Goal: Task Accomplishment & Management: Use online tool/utility

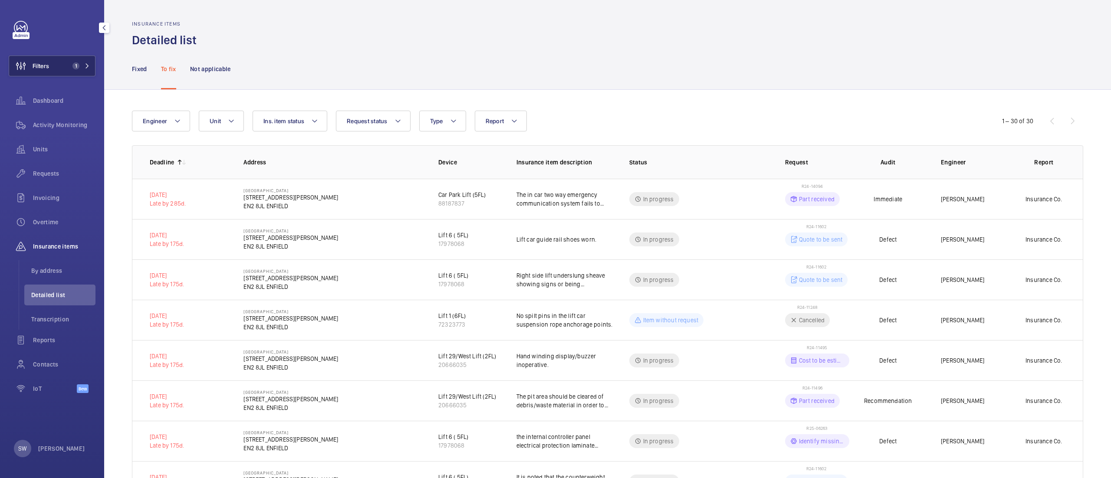
click at [70, 66] on span "1" at bounding box center [74, 65] width 10 height 7
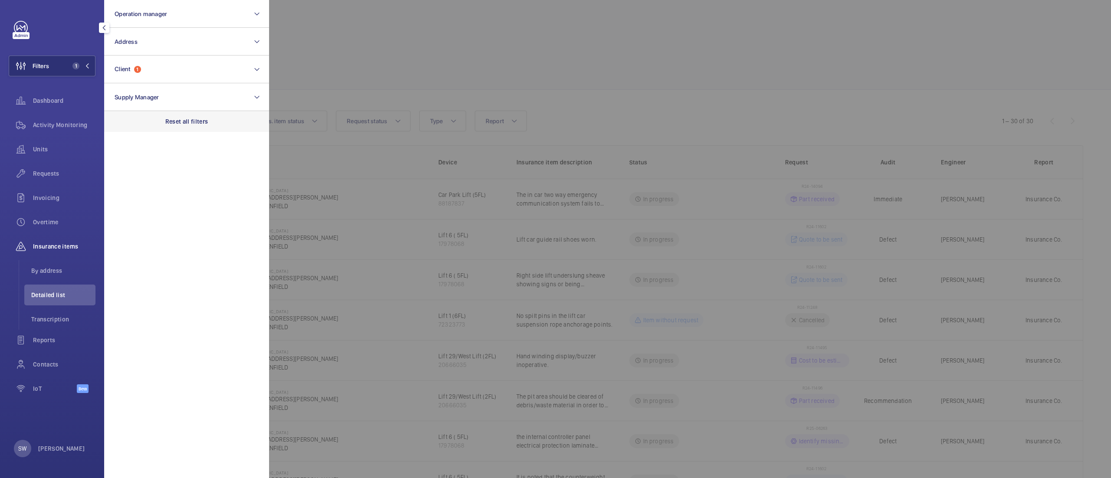
click at [220, 121] on div "Reset all filters" at bounding box center [186, 121] width 165 height 21
click at [163, 59] on button "Client" at bounding box center [186, 70] width 165 height 28
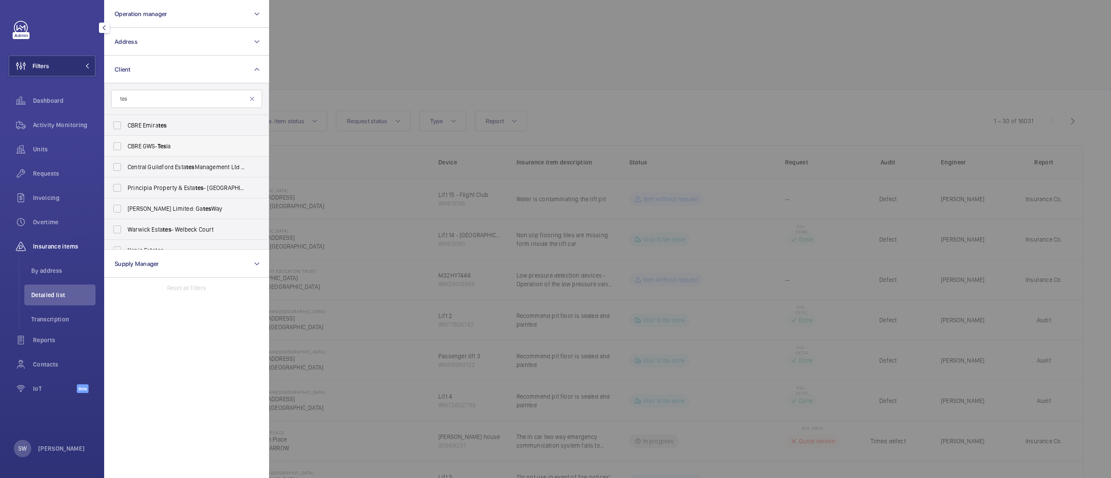
type input "tes"
click at [138, 142] on span "CBRE GWS- Tes la" at bounding box center [187, 146] width 119 height 9
click at [126, 142] on input "CBRE GWS- Tes la" at bounding box center [116, 146] width 17 height 17
checkbox input "true"
click at [618, 131] on div at bounding box center [824, 239] width 1111 height 478
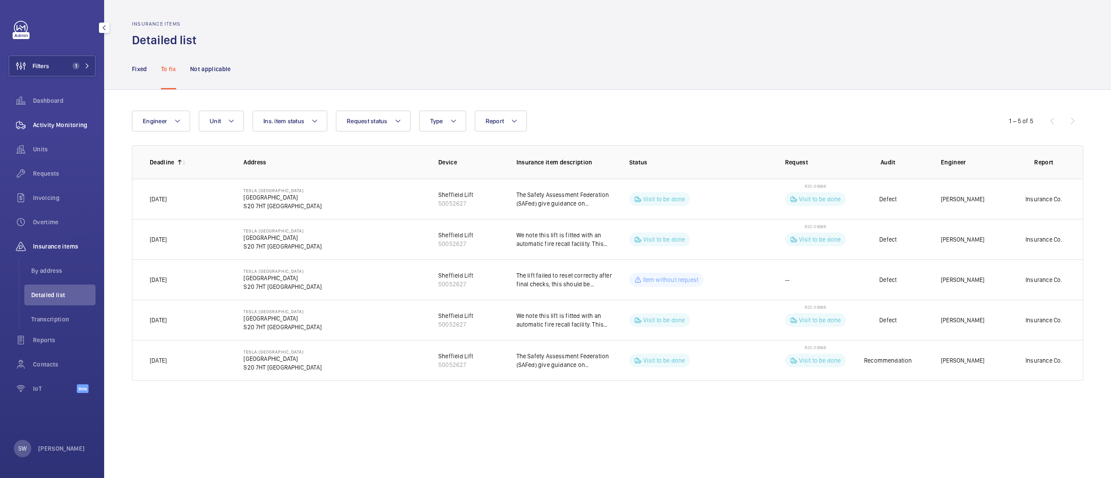
click at [73, 118] on div "Activity Monitoring" at bounding box center [52, 125] width 87 height 21
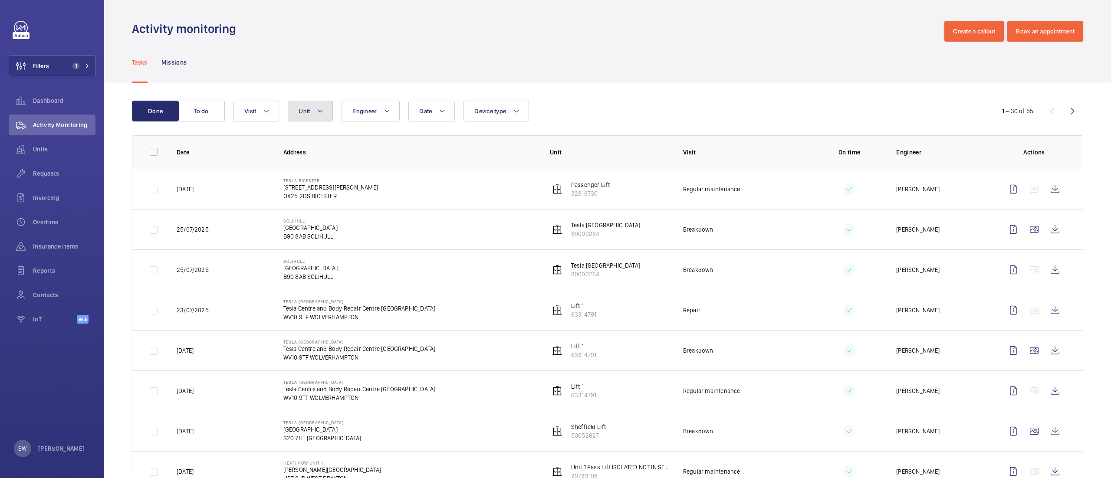
click at [318, 118] on button "Unit" at bounding box center [310, 111] width 45 height 21
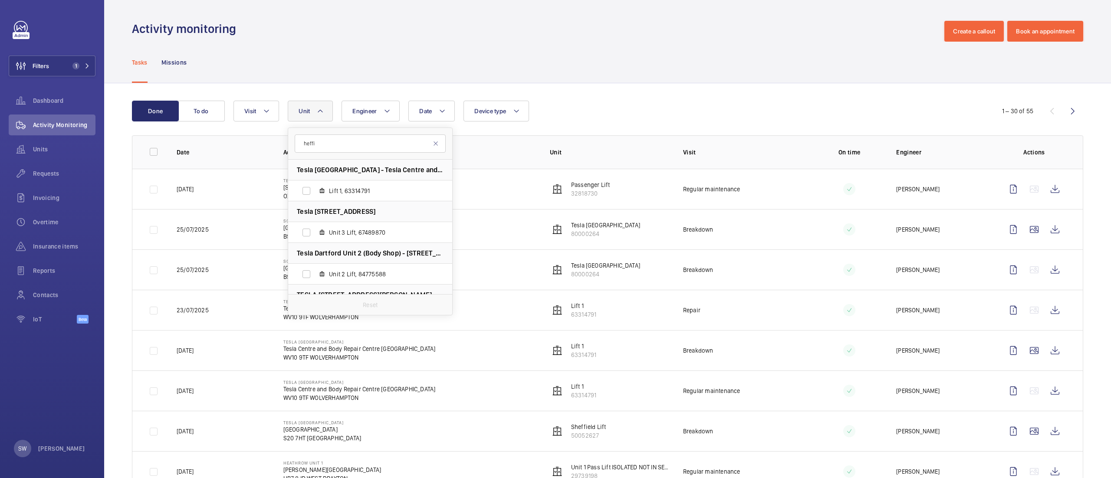
type input "heffil"
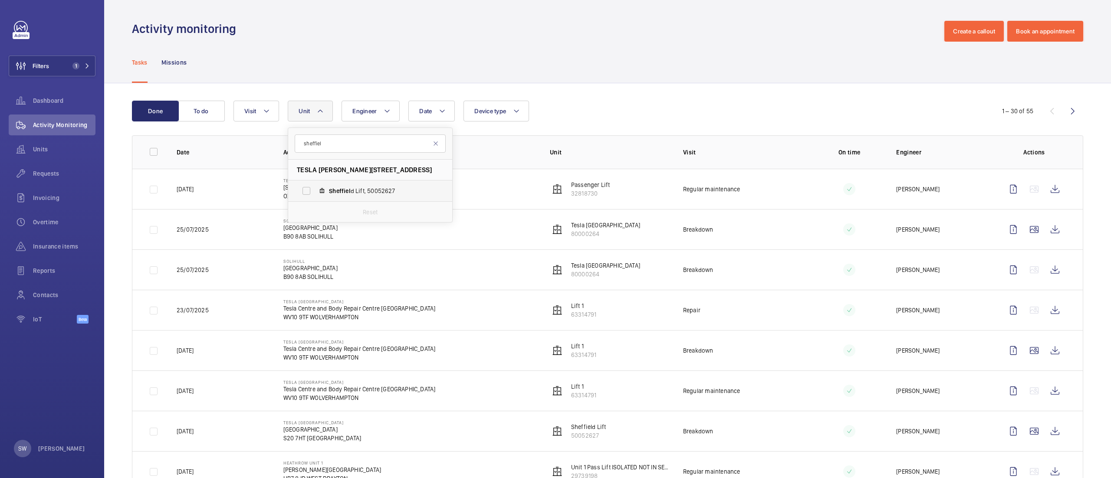
type input "sheffiel"
click at [332, 195] on span "Sheffiel d Lift, 50052627" at bounding box center [379, 191] width 101 height 9
click at [315, 195] on input "Sheffiel d Lift, 50052627" at bounding box center [306, 190] width 17 height 17
checkbox input "true"
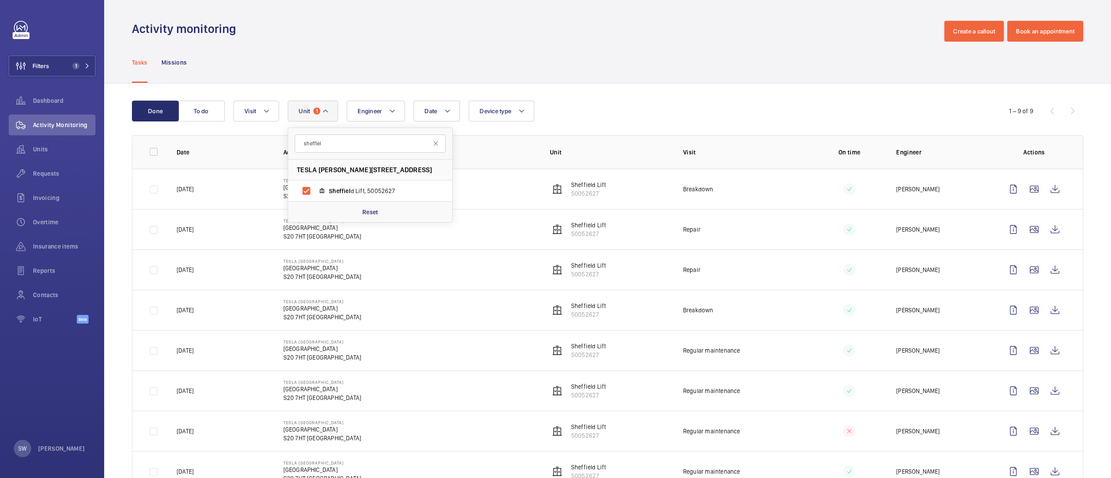
click at [498, 64] on div "Tasks Missions" at bounding box center [607, 62] width 951 height 41
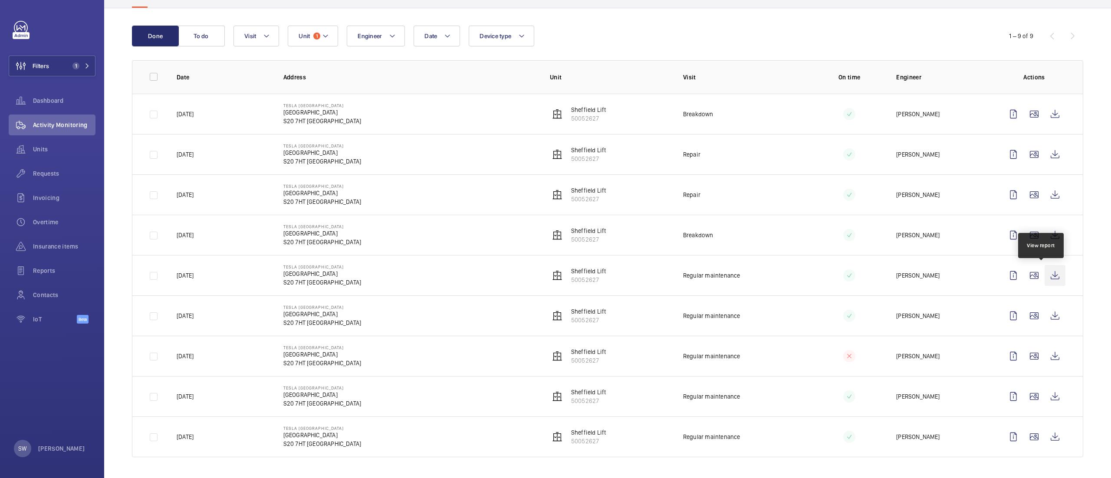
click at [1046, 268] on wm-front-icon-button at bounding box center [1054, 275] width 21 height 21
click at [68, 63] on button "Filters 1" at bounding box center [52, 66] width 87 height 21
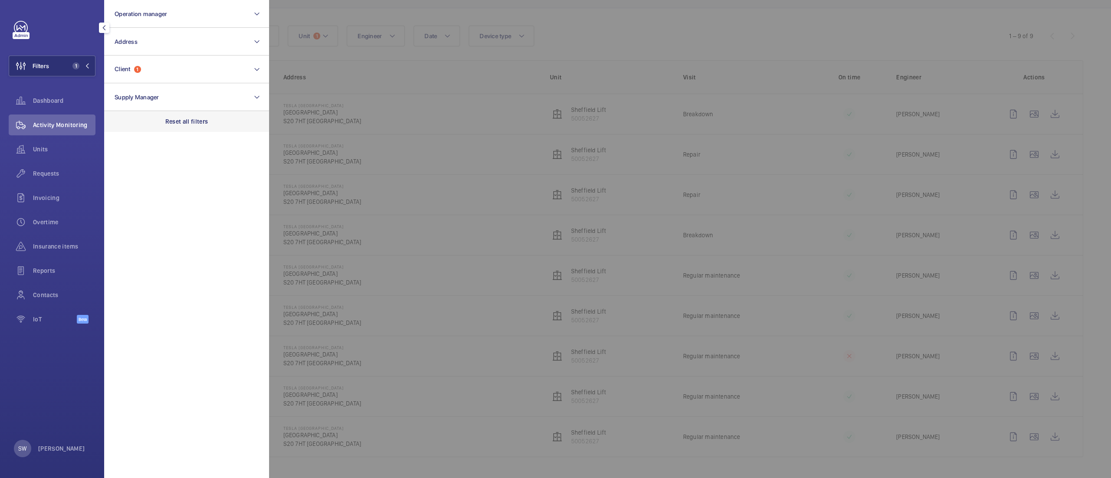
click at [182, 114] on div "Reset all filters" at bounding box center [186, 121] width 165 height 21
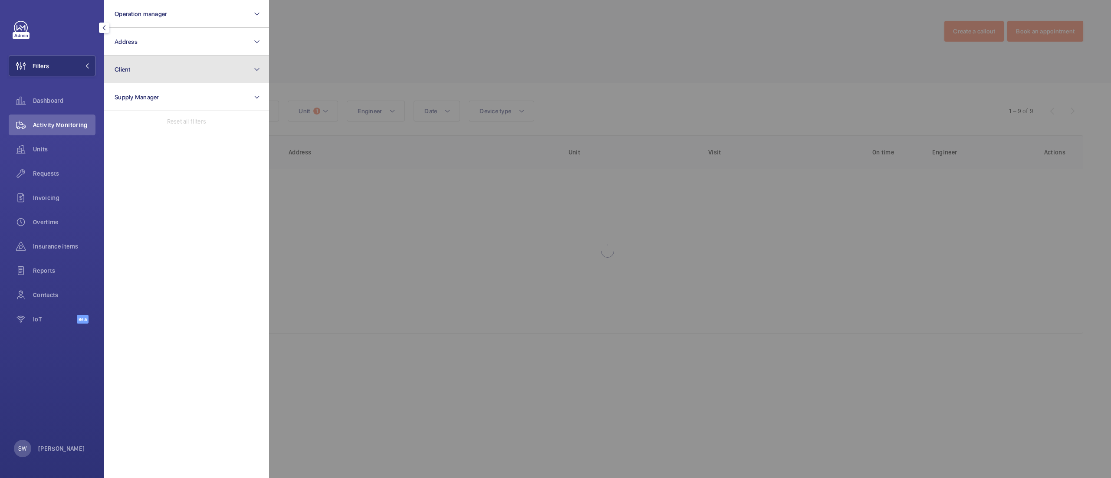
click at [159, 71] on button "Client" at bounding box center [186, 70] width 165 height 28
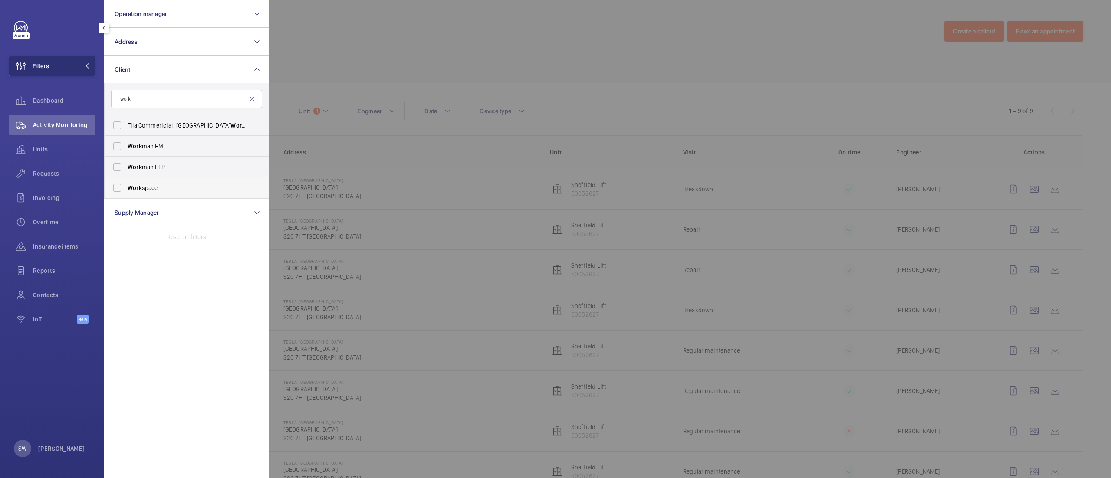
type input "work"
click at [179, 187] on span "Work space" at bounding box center [187, 188] width 119 height 9
click at [126, 187] on input "Work space" at bounding box center [116, 187] width 17 height 17
checkbox input "true"
click at [511, 31] on div at bounding box center [824, 239] width 1111 height 478
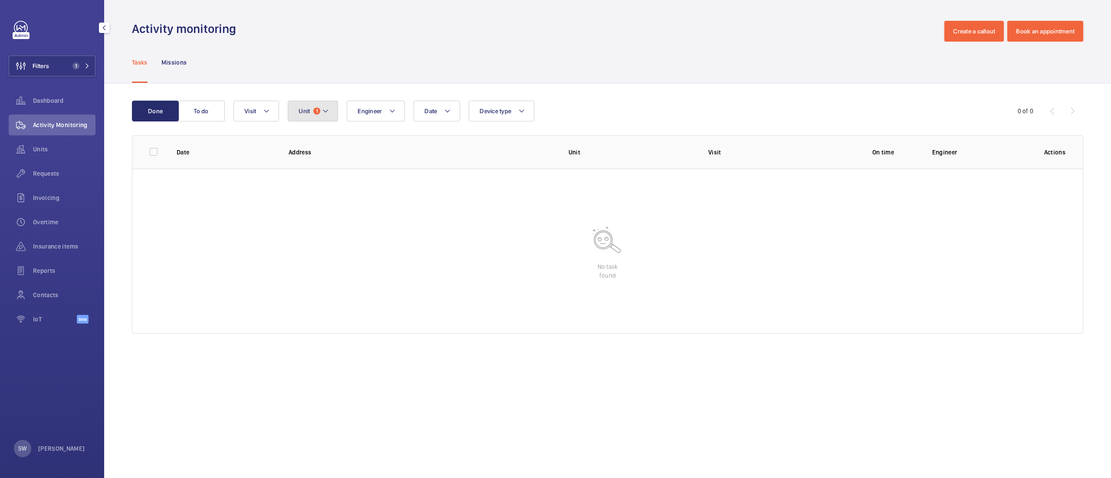
click at [298, 110] on button "Unit 1" at bounding box center [313, 111] width 50 height 21
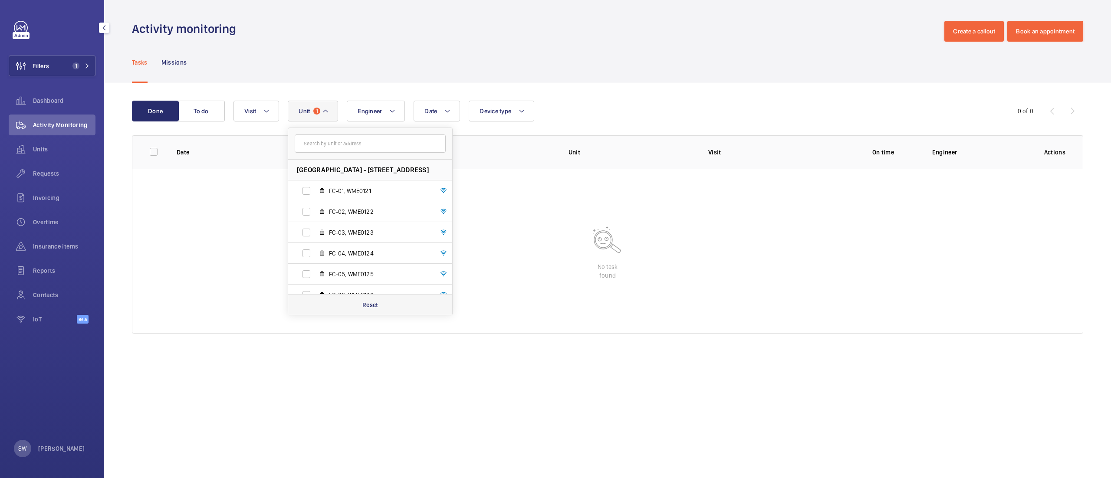
click at [377, 305] on p "Reset" at bounding box center [370, 305] width 16 height 9
click at [66, 100] on span "Dashboard" at bounding box center [64, 100] width 62 height 9
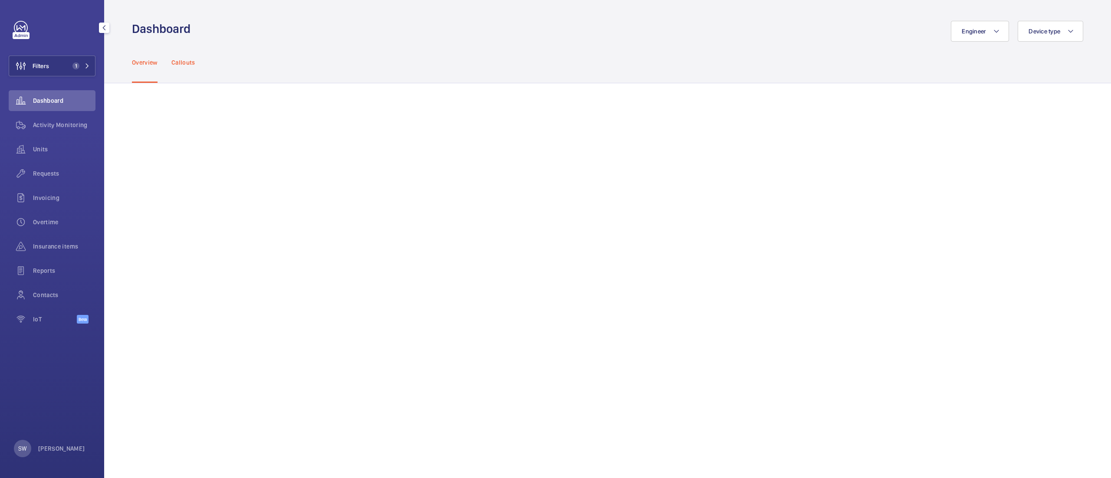
click at [187, 56] on div "Callouts" at bounding box center [183, 62] width 24 height 41
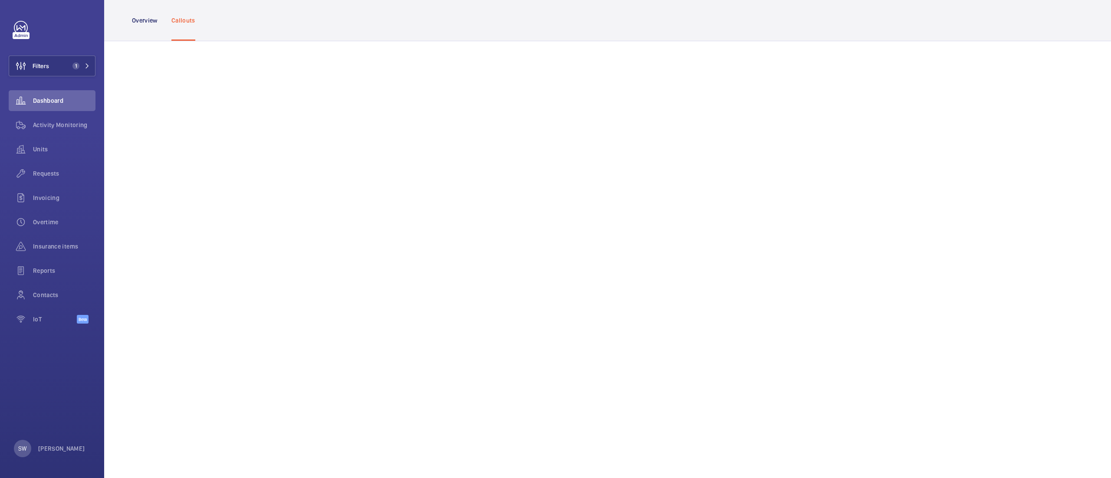
scroll to position [400, 0]
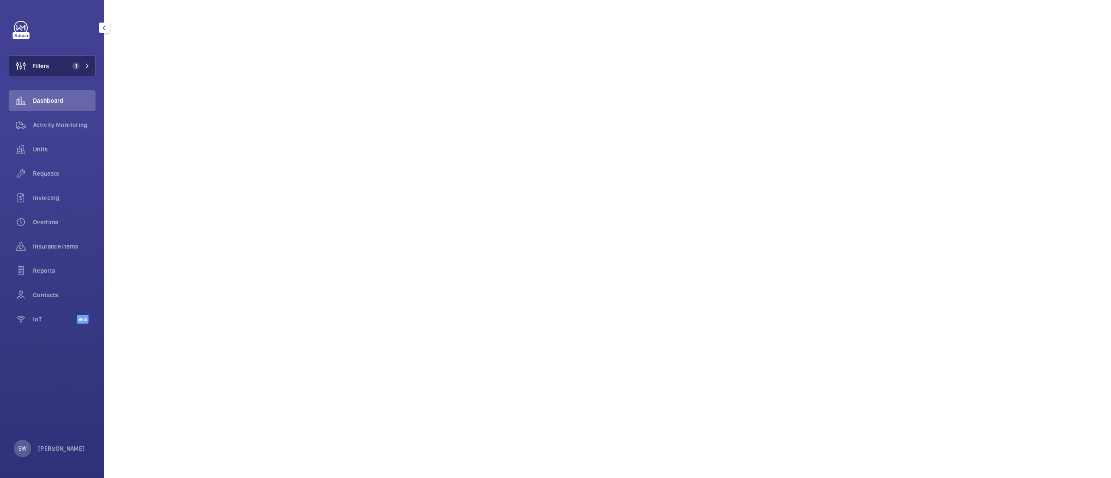
click at [46, 67] on span "Filters" at bounding box center [41, 66] width 16 height 9
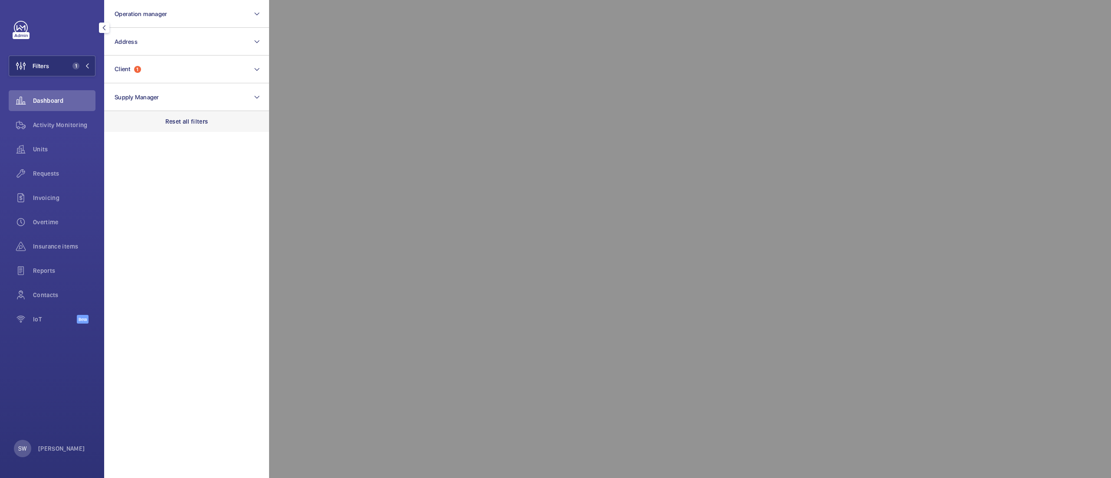
click at [197, 119] on p "Reset all filters" at bounding box center [186, 121] width 43 height 9
click at [172, 71] on button "Client" at bounding box center [186, 70] width 165 height 28
type input "global swi"
click at [158, 125] on span "Global Swi tch" at bounding box center [187, 125] width 119 height 9
click at [126, 125] on input "Global Swi tch" at bounding box center [116, 125] width 17 height 17
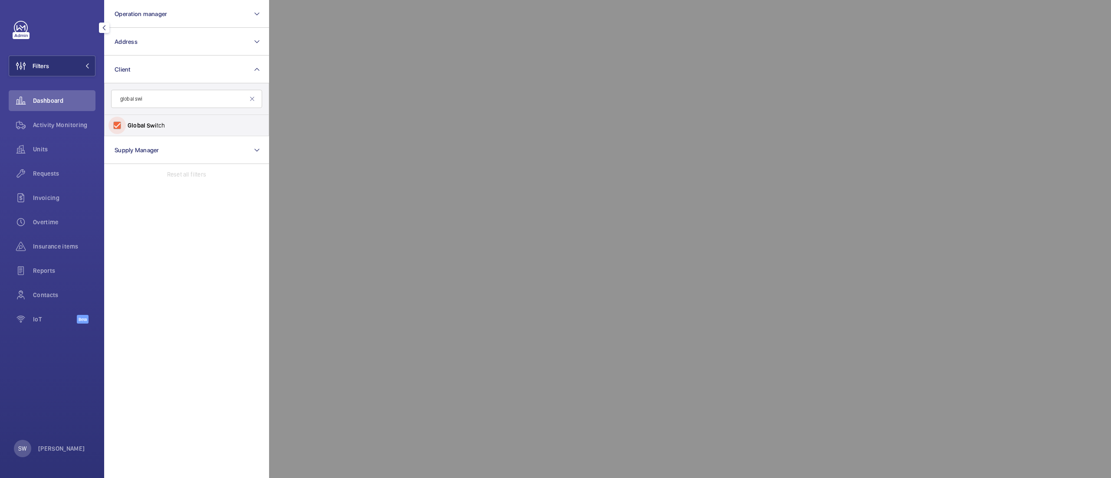
checkbox input "true"
click at [57, 126] on span "Activity Monitoring" at bounding box center [64, 125] width 62 height 9
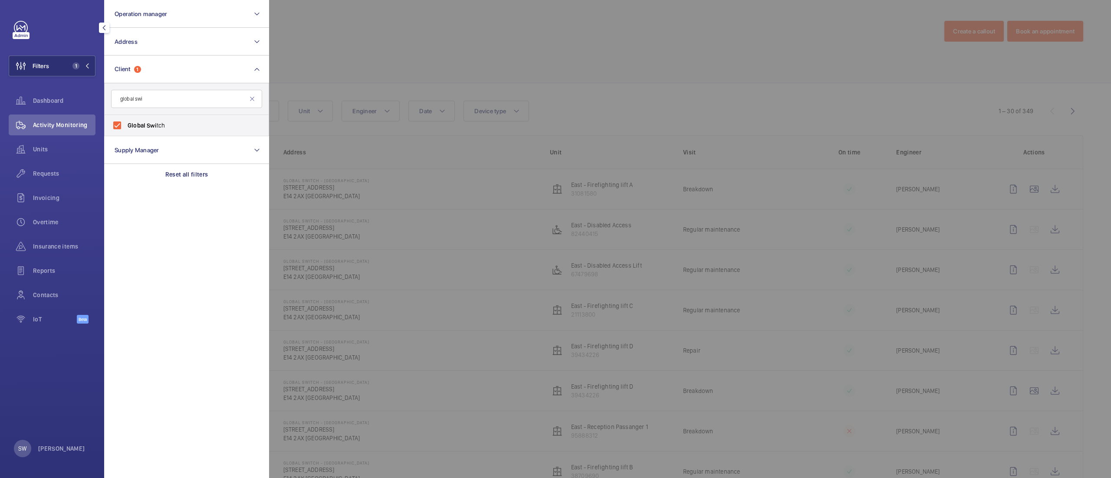
click at [545, 44] on div at bounding box center [824, 239] width 1111 height 478
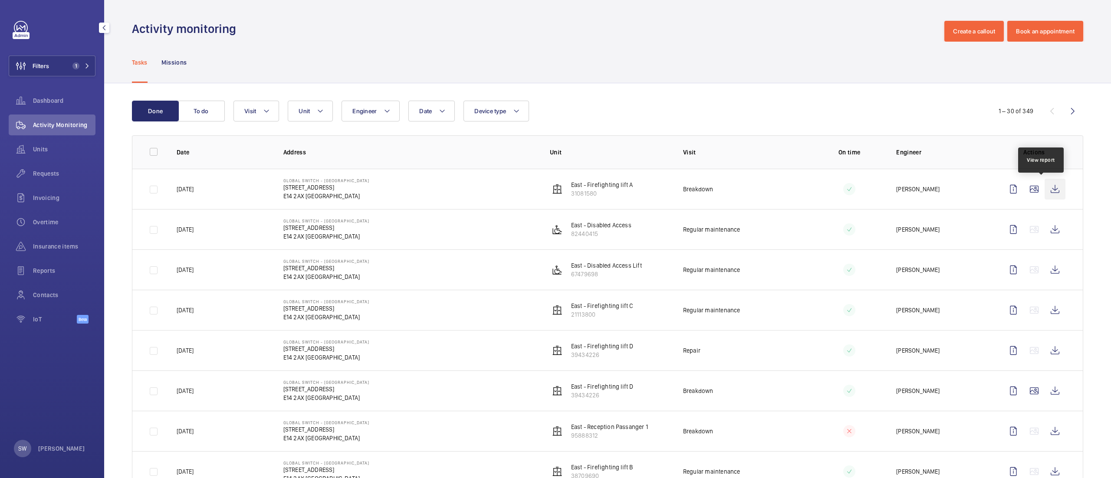
click at [1044, 189] on wm-front-icon-button at bounding box center [1054, 189] width 21 height 21
click at [195, 105] on button "To do" at bounding box center [201, 111] width 47 height 21
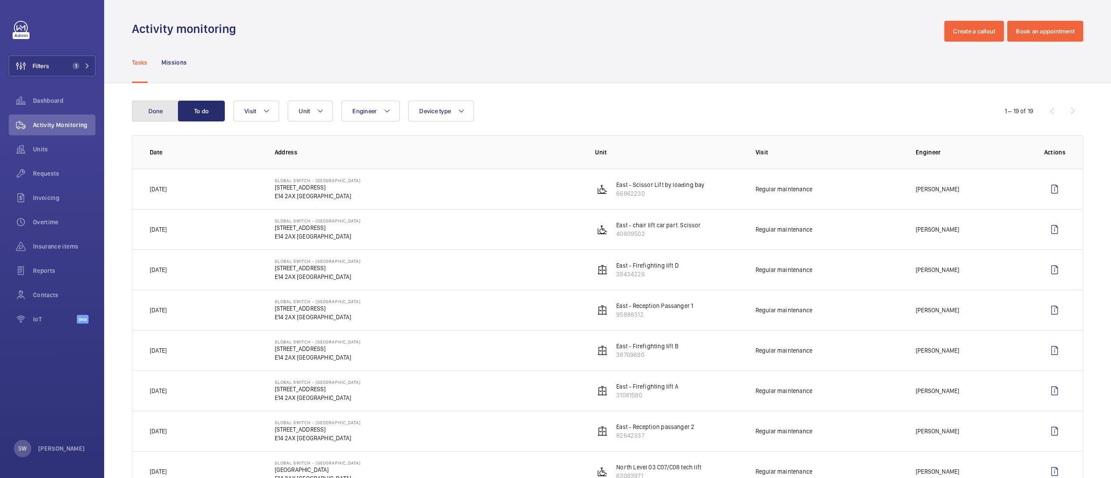
click at [169, 107] on button "Done" at bounding box center [155, 111] width 47 height 21
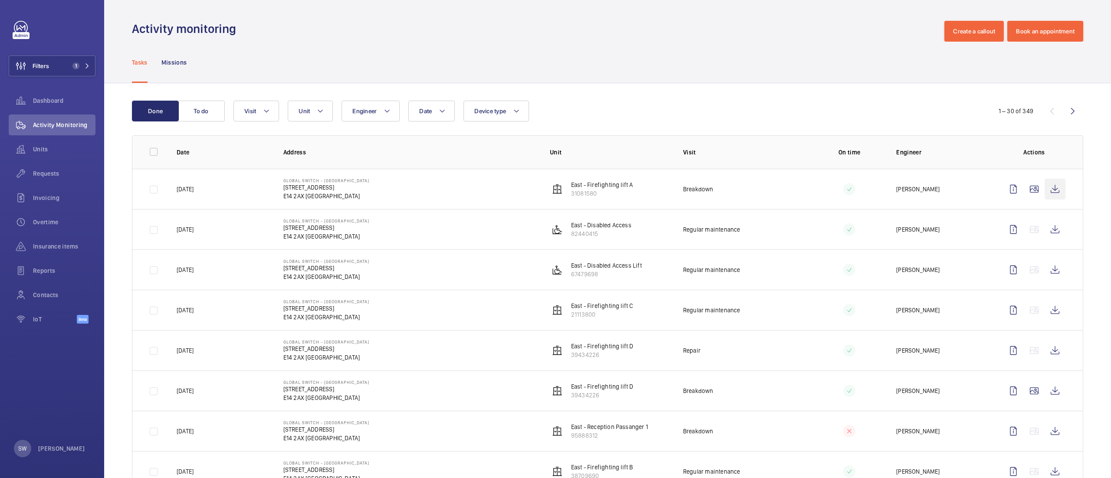
click at [1046, 187] on wm-front-icon-button at bounding box center [1054, 189] width 21 height 21
click at [31, 62] on wm-front-icon-button at bounding box center [20, 66] width 23 height 21
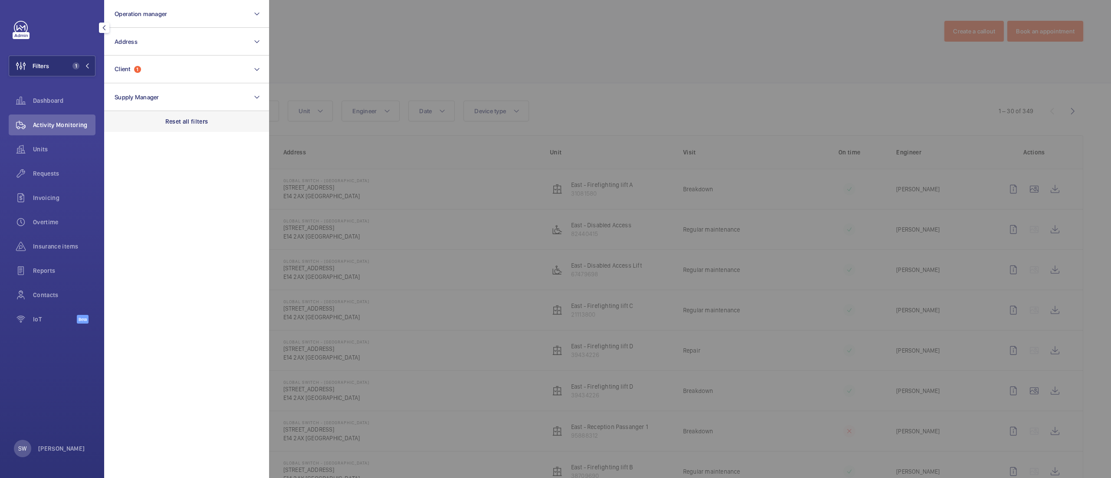
click at [183, 117] on p "Reset all filters" at bounding box center [186, 121] width 43 height 9
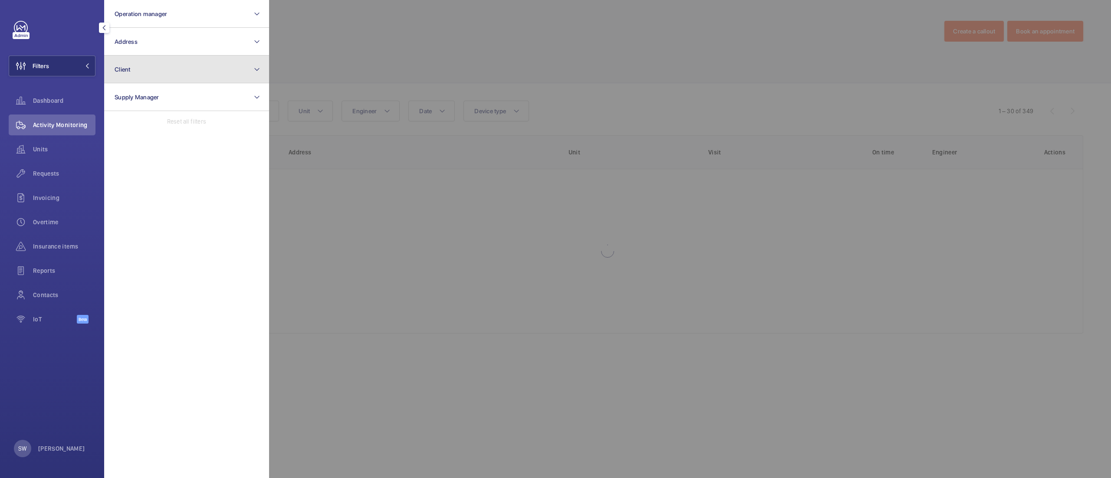
click at [161, 67] on button "Client" at bounding box center [186, 70] width 165 height 28
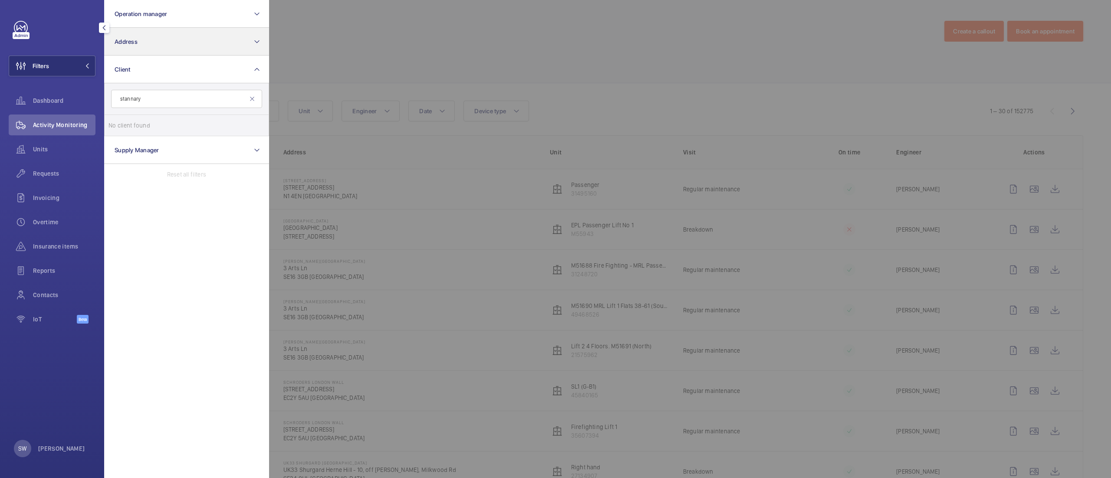
type input "stannary"
click at [119, 31] on button "Address" at bounding box center [186, 42] width 165 height 28
click at [180, 95] on span "[STREET_ADDRESS]" at bounding box center [187, 97] width 119 height 9
click at [126, 95] on input "[STREET_ADDRESS]" at bounding box center [116, 97] width 17 height 17
checkbox input "true"
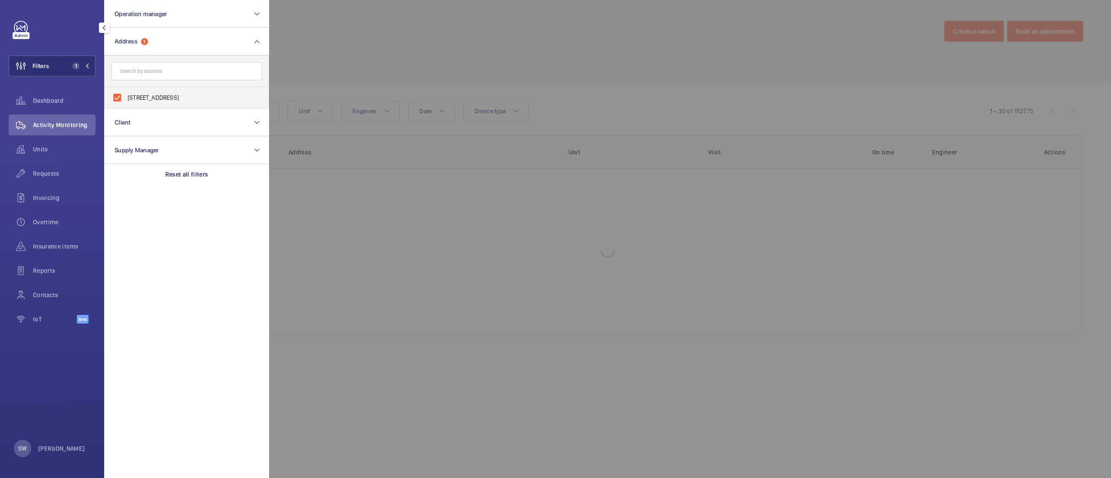
click at [533, 102] on div at bounding box center [824, 239] width 1111 height 478
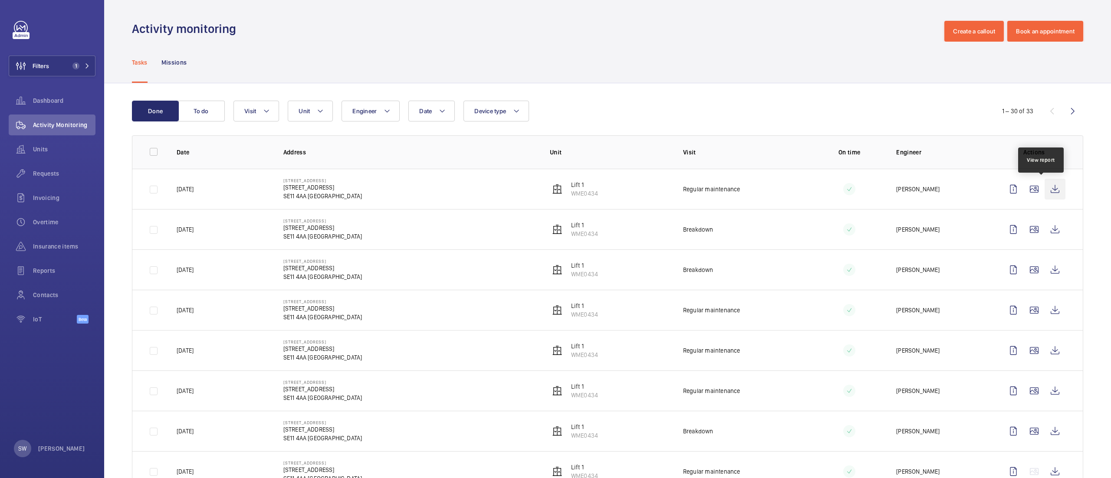
click at [1044, 189] on wm-front-icon-button at bounding box center [1054, 189] width 21 height 21
click at [73, 73] on button "Filters 1" at bounding box center [52, 66] width 87 height 21
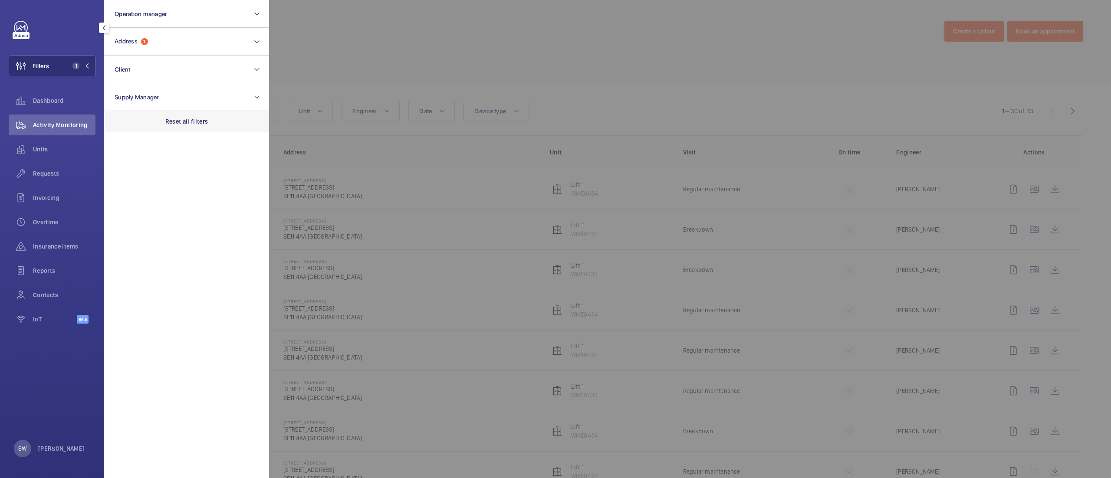
click at [184, 126] on div "Reset all filters" at bounding box center [186, 121] width 165 height 21
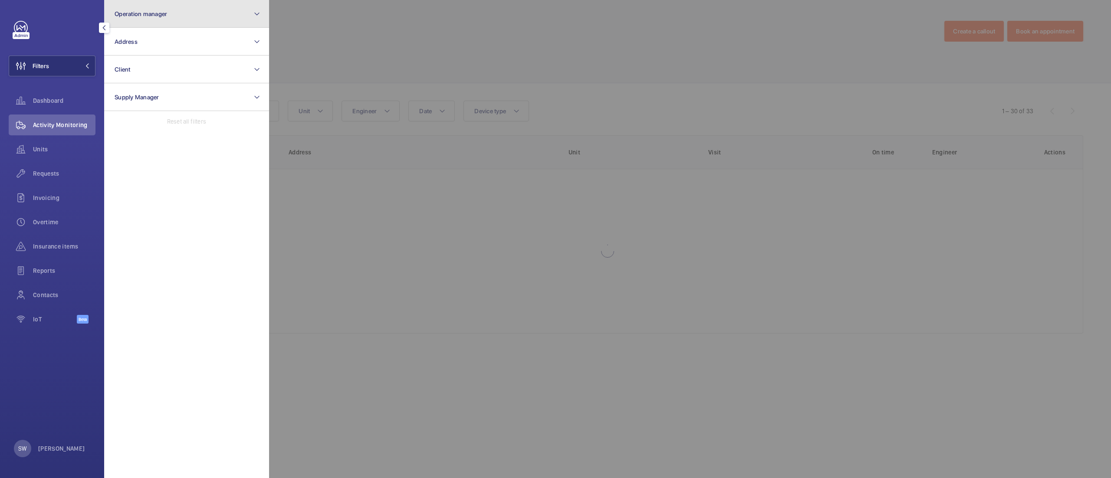
click at [155, 10] on span "Operation manager" at bounding box center [141, 13] width 52 height 7
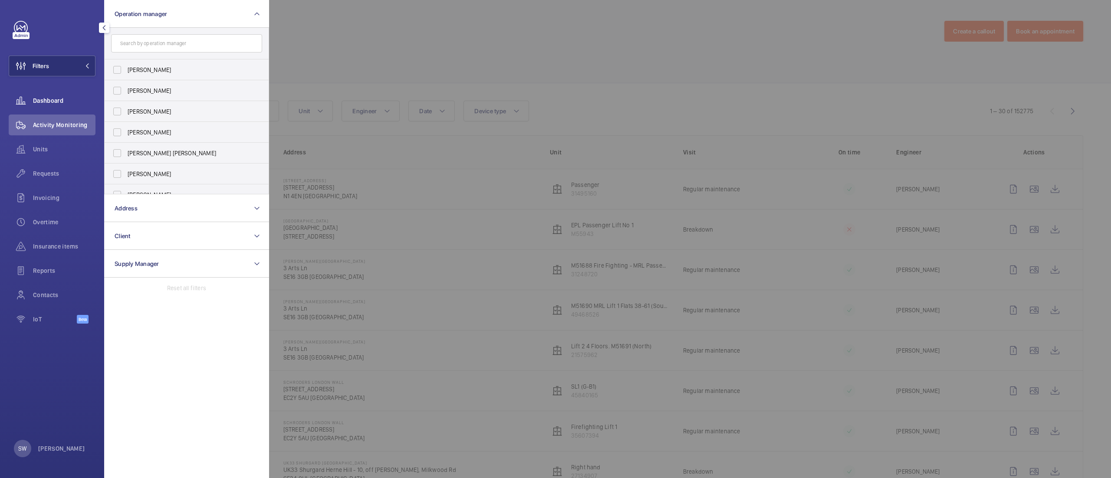
click at [51, 96] on span "Dashboard" at bounding box center [64, 100] width 62 height 9
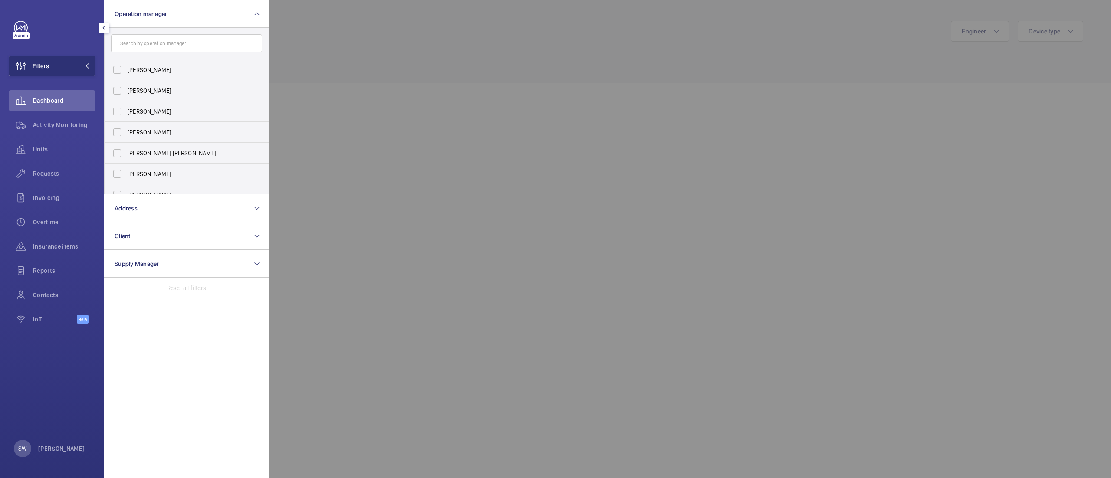
click at [669, 42] on div at bounding box center [824, 239] width 1111 height 478
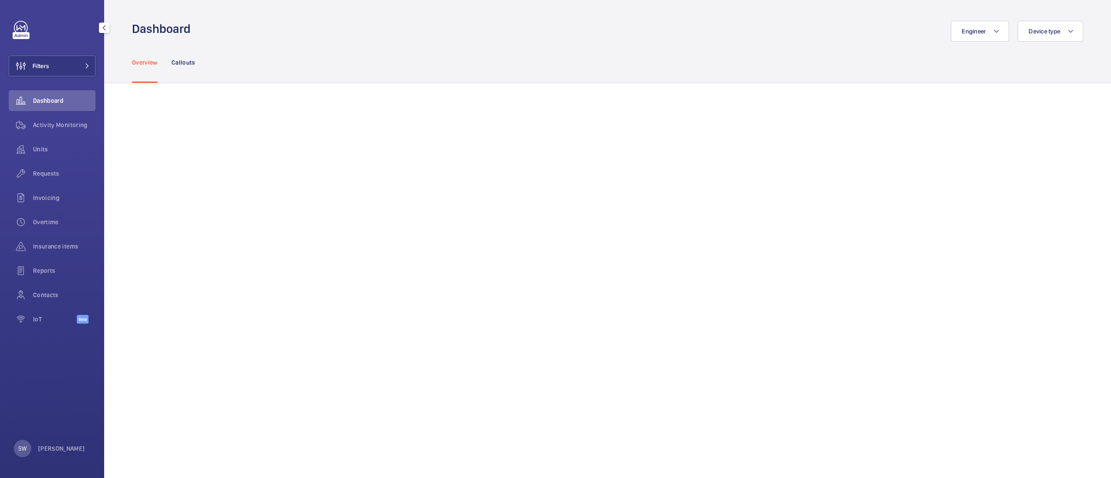
scroll to position [164, 0]
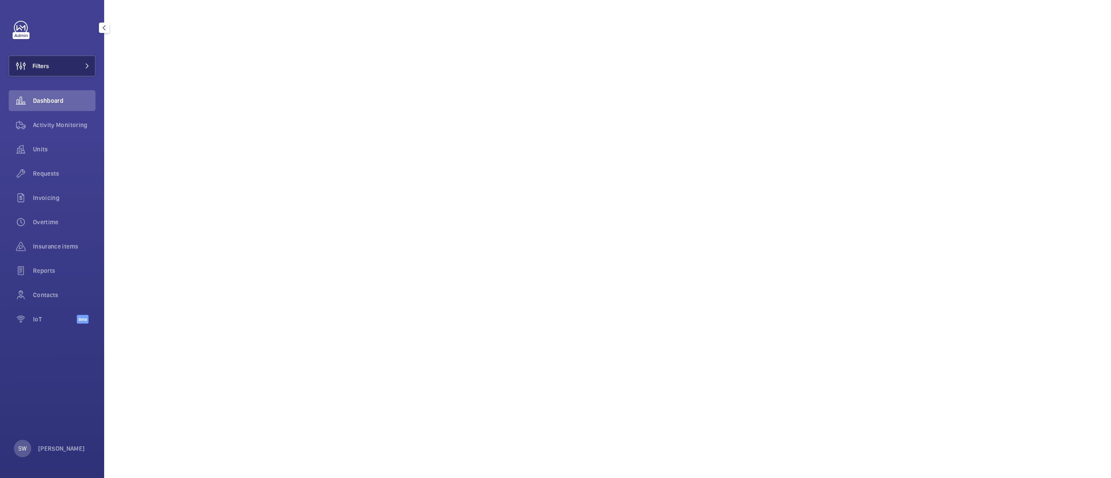
click at [58, 57] on button "Filters" at bounding box center [52, 66] width 87 height 21
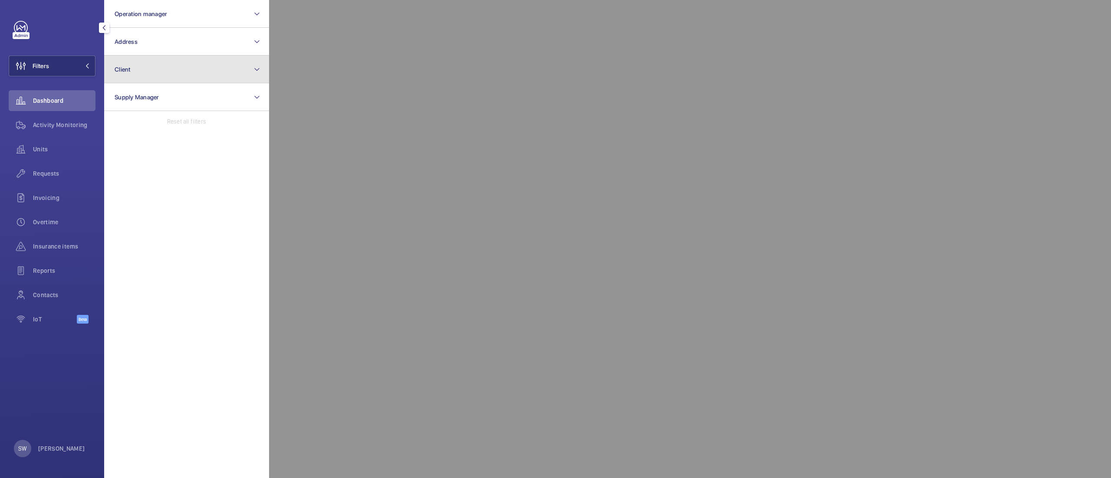
click at [170, 57] on button "Client" at bounding box center [186, 70] width 165 height 28
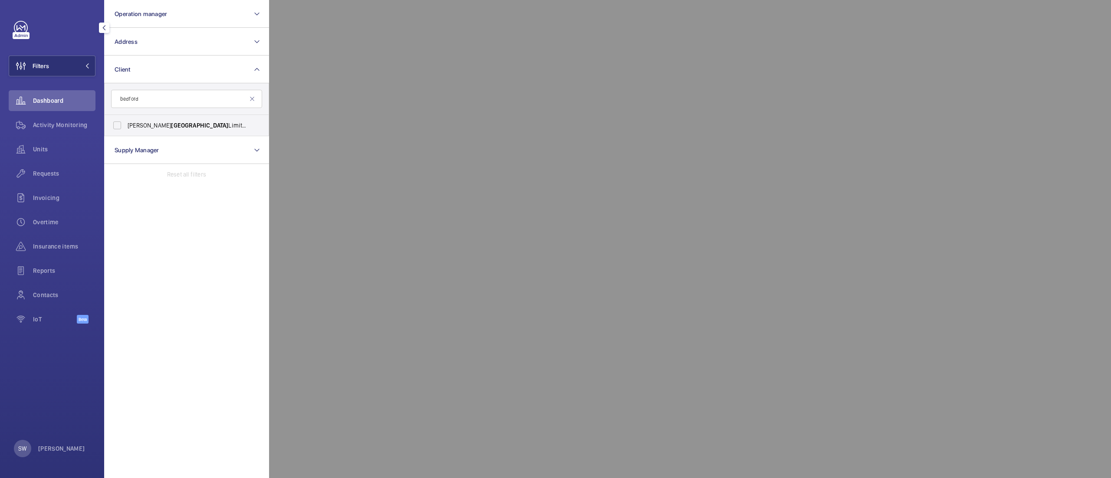
type input "bedford"
click at [183, 128] on span "[PERSON_NAME] Limited: [GEOGRAPHIC_DATA][PERSON_NAME]" at bounding box center [187, 125] width 119 height 9
click at [126, 128] on input "[PERSON_NAME] Limited: [GEOGRAPHIC_DATA][PERSON_NAME]" at bounding box center [116, 125] width 17 height 17
checkbox input "true"
drag, startPoint x: 37, startPoint y: 173, endPoint x: 44, endPoint y: 164, distance: 11.1
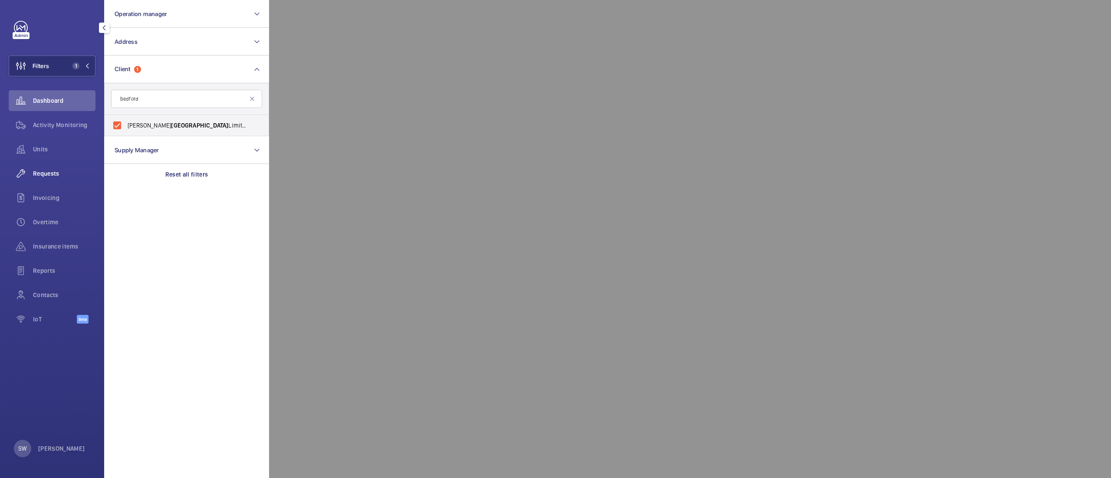
click at [38, 173] on span "Requests" at bounding box center [64, 173] width 62 height 9
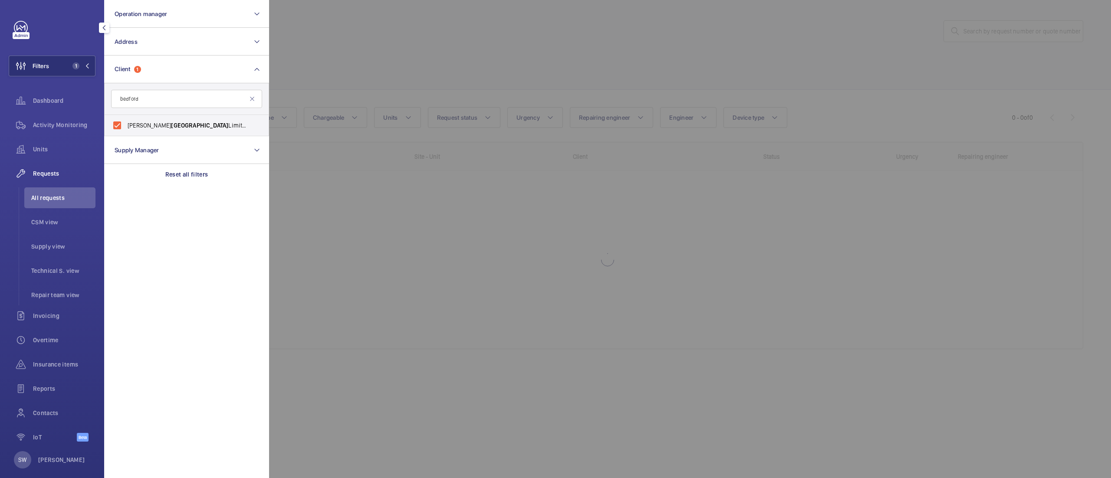
click at [520, 70] on div at bounding box center [824, 239] width 1111 height 478
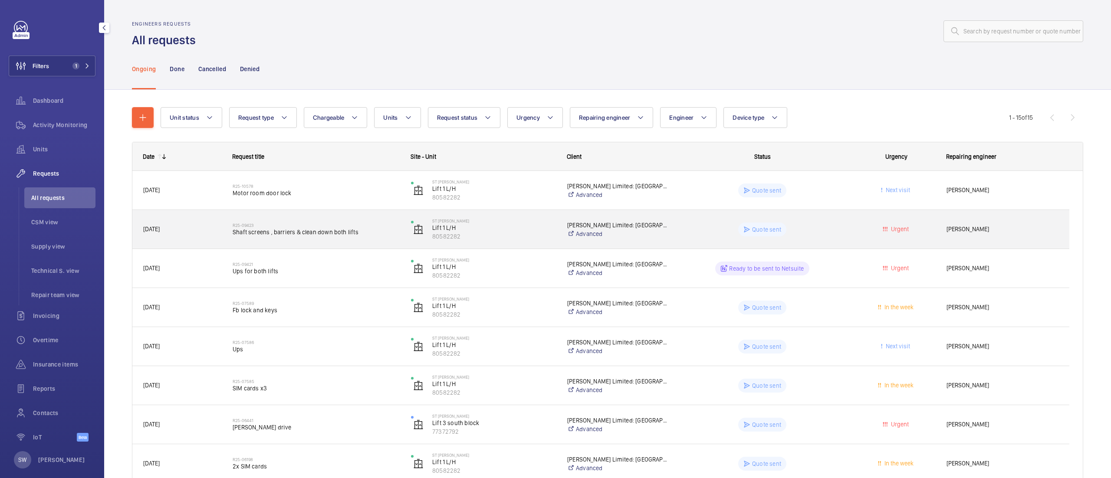
click at [351, 217] on div "R25-09423 Shaft screens , barriers & clean down both lifts" at bounding box center [316, 229] width 167 height 25
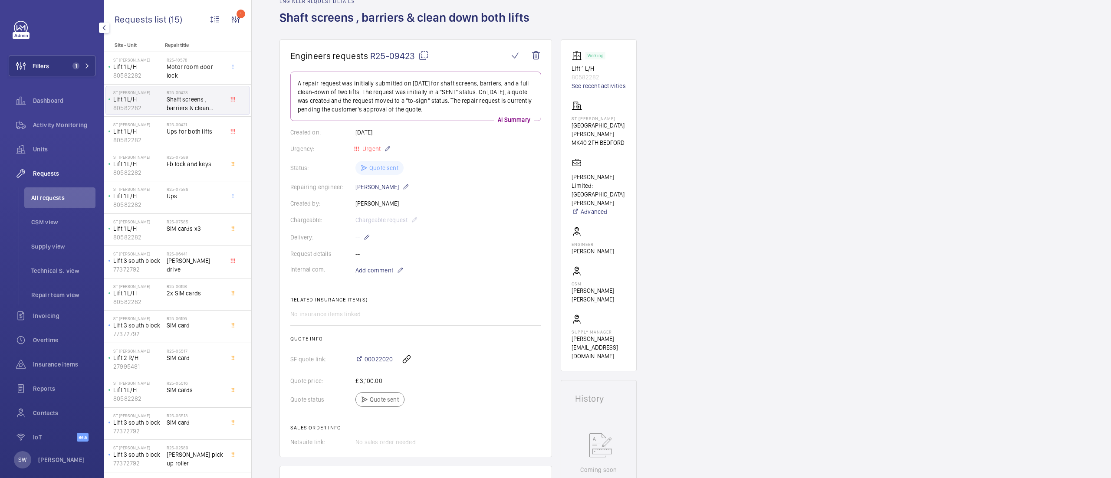
scroll to position [48, 0]
click at [60, 62] on button "Filters 1" at bounding box center [52, 66] width 87 height 21
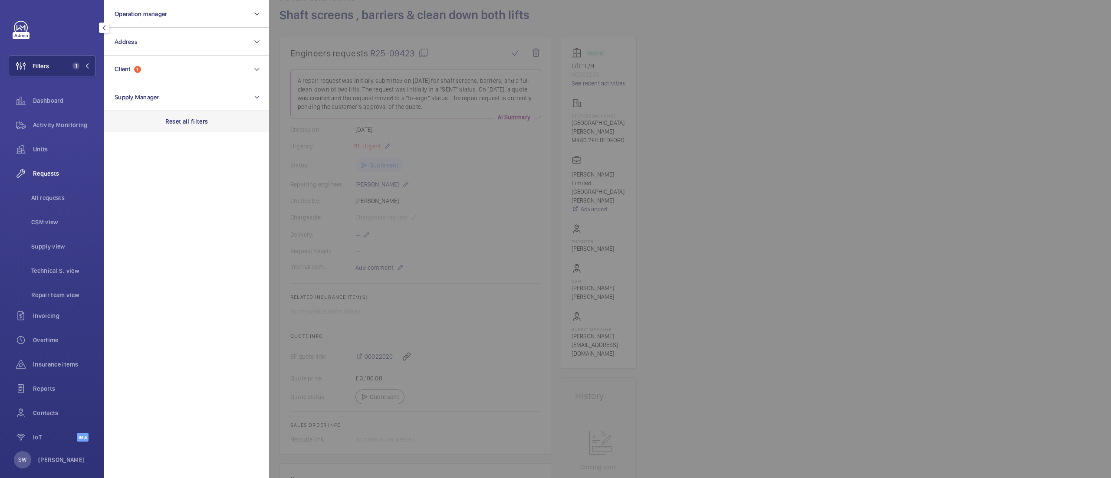
click at [209, 117] on div "Reset all filters" at bounding box center [186, 121] width 165 height 21
click at [184, 72] on button "Client" at bounding box center [186, 70] width 165 height 28
type input "47"
click at [209, 124] on span "[PERSON_NAME] - 47 Brookshill" at bounding box center [187, 125] width 119 height 9
click at [126, 124] on input "[PERSON_NAME] - 47 Brookshill" at bounding box center [116, 125] width 17 height 17
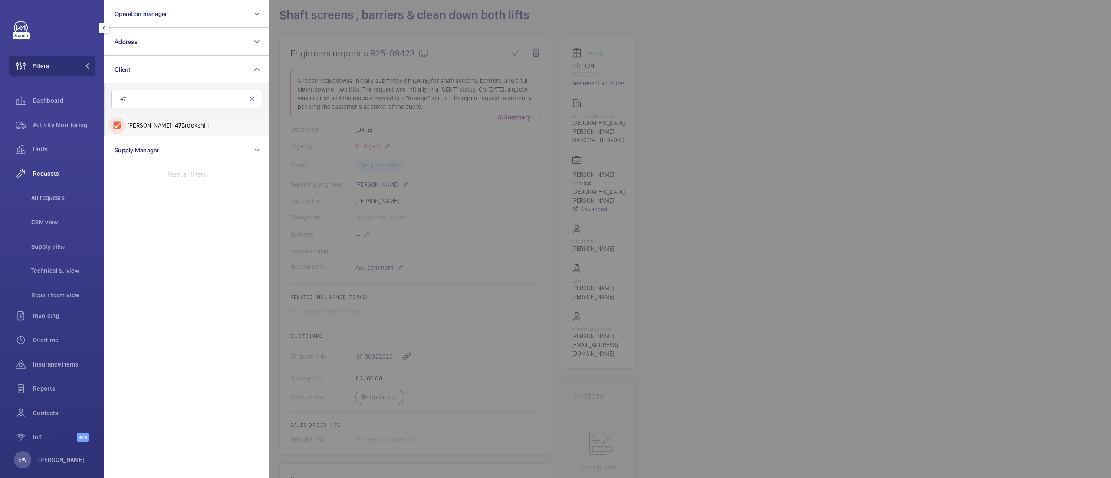
checkbox input "true"
click at [836, 177] on div at bounding box center [824, 239] width 1111 height 478
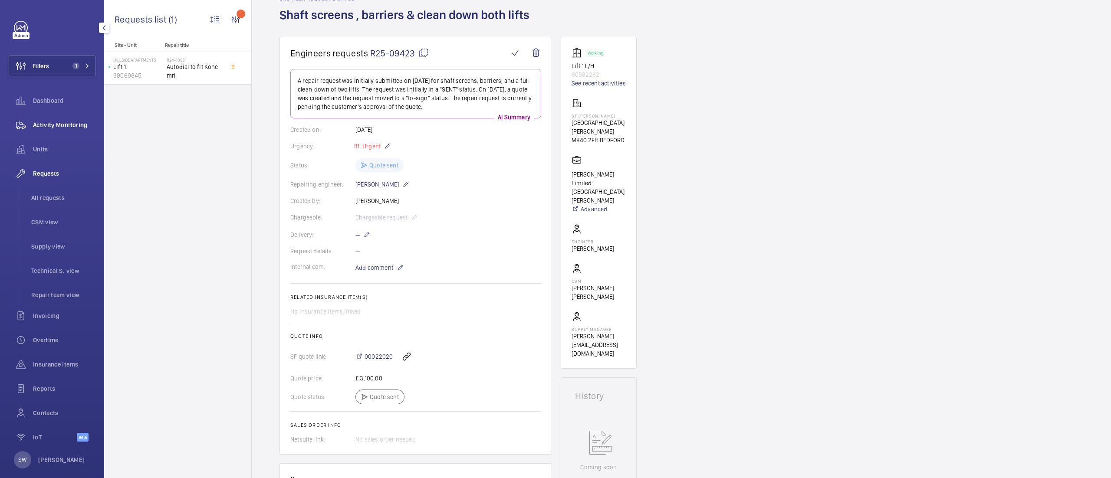
click at [56, 123] on span "Activity Monitoring" at bounding box center [64, 125] width 62 height 9
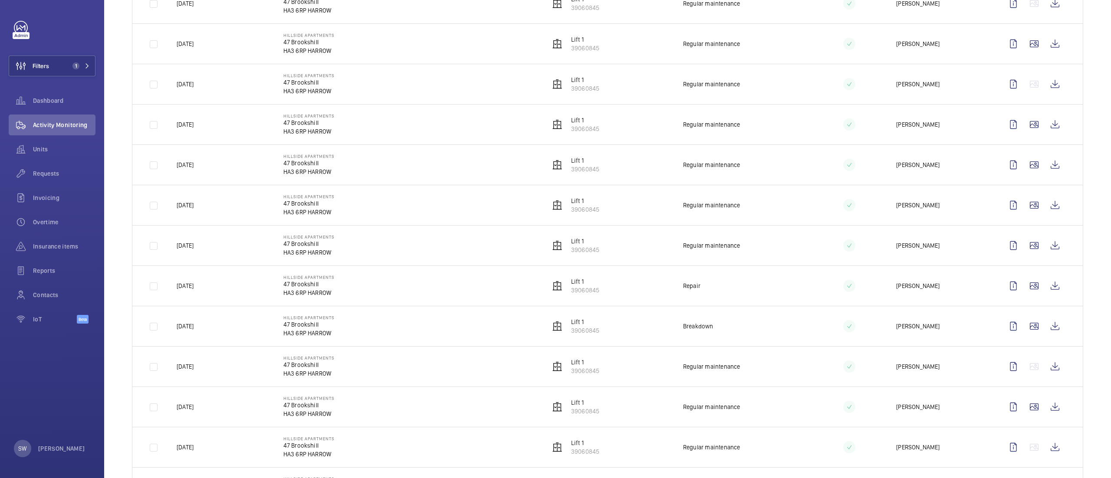
scroll to position [595, 0]
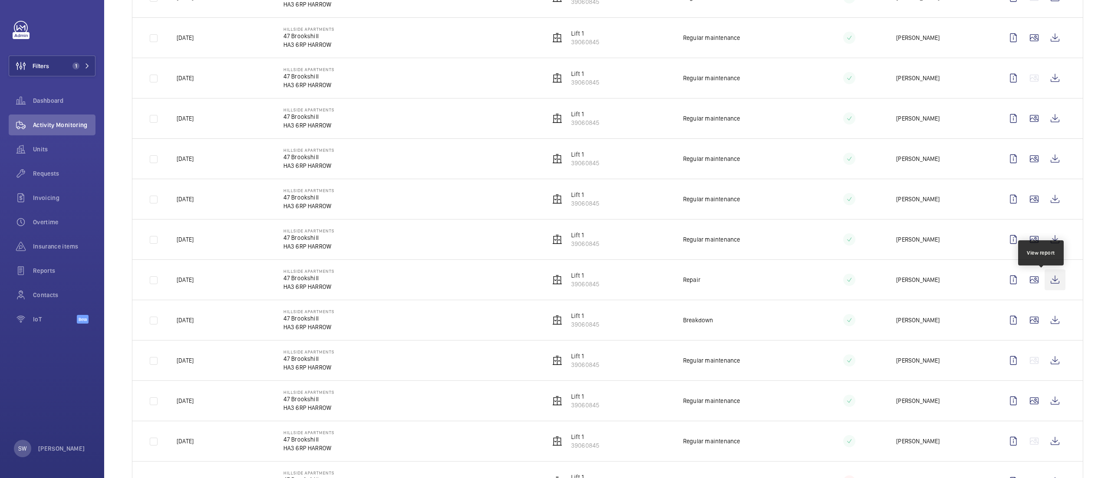
click at [1044, 285] on wm-front-icon-button at bounding box center [1054, 279] width 21 height 21
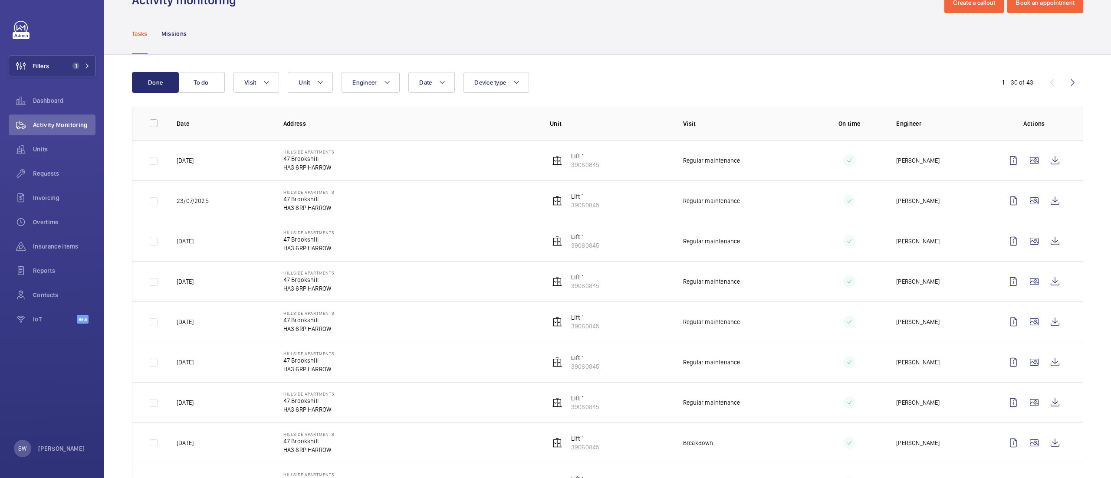
scroll to position [0, 0]
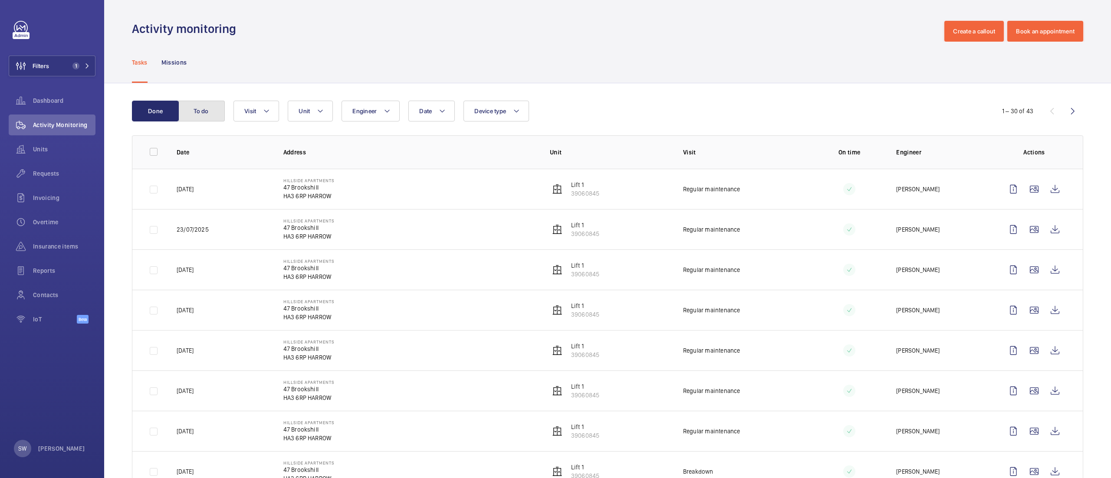
click at [210, 112] on button "To do" at bounding box center [201, 111] width 47 height 21
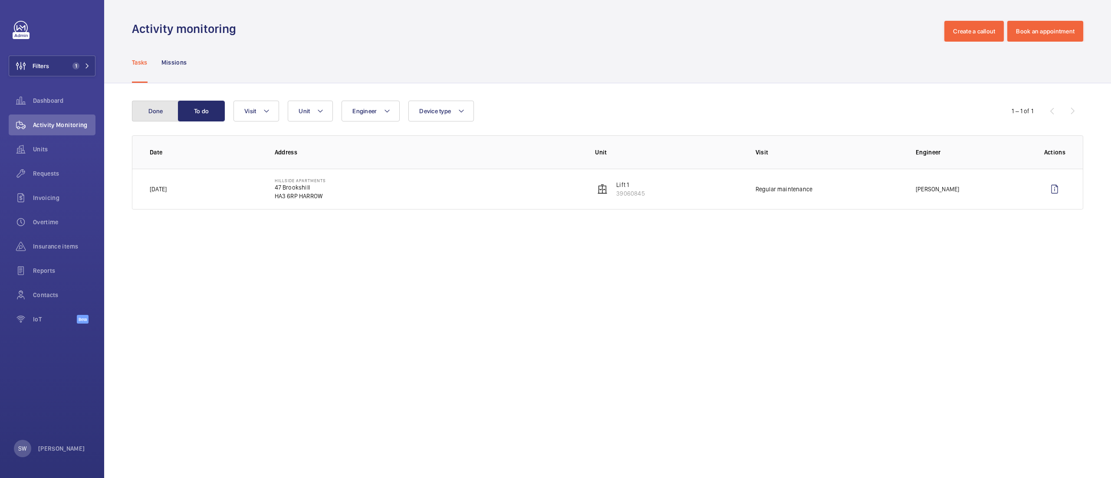
click at [159, 112] on button "Done" at bounding box center [155, 111] width 47 height 21
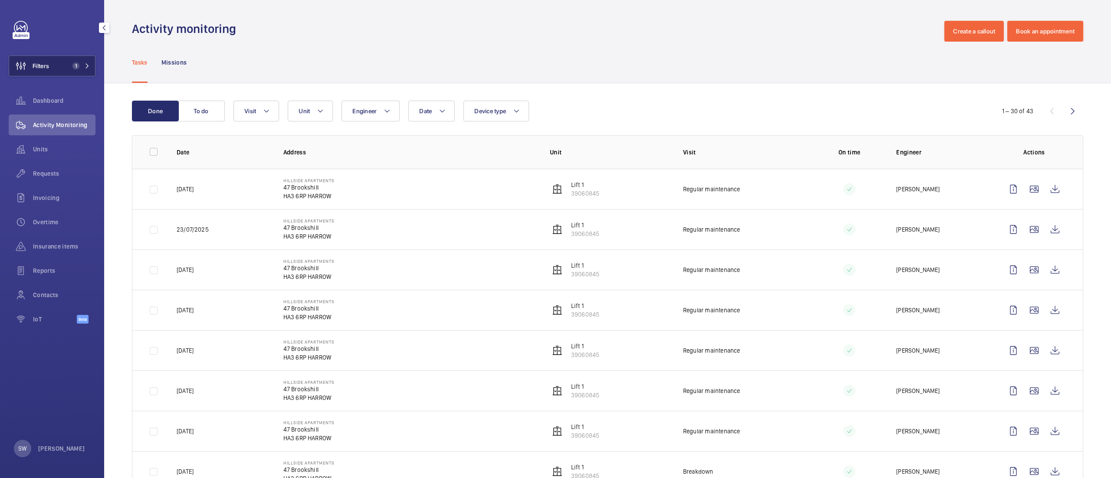
click at [56, 61] on button "Filters 1" at bounding box center [52, 66] width 87 height 21
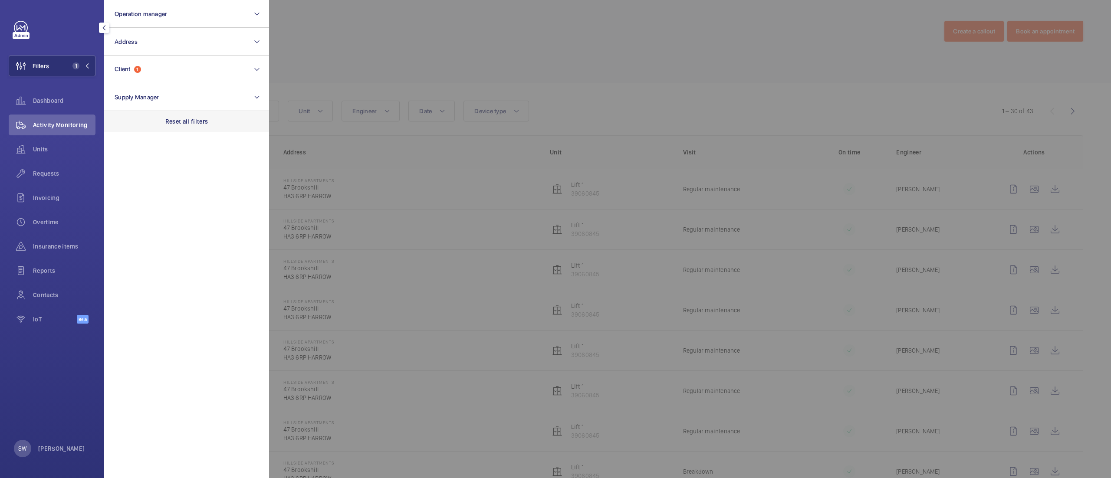
click at [205, 118] on p "Reset all filters" at bounding box center [186, 121] width 43 height 9
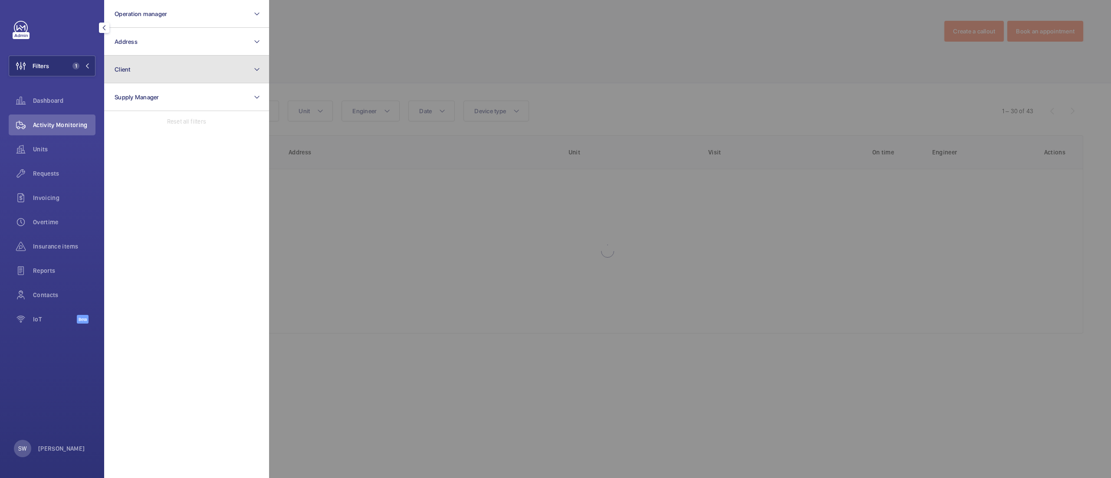
click at [174, 69] on button "Client" at bounding box center [186, 70] width 165 height 28
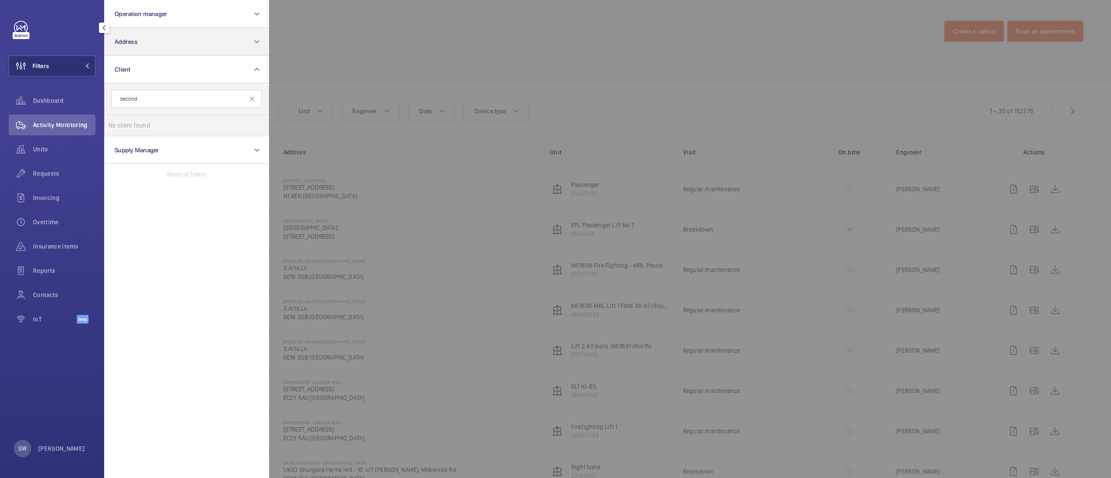
type input "second"
click at [169, 38] on button "Address" at bounding box center [186, 42] width 165 height 28
type input "hanbury"
click at [168, 93] on label "Second Home [GEOGRAPHIC_DATA] - [STREET_ADDRESS]" at bounding box center [180, 97] width 151 height 21
click at [126, 93] on input "Second Home [GEOGRAPHIC_DATA] - [STREET_ADDRESS]" at bounding box center [116, 97] width 17 height 17
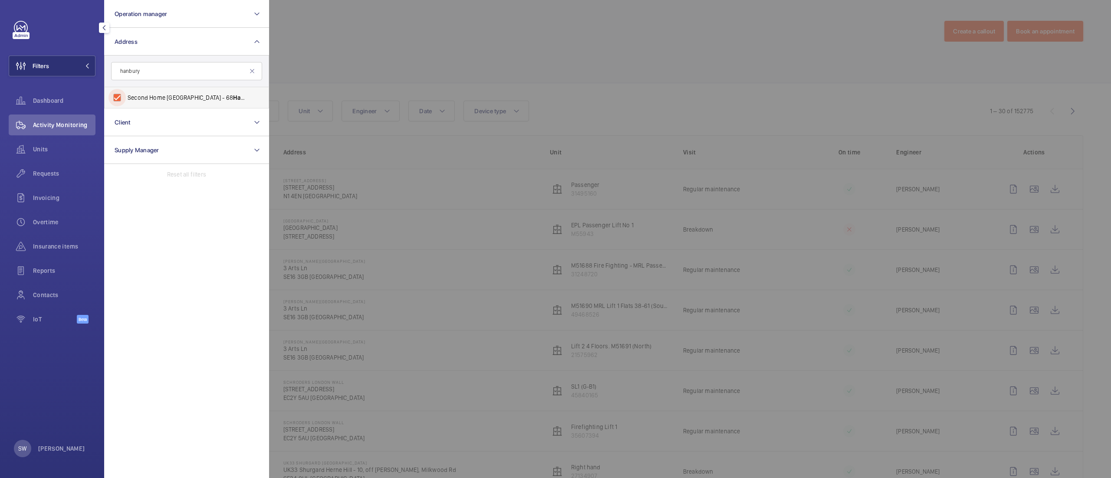
checkbox input "true"
click at [620, 68] on div at bounding box center [824, 239] width 1111 height 478
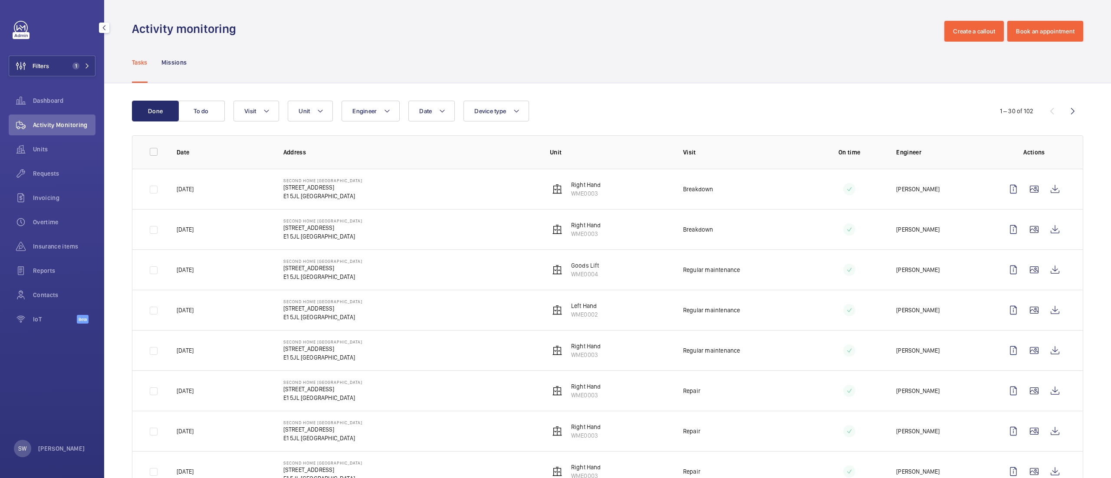
click at [537, 282] on td "Goods Lift WME0004" at bounding box center [602, 269] width 133 height 40
click at [36, 174] on span "Requests" at bounding box center [64, 173] width 62 height 9
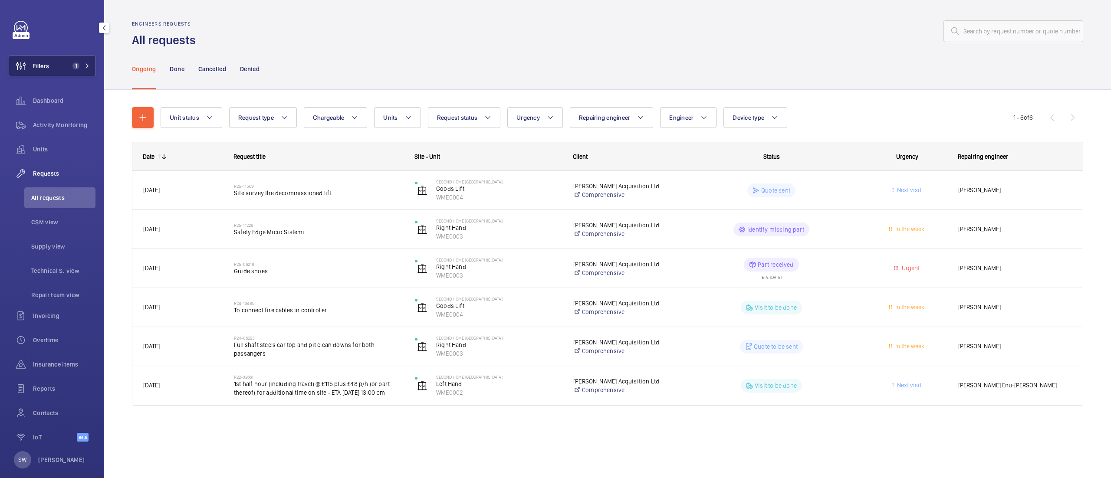
click at [47, 57] on span "Filters" at bounding box center [29, 66] width 40 height 21
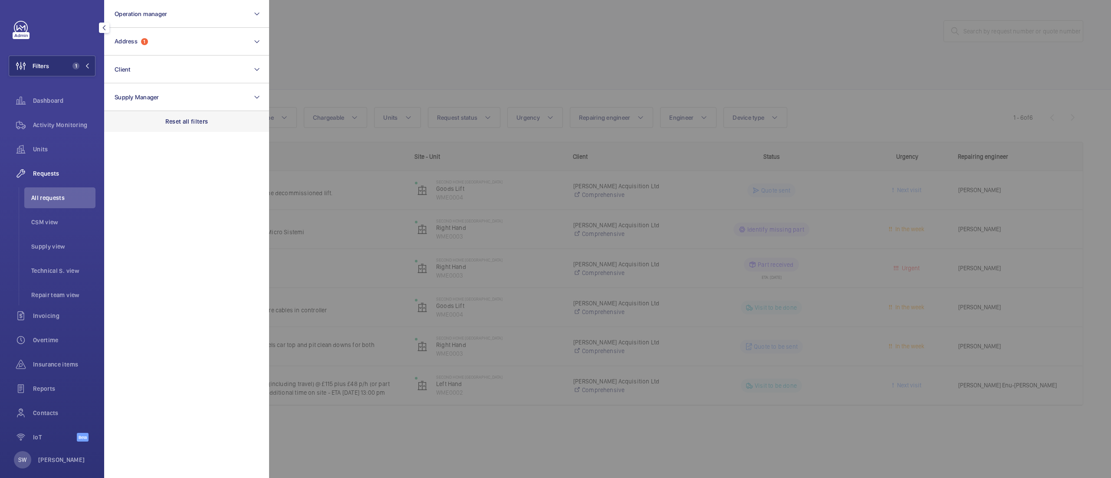
click at [207, 125] on p "Reset all filters" at bounding box center [186, 121] width 43 height 9
click at [180, 37] on button "Address" at bounding box center [186, 42] width 165 height 28
type input "delta court"
click at [164, 97] on span "Delta" at bounding box center [168, 97] width 14 height 7
click at [126, 97] on input "Delta Court - [GEOGRAPHIC_DATA]" at bounding box center [116, 97] width 17 height 17
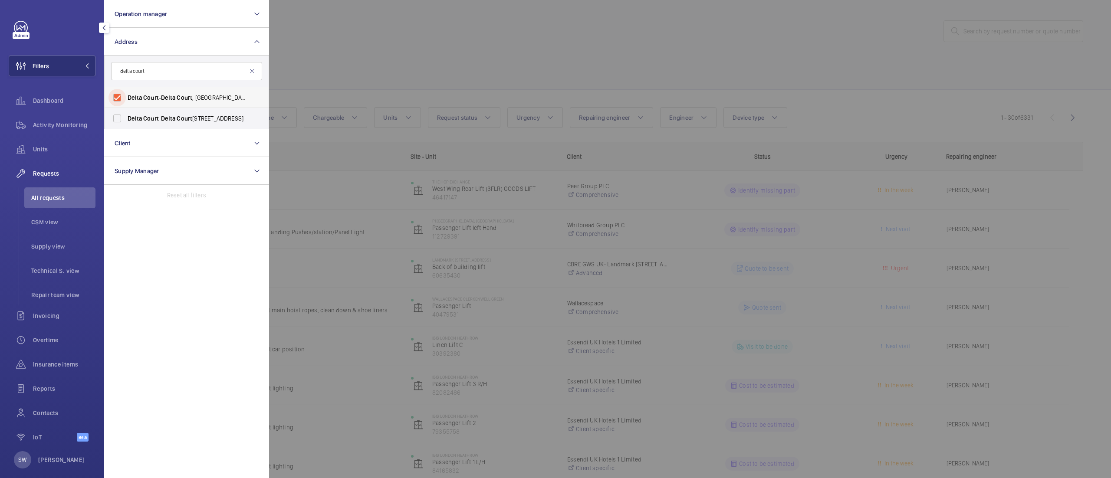
checkbox input "true"
click at [167, 121] on span "Delta" at bounding box center [168, 118] width 14 height 7
click at [126, 121] on input "Delta Court - [GEOGRAPHIC_DATA]" at bounding box center [116, 118] width 17 height 17
checkbox input "true"
click at [485, 66] on div at bounding box center [824, 239] width 1111 height 478
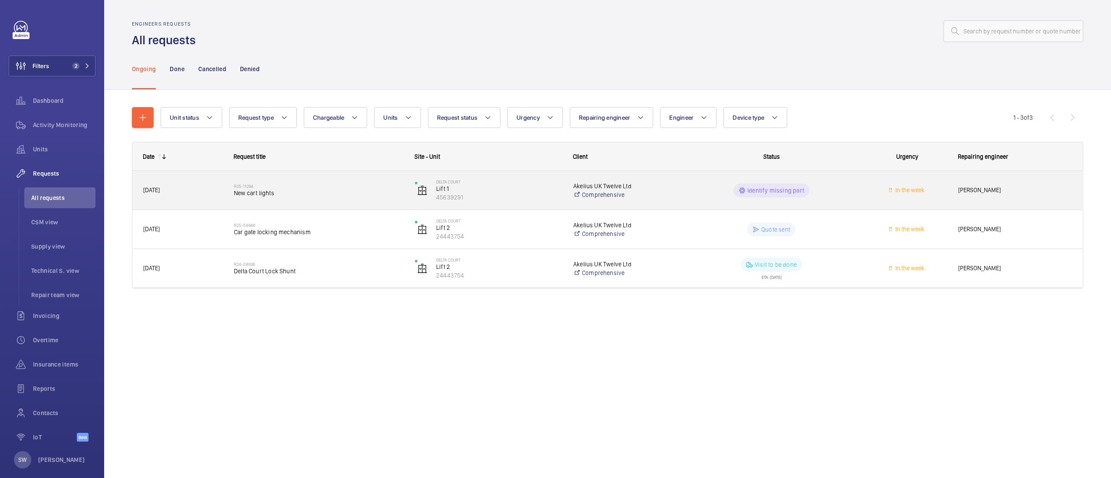
click at [367, 189] on span "New cart lights" at bounding box center [319, 193] width 170 height 9
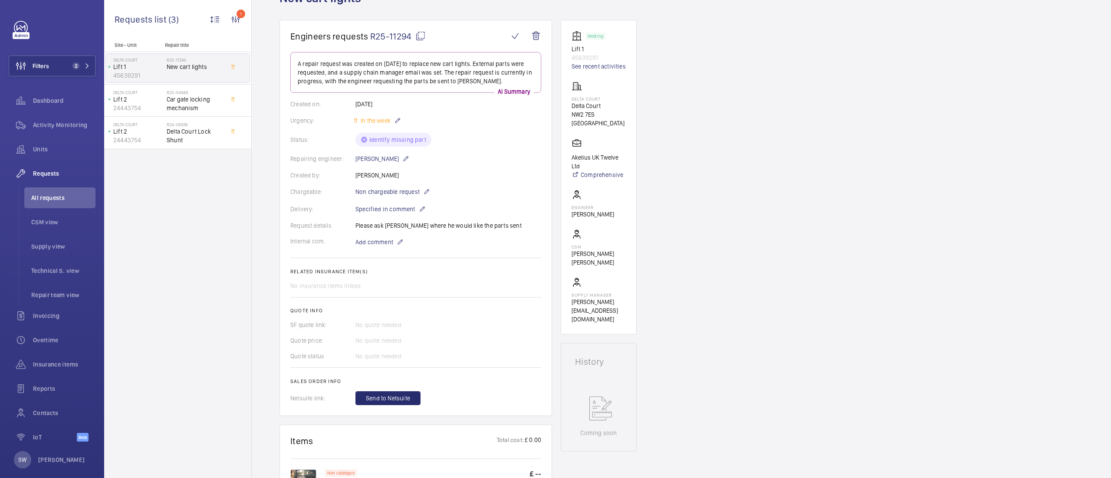
scroll to position [45, 0]
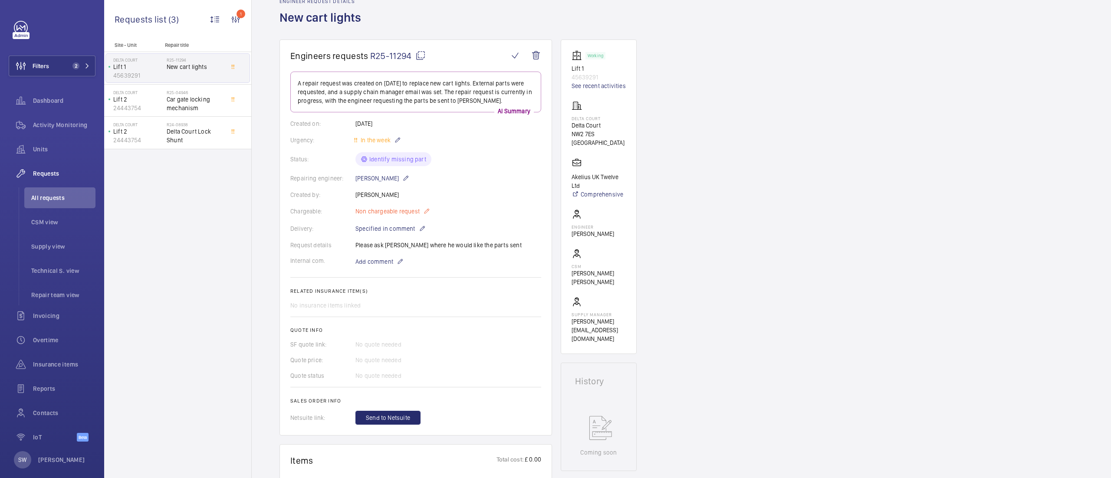
click at [390, 210] on span "Non chargeable request" at bounding box center [387, 211] width 64 height 9
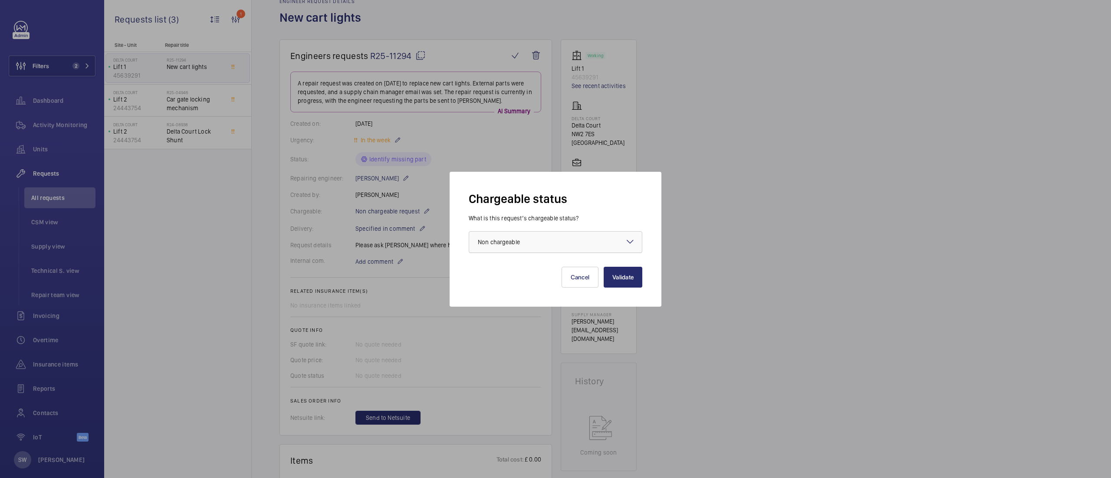
click at [523, 250] on div at bounding box center [555, 242] width 173 height 21
drag, startPoint x: 521, startPoint y: 266, endPoint x: 514, endPoint y: 326, distance: 59.8
click at [514, 326] on div "Chargeable status What is this request’s chargeable status? Choose one option ×…" at bounding box center [555, 239] width 1111 height 478
click at [514, 326] on div at bounding box center [555, 239] width 1111 height 478
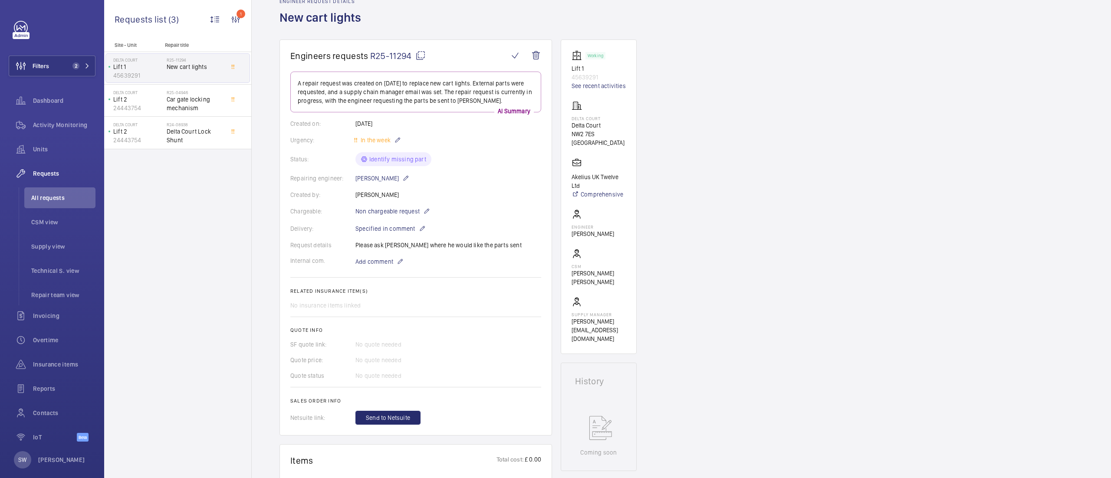
click at [420, 54] on mat-icon at bounding box center [420, 55] width 10 height 10
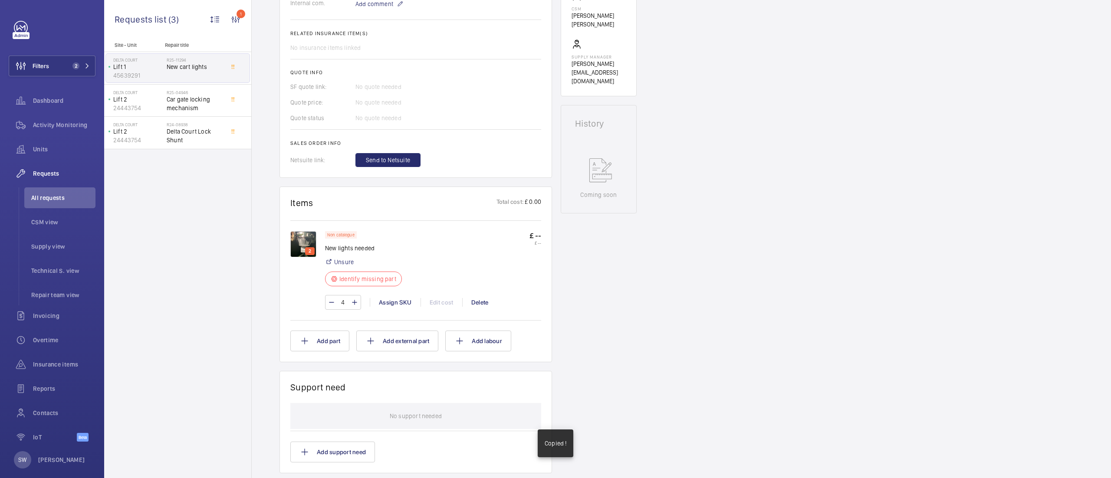
click at [305, 241] on img at bounding box center [303, 244] width 26 height 26
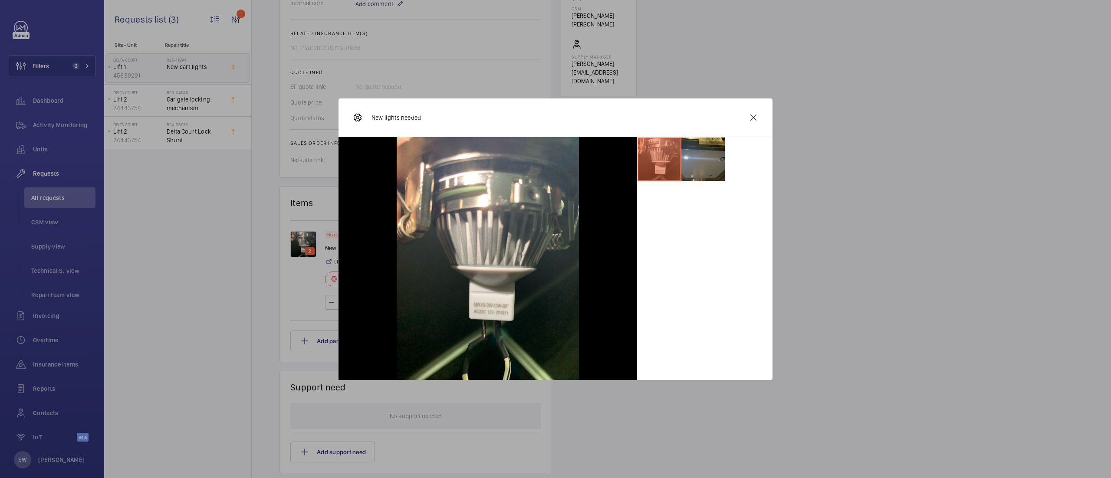
click at [700, 168] on li at bounding box center [702, 159] width 43 height 43
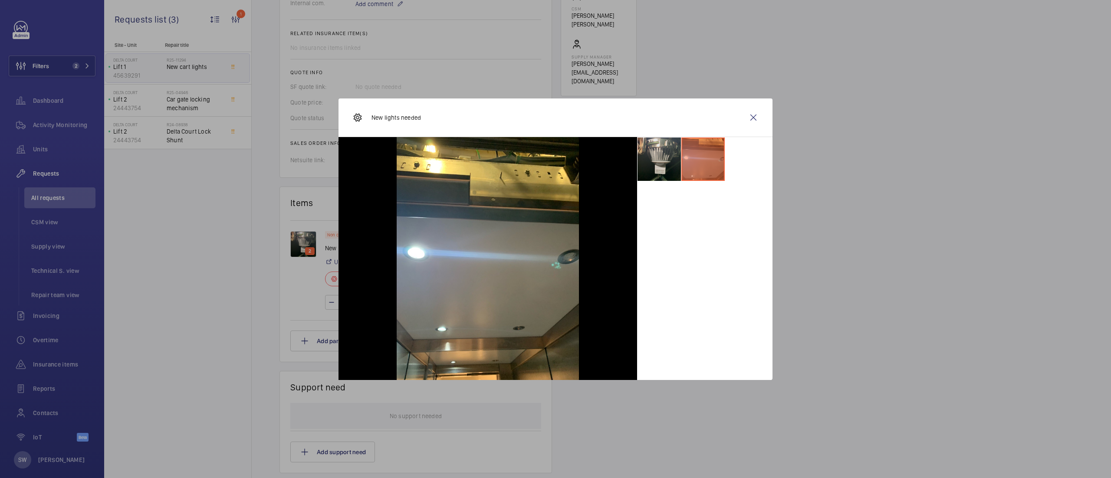
click at [659, 154] on li at bounding box center [658, 159] width 43 height 43
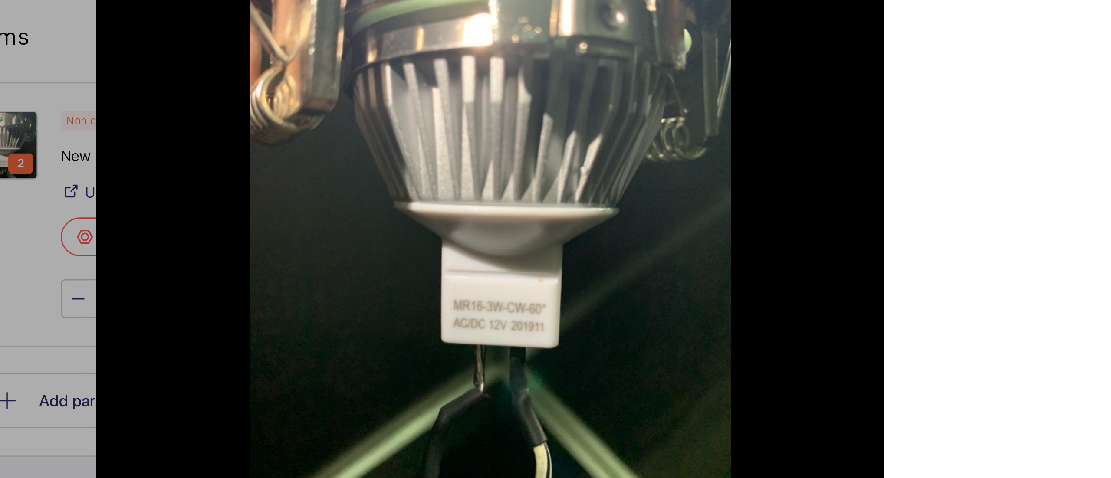
click at [700, 259] on div at bounding box center [704, 258] width 135 height 243
click at [722, 264] on div at bounding box center [704, 258] width 135 height 243
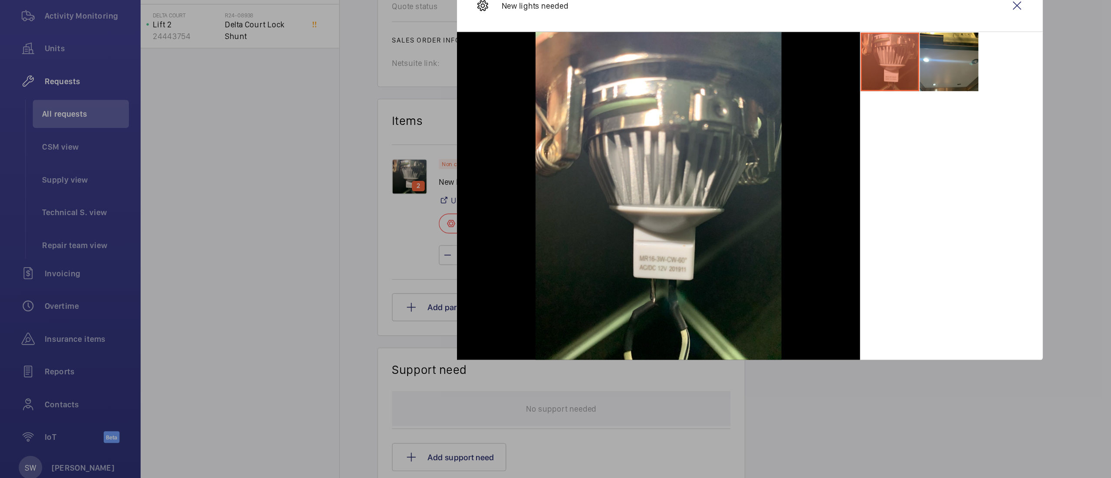
scroll to position [0, 0]
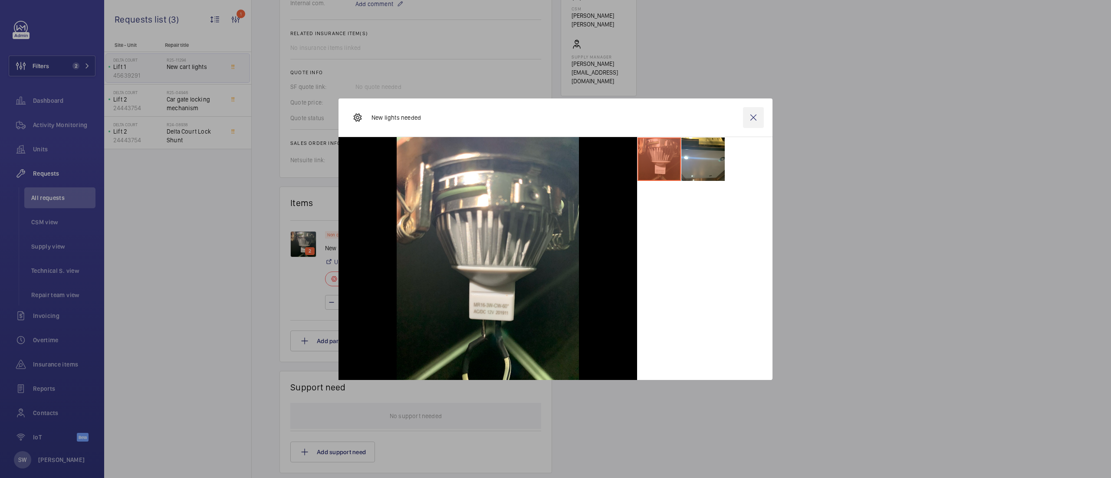
click at [753, 114] on wm-front-icon-button at bounding box center [753, 117] width 21 height 21
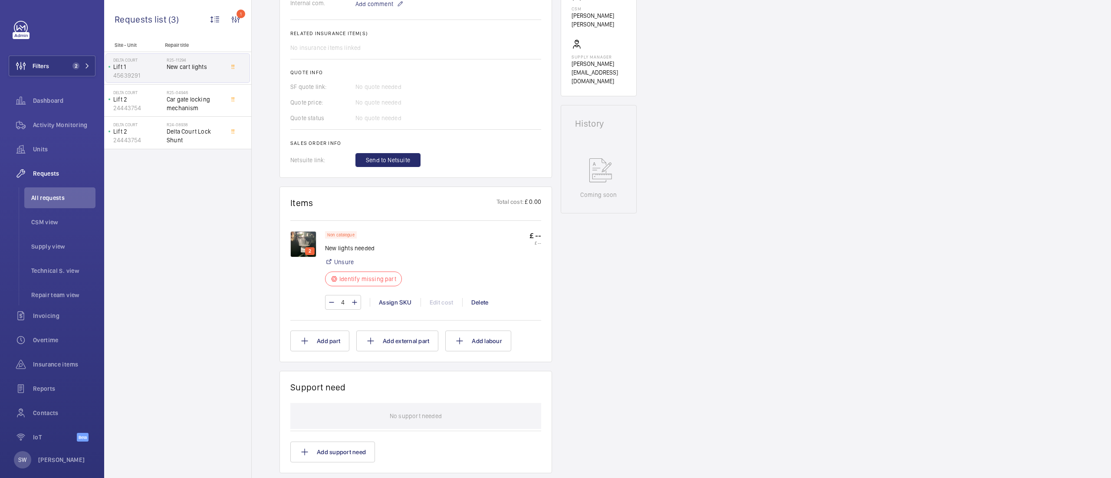
click at [753, 114] on div "Engineers requests R25-11294 A repair request was created on [DATE] to replace …" at bounding box center [681, 247] width 859 height 930
click at [307, 246] on img at bounding box center [303, 244] width 26 height 26
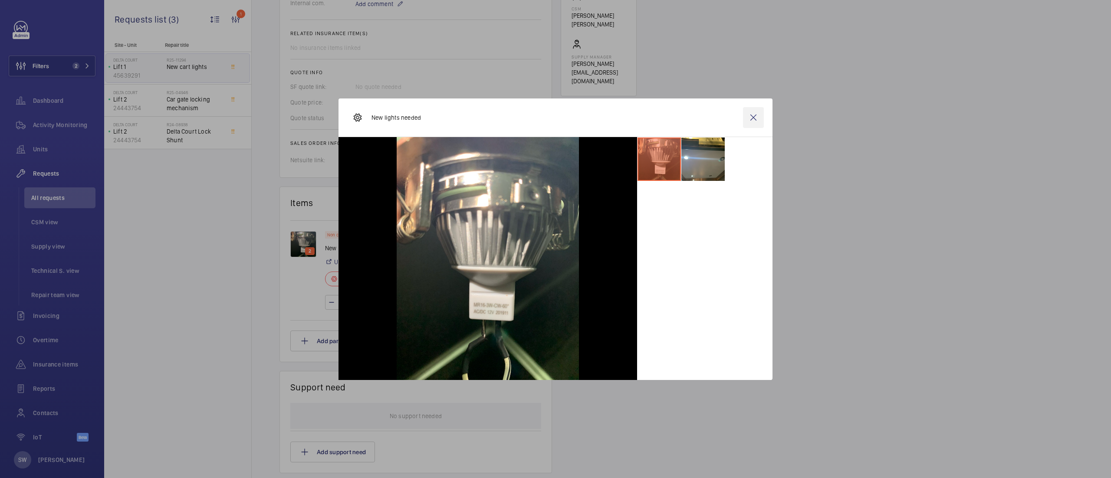
click at [751, 119] on wm-front-icon-button at bounding box center [753, 117] width 21 height 21
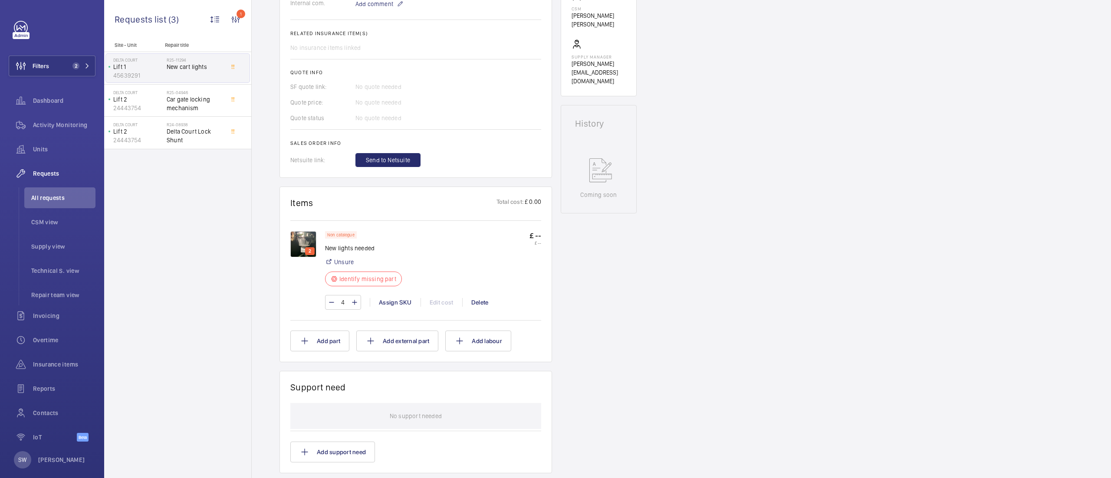
scroll to position [89, 0]
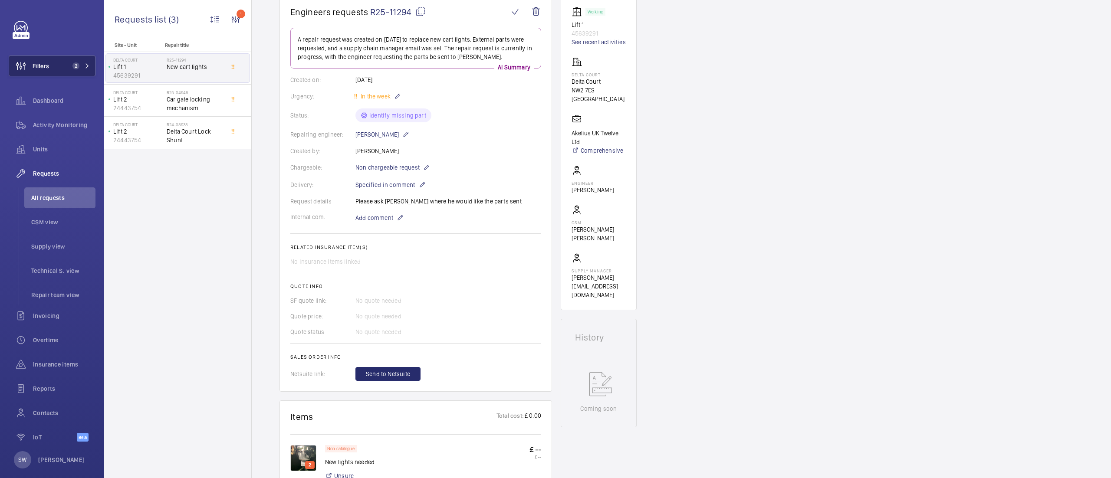
click at [52, 64] on button "Filters 2" at bounding box center [52, 66] width 87 height 21
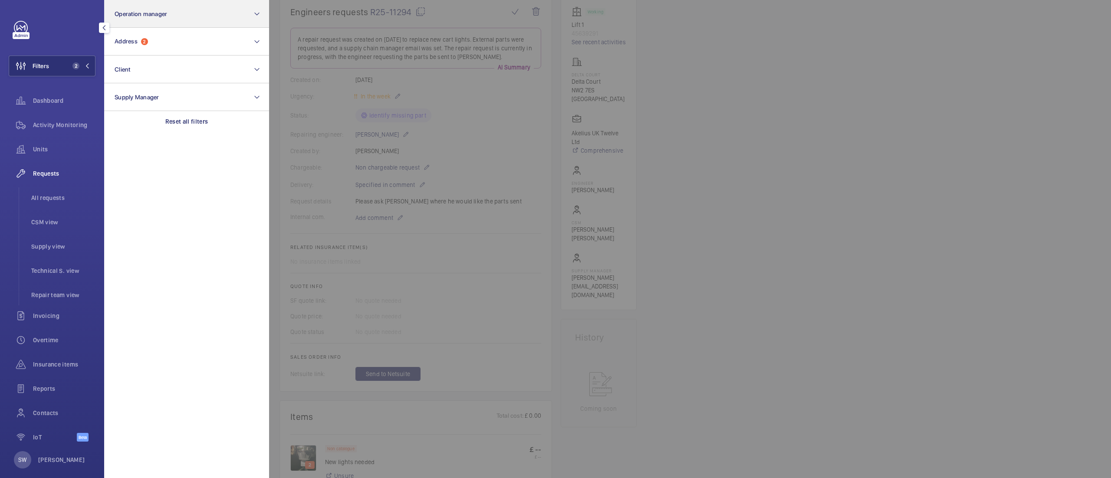
click at [194, 126] on div "Reset all filters" at bounding box center [186, 121] width 165 height 21
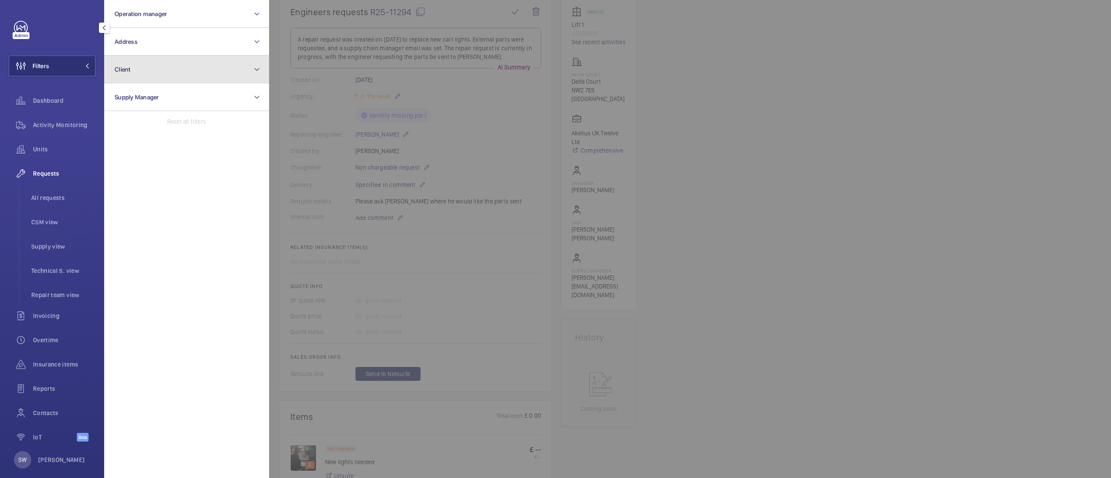
click at [152, 63] on button "Client" at bounding box center [186, 70] width 165 height 28
type input "high ro"
drag, startPoint x: 159, startPoint y: 104, endPoint x: 61, endPoint y: 108, distance: 97.7
click at [61, 108] on div "Filters Operation manager Address Client high ro No client found Reset Supply M…" at bounding box center [52, 236] width 87 height 430
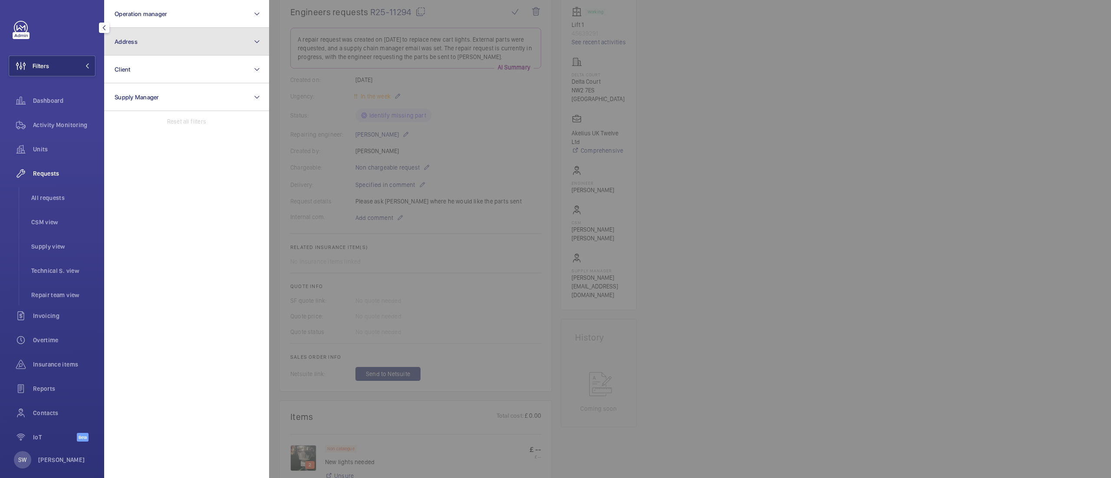
click at [167, 49] on button "Address" at bounding box center [186, 42] width 165 height 28
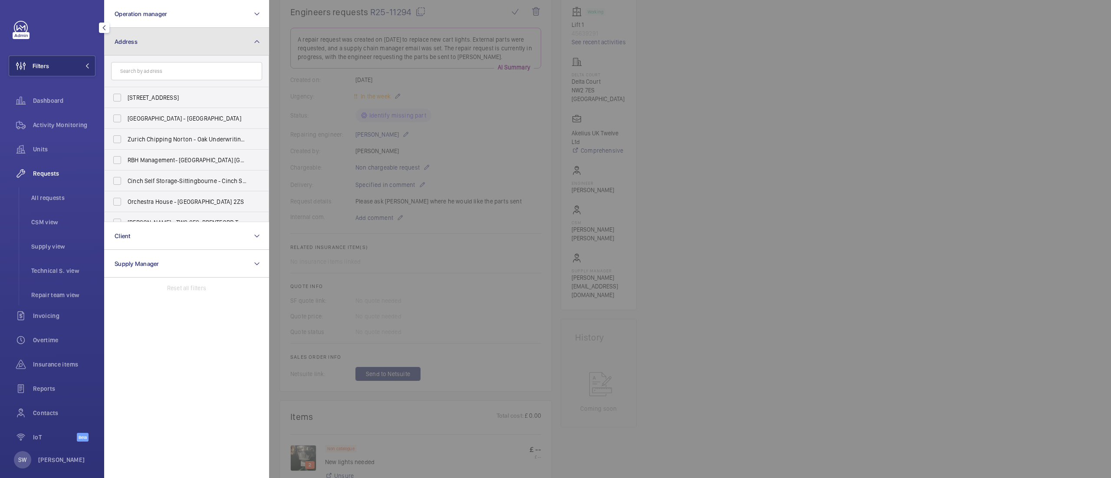
click at [167, 45] on button "Address" at bounding box center [186, 42] width 165 height 28
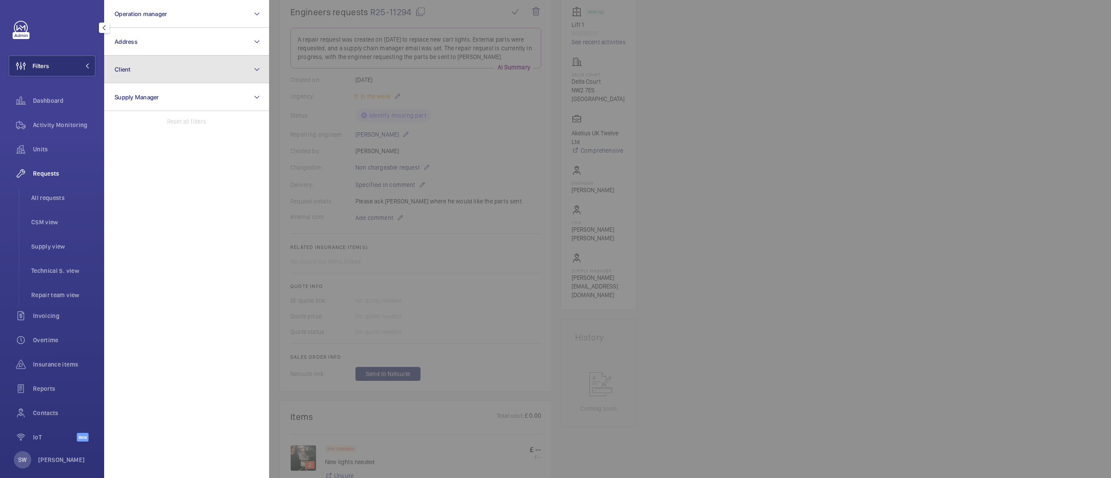
click at [165, 62] on button "Client" at bounding box center [186, 70] width 165 height 28
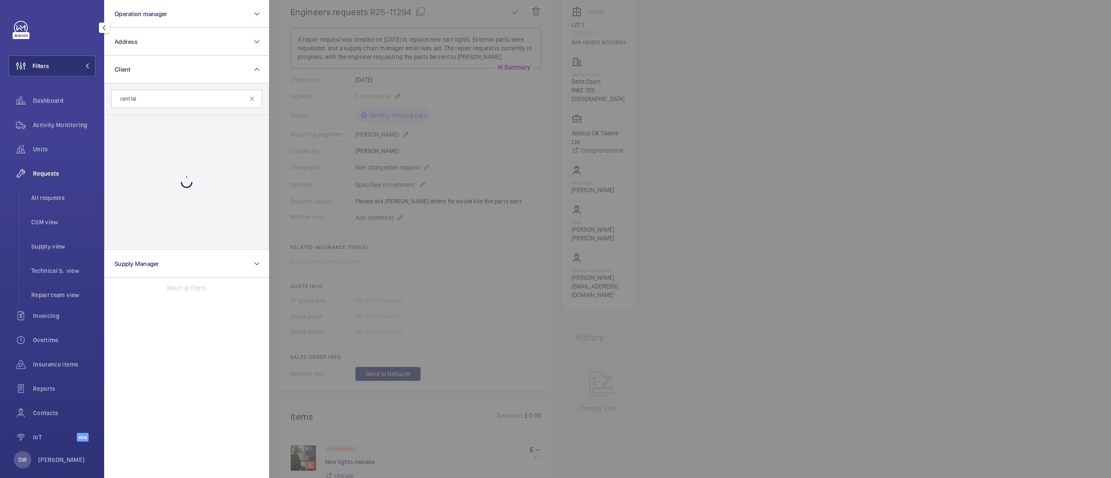
type input "central"
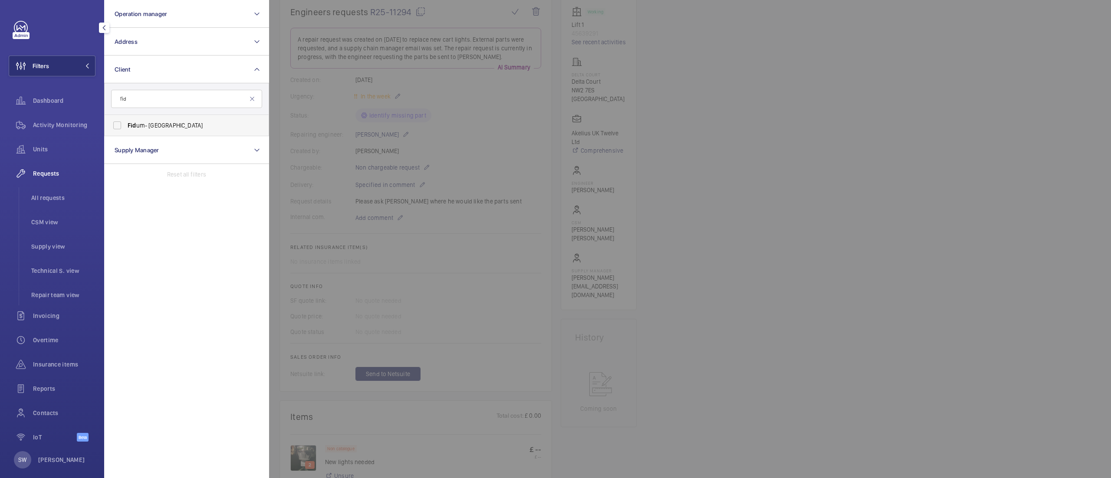
type input "fid"
click at [148, 126] on span "Fid um- [GEOGRAPHIC_DATA]" at bounding box center [187, 125] width 119 height 9
click at [126, 126] on input "Fid um- [GEOGRAPHIC_DATA]" at bounding box center [116, 125] width 17 height 17
checkbox input "true"
click at [801, 232] on div at bounding box center [824, 239] width 1111 height 478
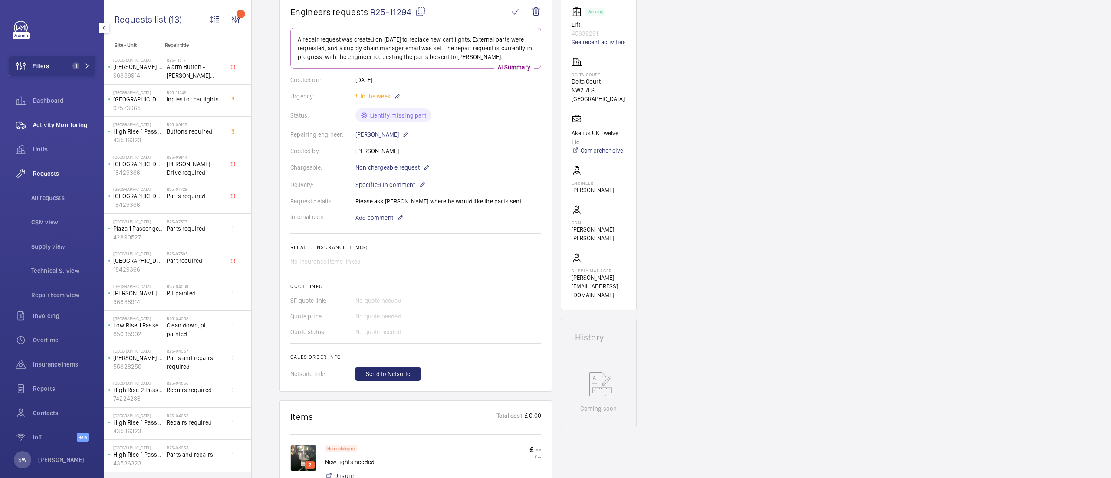
click at [56, 128] on span "Activity Monitoring" at bounding box center [64, 125] width 62 height 9
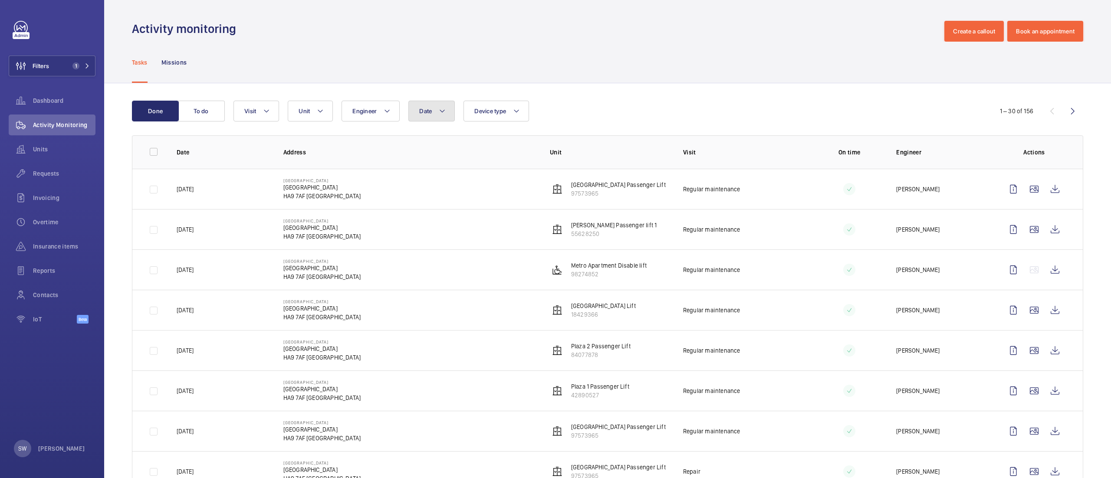
click at [445, 107] on mat-icon at bounding box center [442, 111] width 7 height 10
click at [433, 171] on mat-icon at bounding box center [431, 174] width 10 height 10
click at [423, 281] on span "23" at bounding box center [421, 286] width 17 height 17
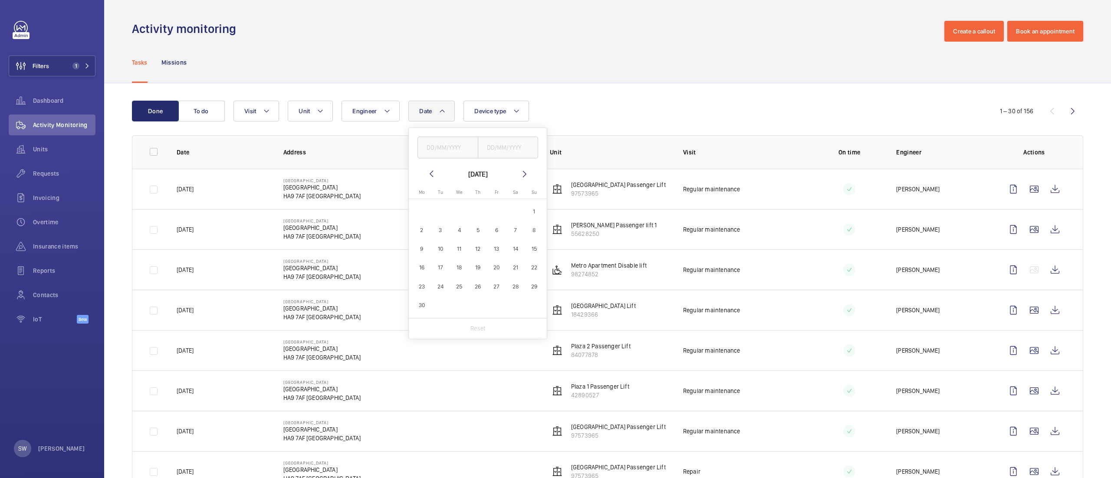
type input "[DATE]"
click at [423, 281] on span "23" at bounding box center [421, 286] width 17 height 17
type input "[DATE]"
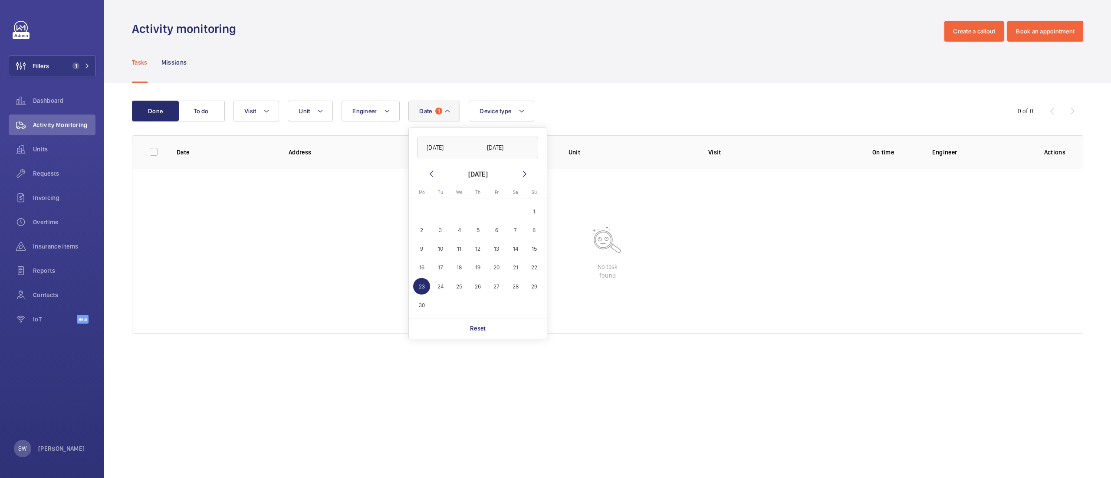
click at [423, 281] on span "23" at bounding box center [421, 286] width 17 height 17
click at [530, 211] on span "1" at bounding box center [533, 211] width 17 height 17
type input "[DATE]"
click at [427, 297] on button "30" at bounding box center [421, 305] width 19 height 19
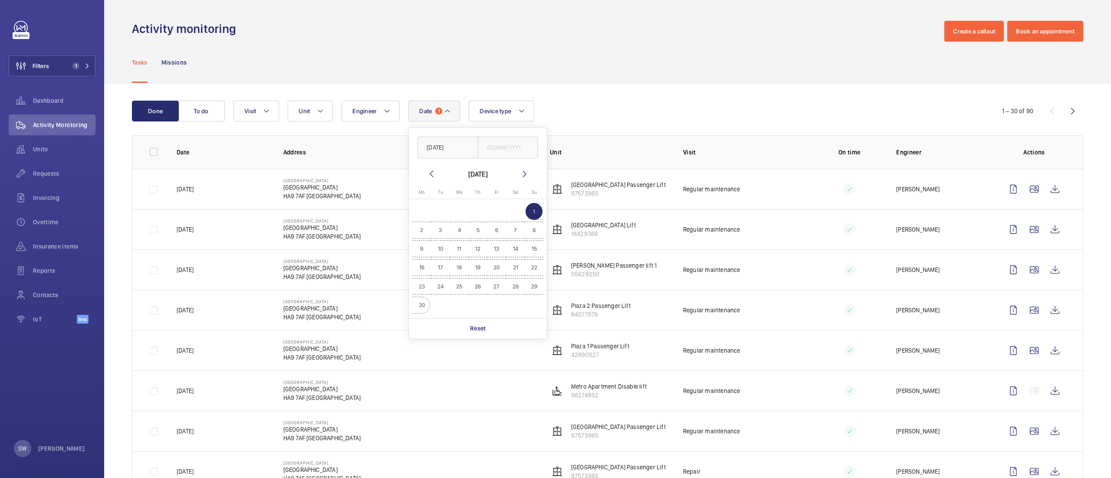
click at [423, 302] on span "30" at bounding box center [421, 305] width 17 height 17
type input "[DATE]"
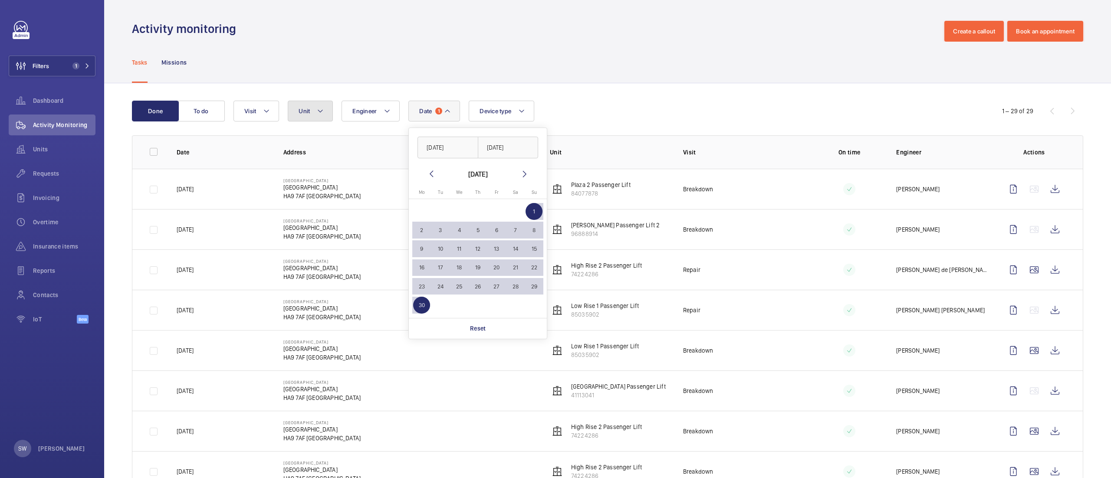
click at [300, 107] on button "Unit" at bounding box center [310, 111] width 45 height 21
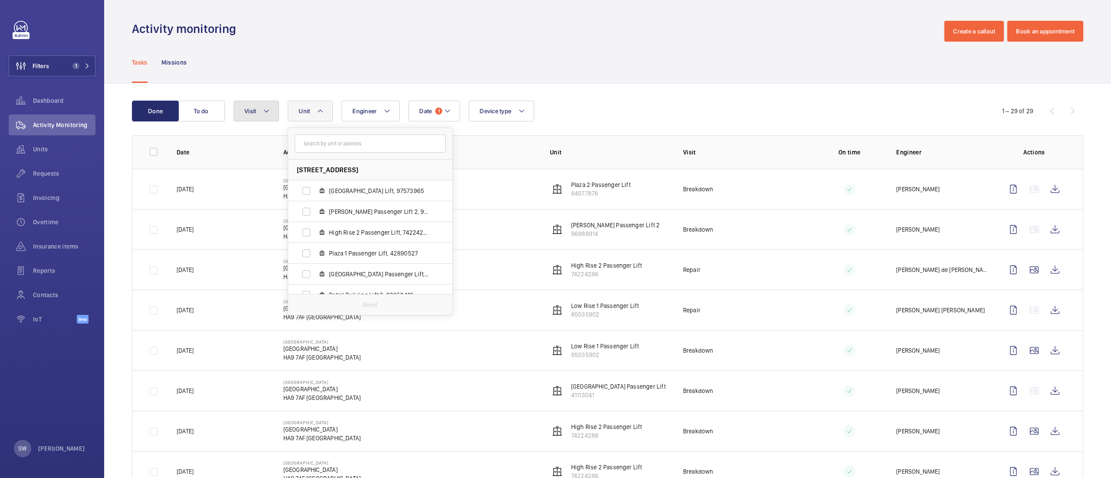
click at [263, 107] on mat-icon at bounding box center [266, 111] width 7 height 10
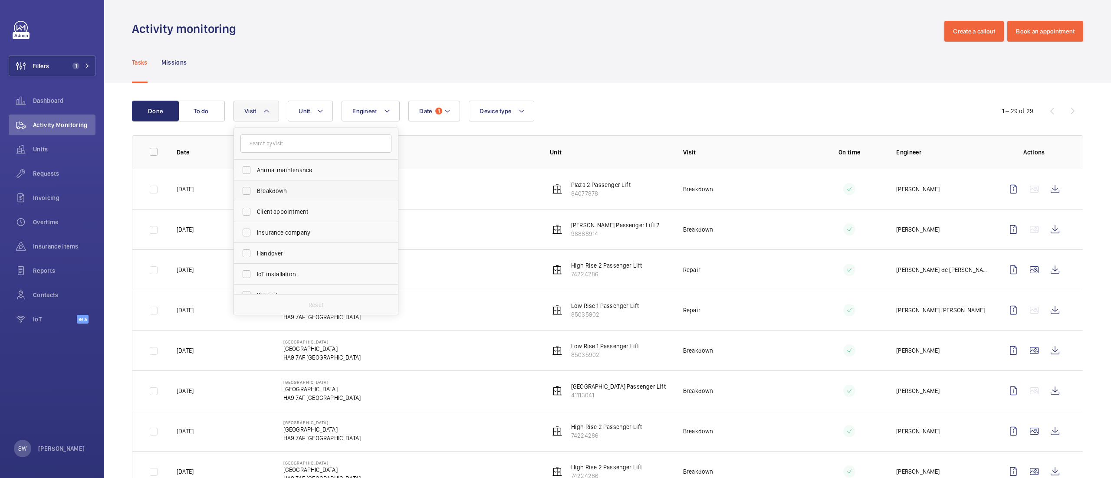
click at [285, 191] on span "Breakdown" at bounding box center [316, 191] width 119 height 9
click at [255, 191] on input "Breakdown" at bounding box center [246, 190] width 17 height 17
checkbox input "true"
click at [686, 114] on div "Date 1 Engineer Unit Device type Visit 1 Annual maintenance Breakdown Client ap…" at bounding box center [605, 111] width 745 height 21
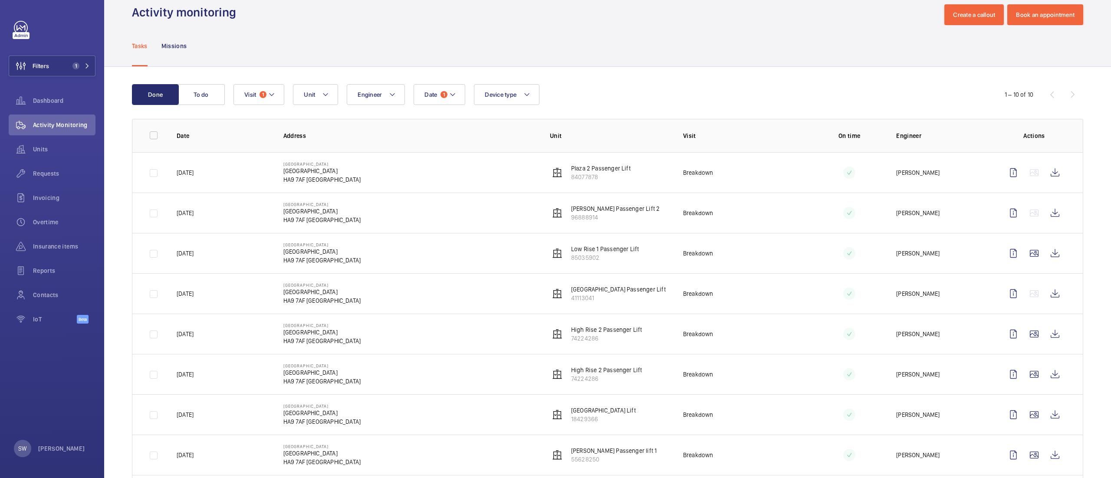
scroll to position [20, 0]
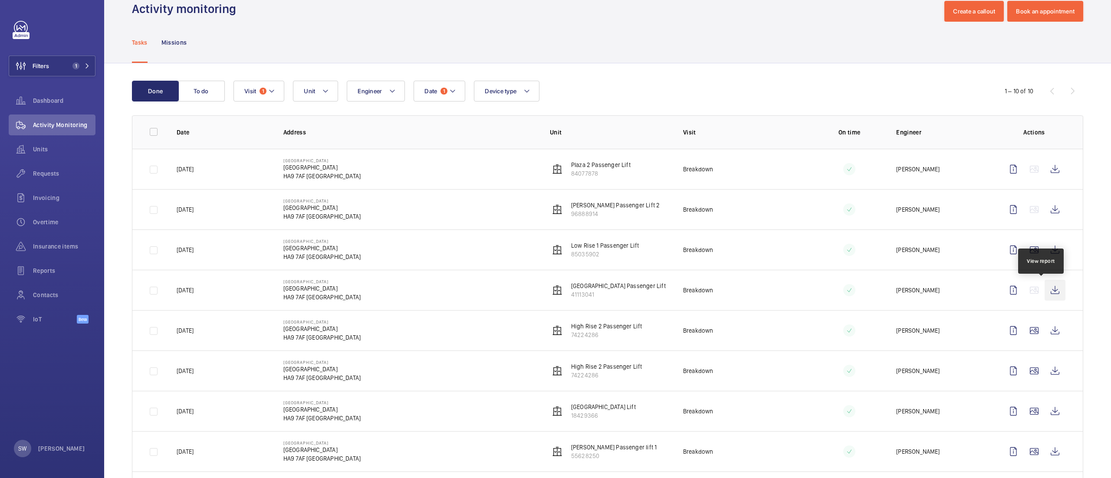
click at [1044, 292] on wm-front-icon-button at bounding box center [1054, 290] width 21 height 21
click at [1049, 246] on wm-front-icon-button at bounding box center [1054, 249] width 21 height 21
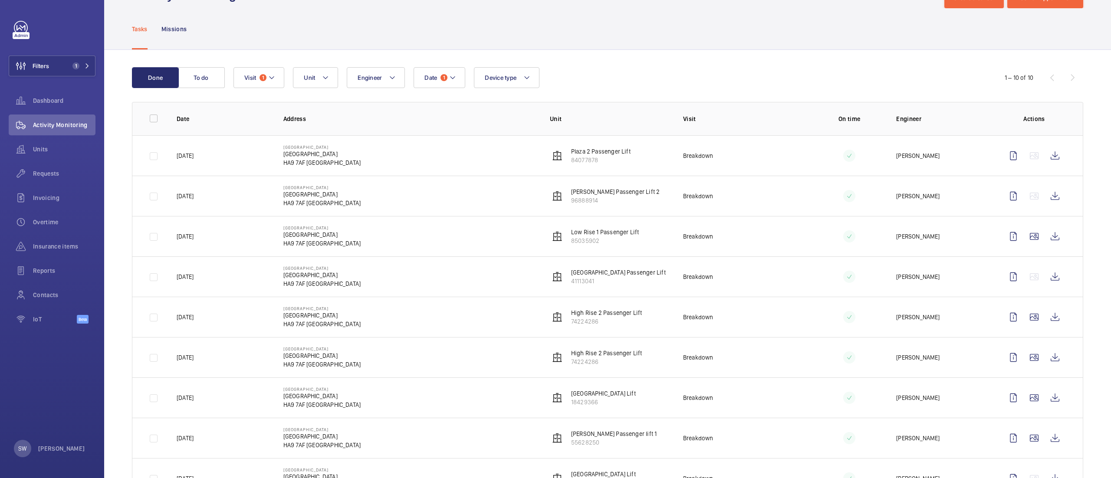
scroll to position [35, 0]
click at [312, 83] on button "Unit" at bounding box center [315, 76] width 45 height 21
type input "1842"
click at [363, 152] on span "[GEOGRAPHIC_DATA], 1842 9366" at bounding box center [384, 156] width 101 height 9
click at [320, 152] on input "[GEOGRAPHIC_DATA], 1842 9366" at bounding box center [311, 156] width 17 height 17
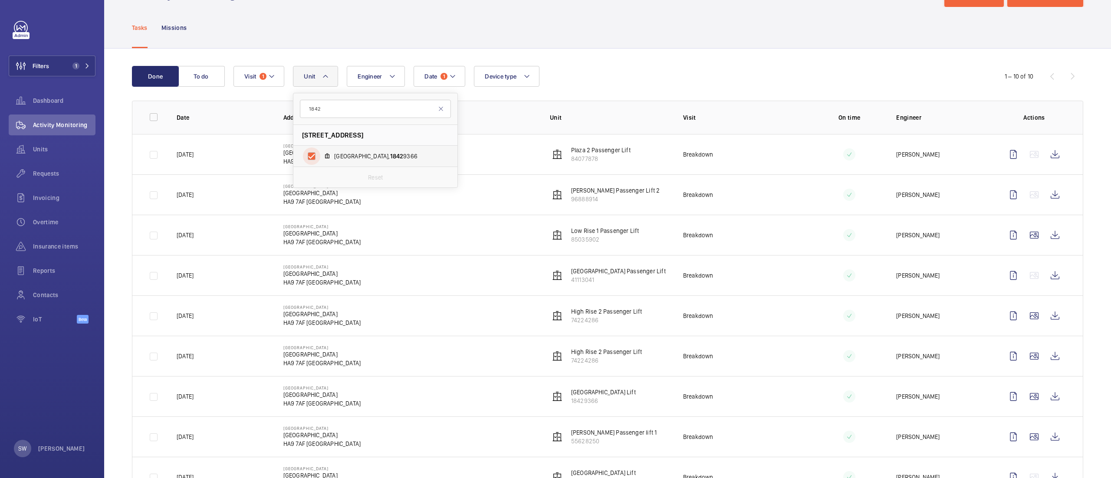
checkbox input "true"
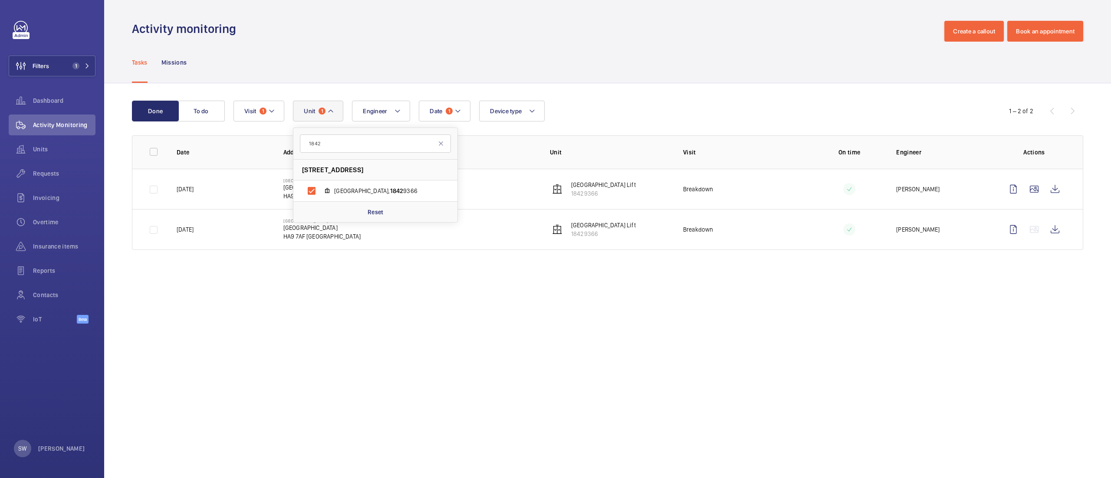
click at [681, 50] on div "Tasks Missions" at bounding box center [607, 62] width 951 height 41
click at [1062, 187] on wm-front-icon-button at bounding box center [1054, 189] width 21 height 21
click at [207, 107] on button "To do" at bounding box center [201, 111] width 47 height 21
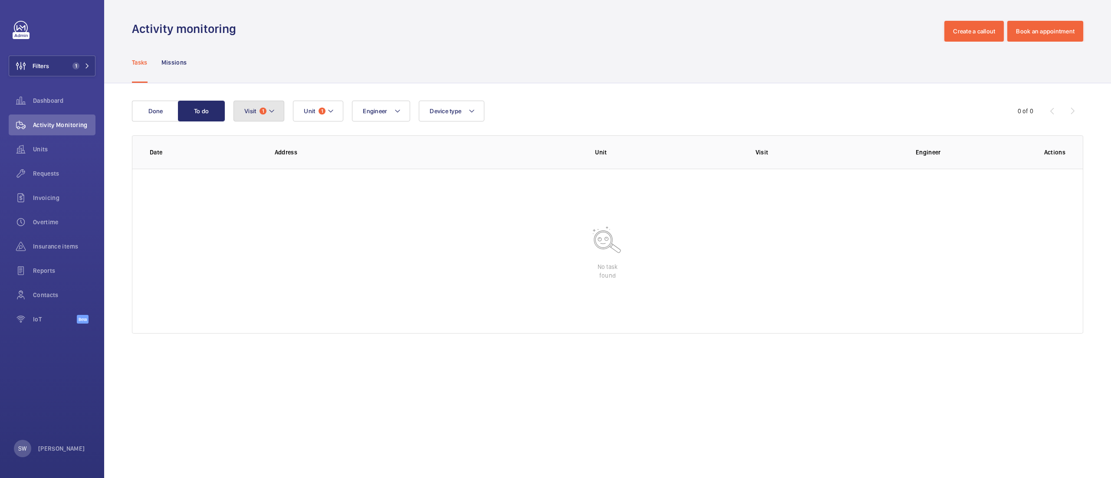
click at [262, 104] on button "Visit 1" at bounding box center [258, 111] width 51 height 21
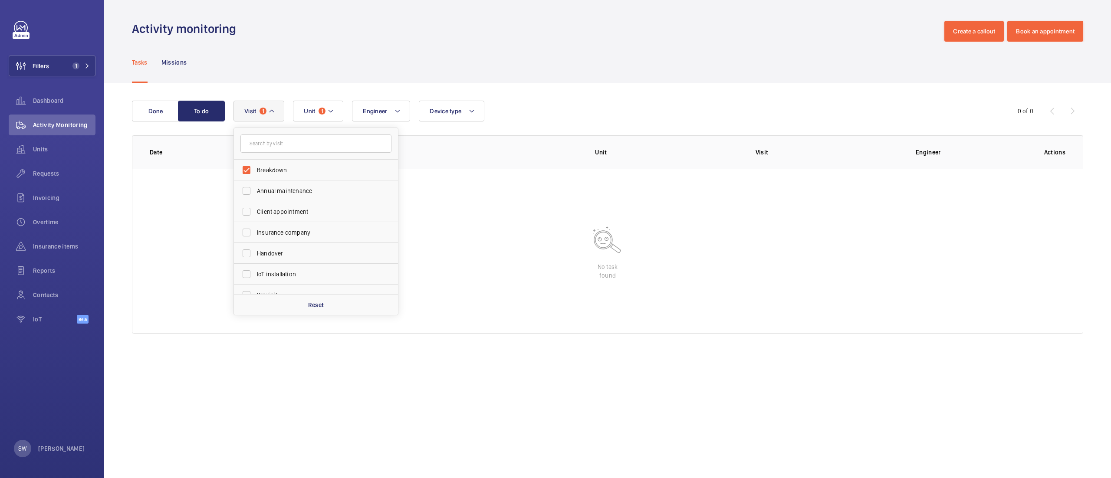
drag, startPoint x: 277, startPoint y: 168, endPoint x: 285, endPoint y: 144, distance: 25.7
click at [277, 167] on span "Breakdown" at bounding box center [316, 170] width 119 height 9
click at [255, 167] on input "Breakdown" at bounding box center [246, 169] width 17 height 17
checkbox input "false"
click at [323, 112] on mat-icon at bounding box center [325, 111] width 7 height 10
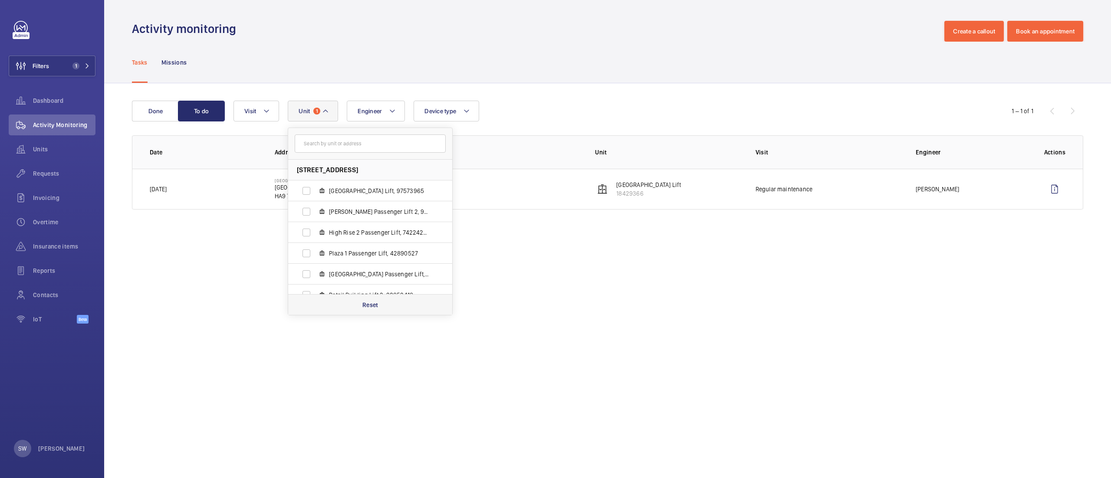
click at [382, 304] on div "Reset" at bounding box center [370, 304] width 164 height 21
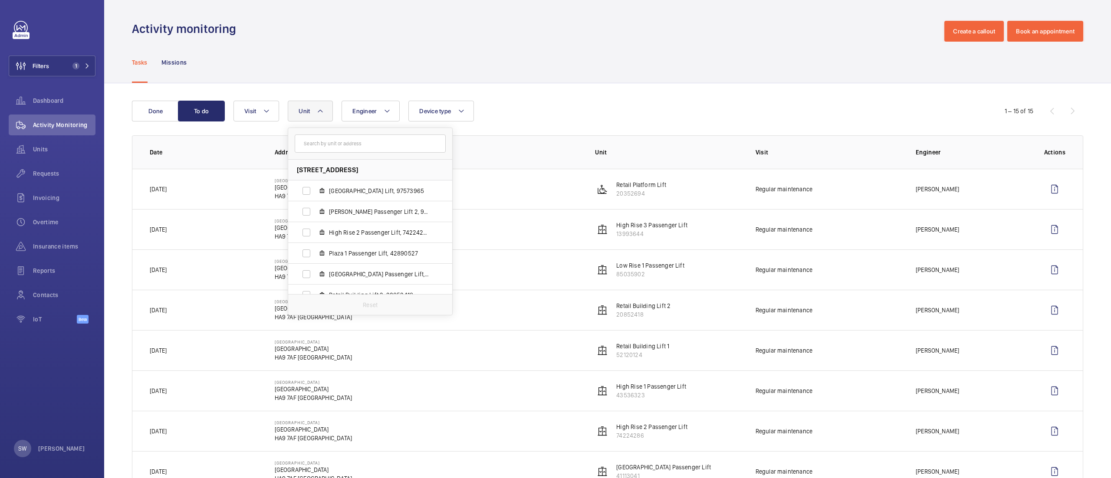
click at [678, 121] on div "Engineer Unit [GEOGRAPHIC_DATA] Lift, 97573965 [PERSON_NAME][GEOGRAPHIC_DATA] L…" at bounding box center [605, 111] width 745 height 21
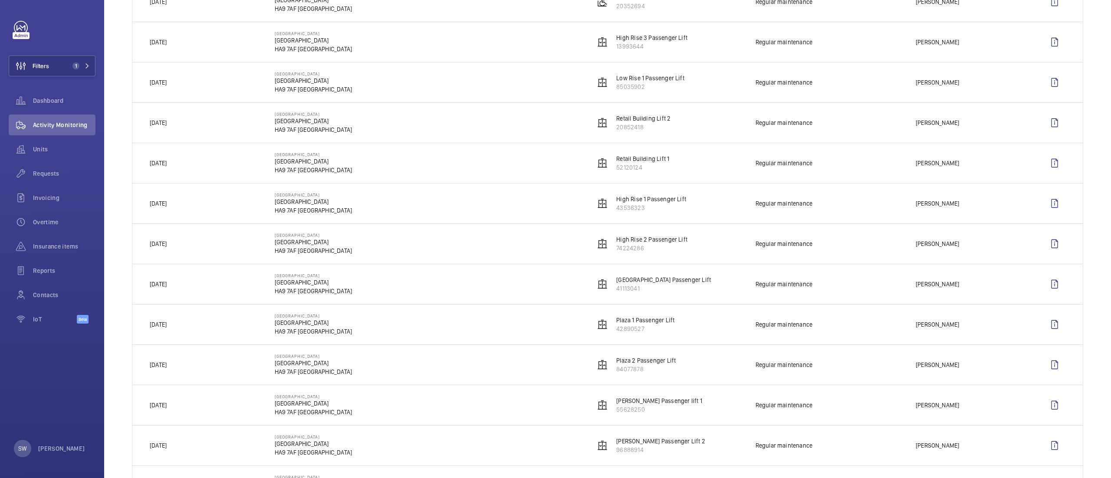
scroll to position [186, 0]
click at [57, 62] on button "Filters 1" at bounding box center [52, 66] width 87 height 21
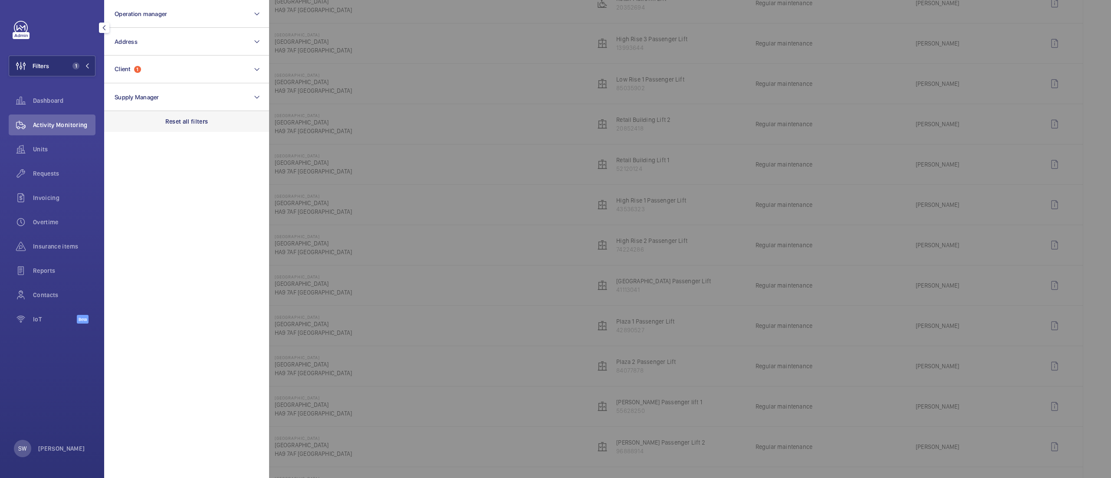
click at [209, 125] on div "Reset all filters" at bounding box center [186, 121] width 165 height 21
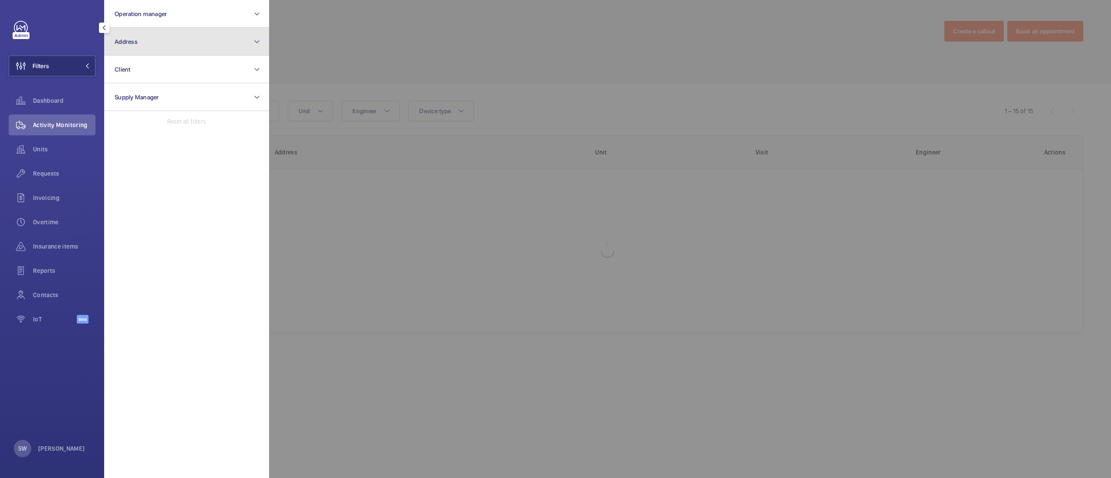
click at [183, 46] on button "Address" at bounding box center [186, 42] width 165 height 28
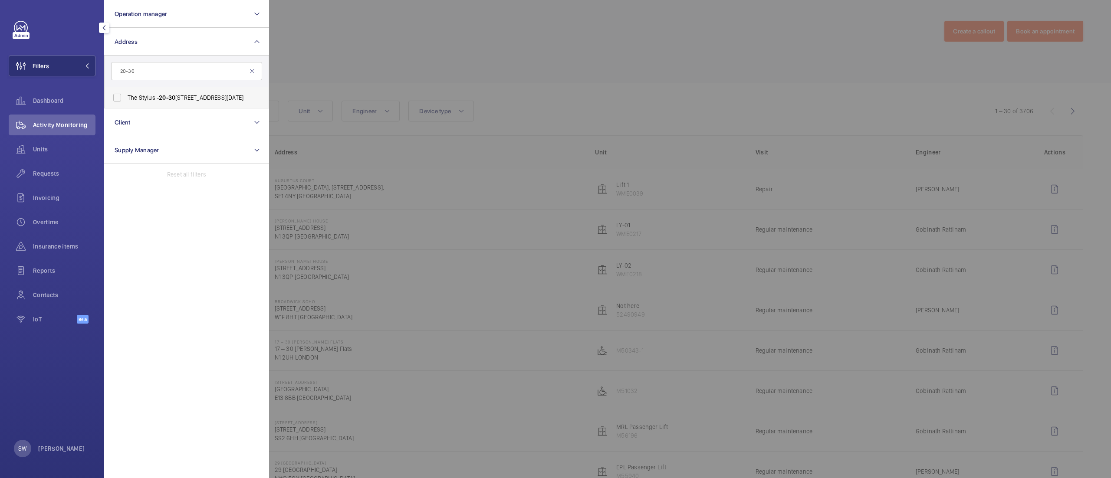
type input "20-30"
click at [167, 100] on span "20-30" at bounding box center [167, 97] width 16 height 7
click at [126, 100] on input "The Stylus - [STREET_ADDRESS][DATE]" at bounding box center [116, 97] width 17 height 17
checkbox input "true"
click at [74, 172] on span "Requests" at bounding box center [64, 173] width 62 height 9
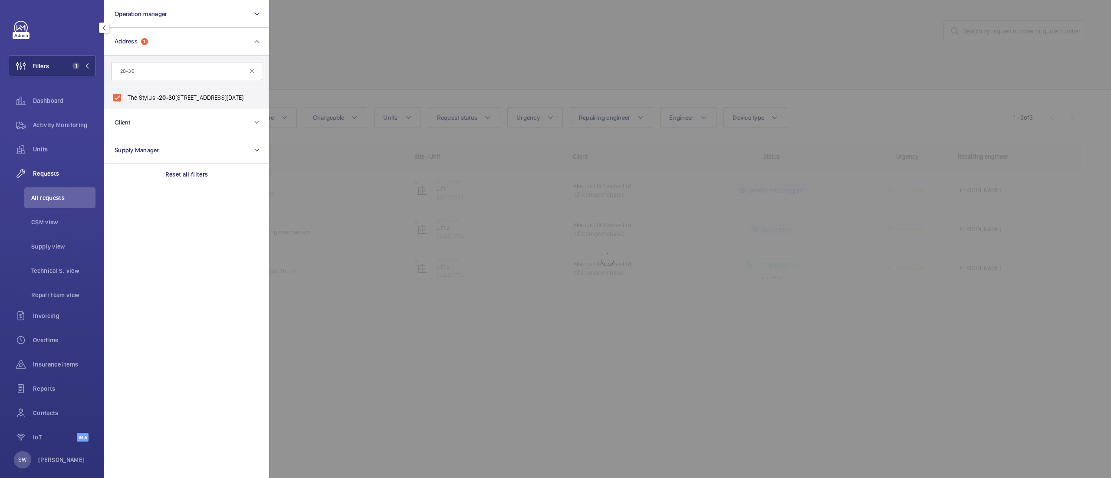
click at [530, 57] on div at bounding box center [824, 239] width 1111 height 478
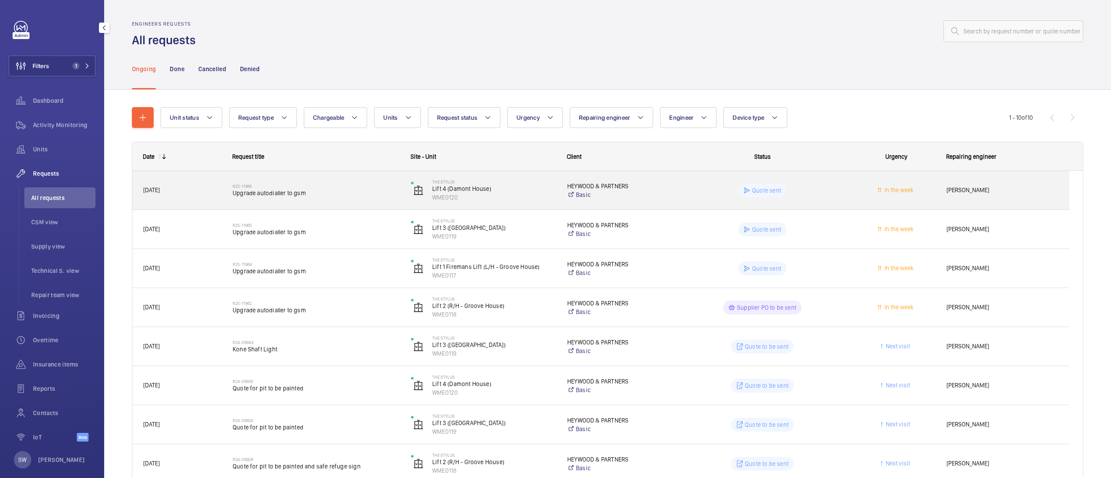
click at [360, 187] on h2 "R25-11966" at bounding box center [316, 186] width 167 height 5
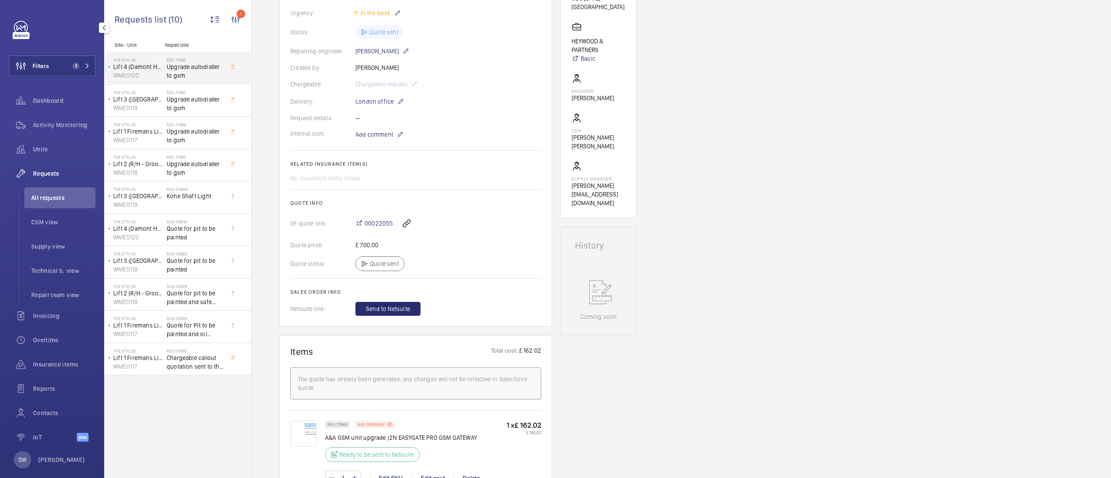
scroll to position [185, 0]
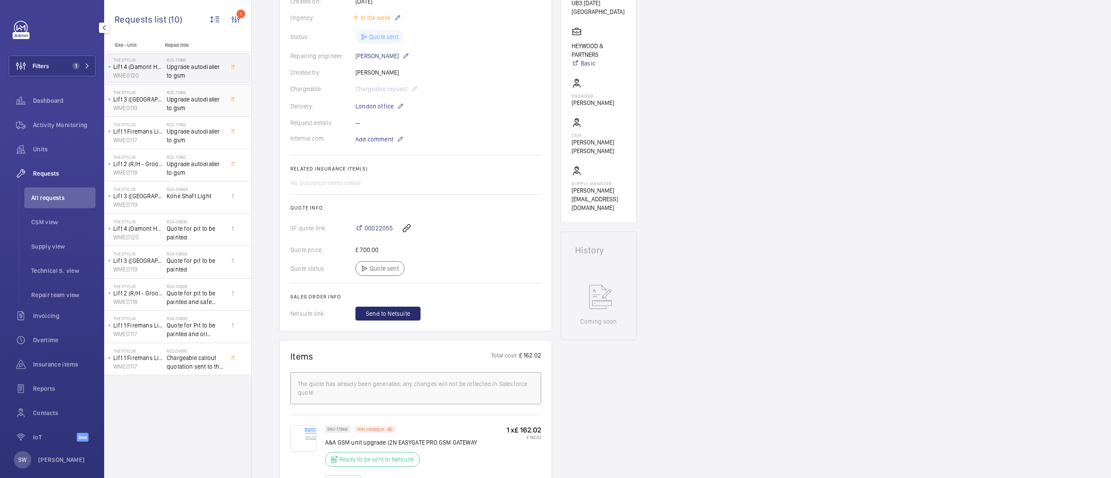
click at [165, 95] on div "The Stylus Lift 3 ([GEOGRAPHIC_DATA]) WME0119" at bounding box center [136, 100] width 61 height 29
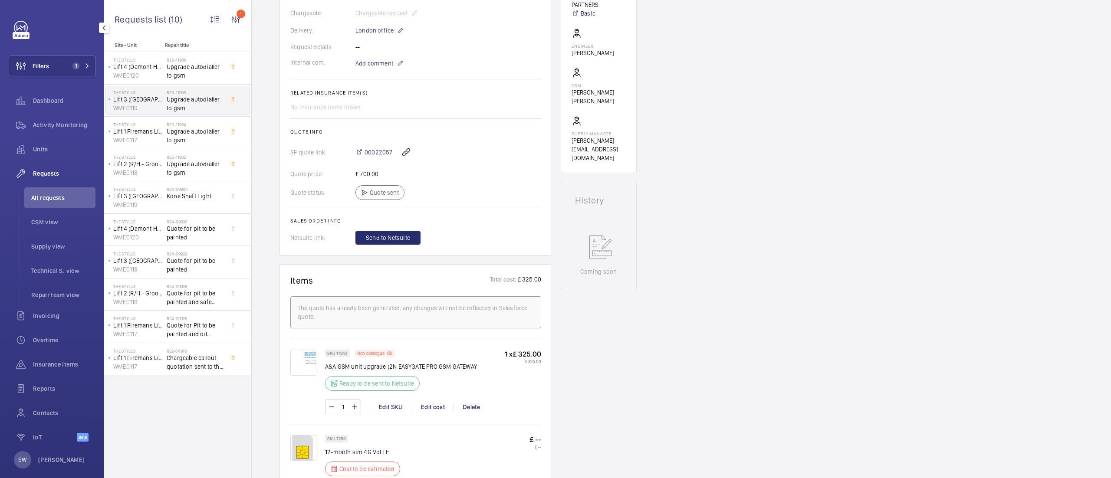
scroll to position [248, 0]
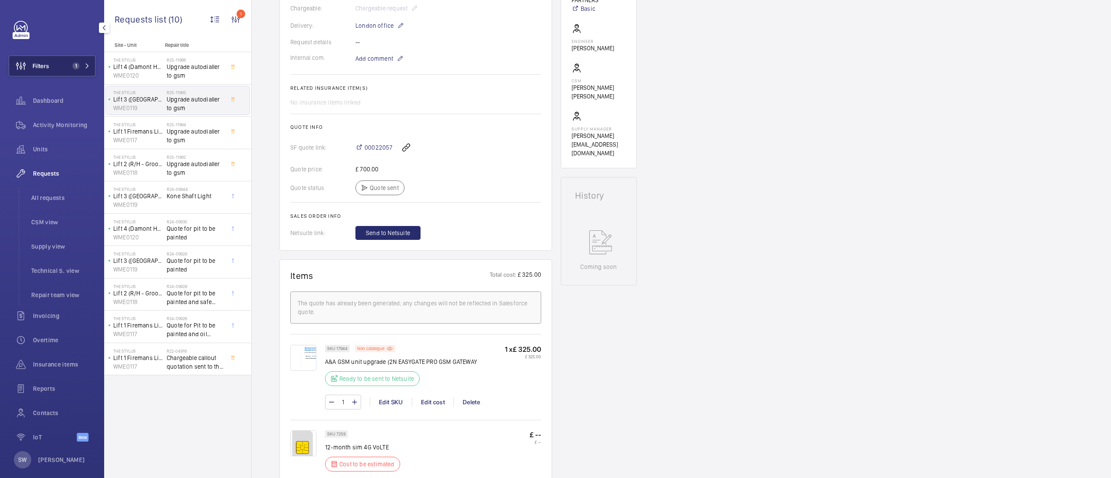
click at [61, 69] on button "Filters 1" at bounding box center [52, 66] width 87 height 21
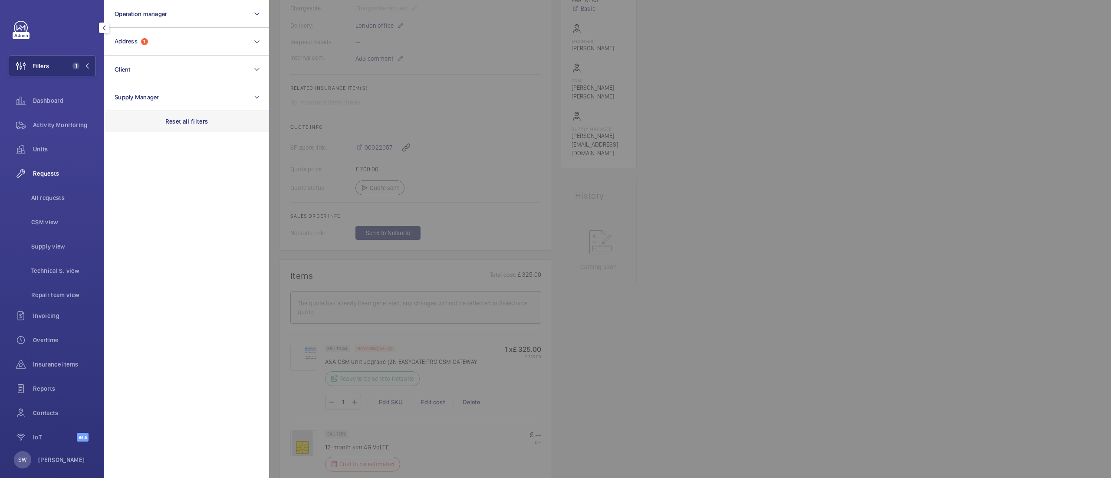
click at [191, 121] on p "Reset all filters" at bounding box center [186, 121] width 43 height 9
click at [147, 53] on button "Address" at bounding box center [186, 42] width 165 height 28
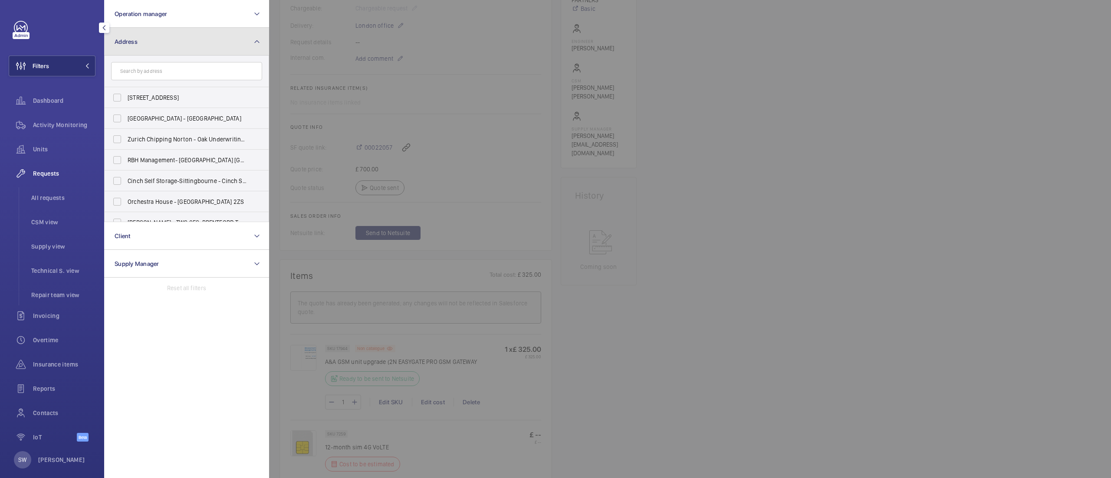
click at [153, 45] on button "Address" at bounding box center [186, 42] width 165 height 28
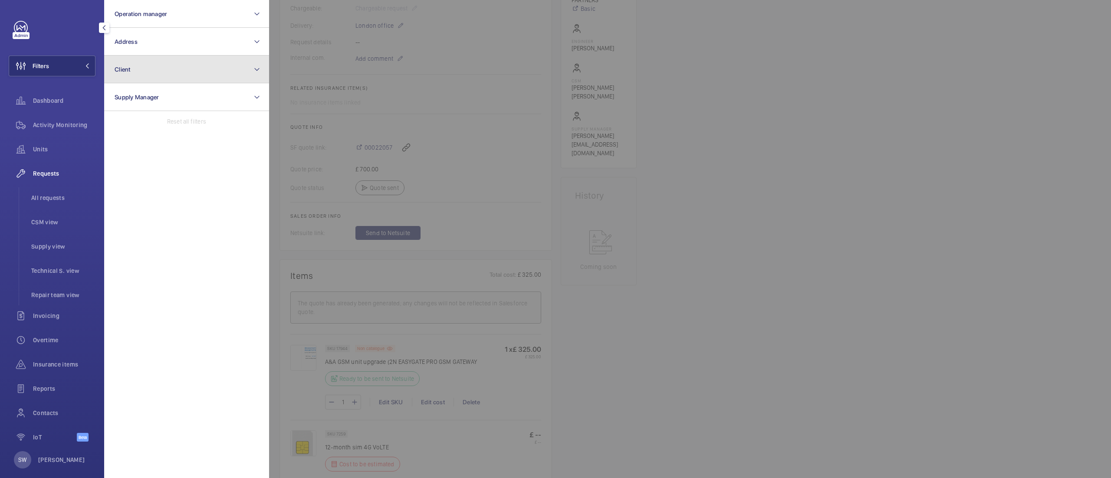
click at [148, 69] on button "Client" at bounding box center [186, 70] width 165 height 28
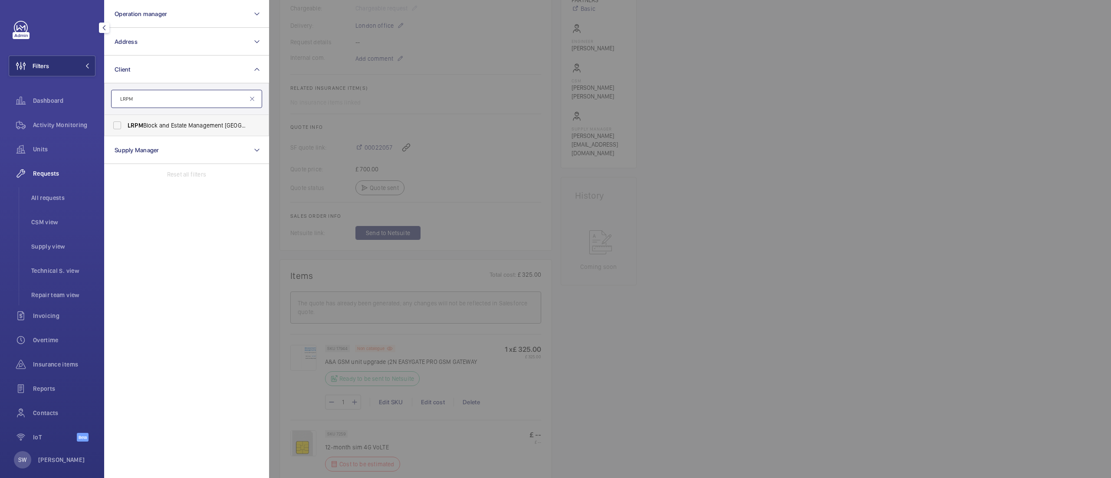
type input "LRPM"
click at [174, 125] on span "LRPM Block and Estate Management [GEOGRAPHIC_DATA]" at bounding box center [187, 125] width 119 height 9
click at [126, 125] on input "LRPM Block and Estate Management [GEOGRAPHIC_DATA]" at bounding box center [116, 125] width 17 height 17
checkbox input "true"
click at [858, 322] on div at bounding box center [824, 239] width 1111 height 478
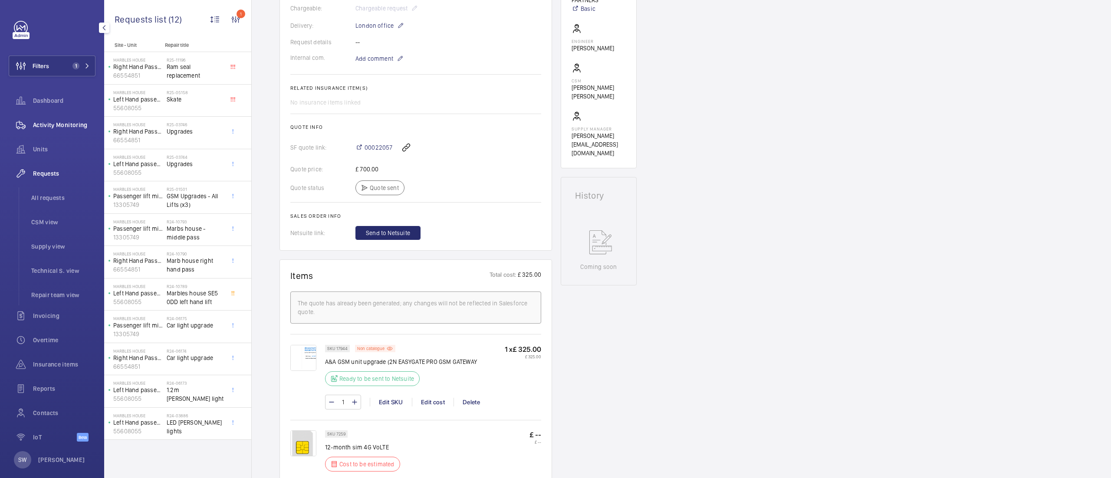
click at [41, 117] on div "Activity Monitoring" at bounding box center [52, 125] width 87 height 21
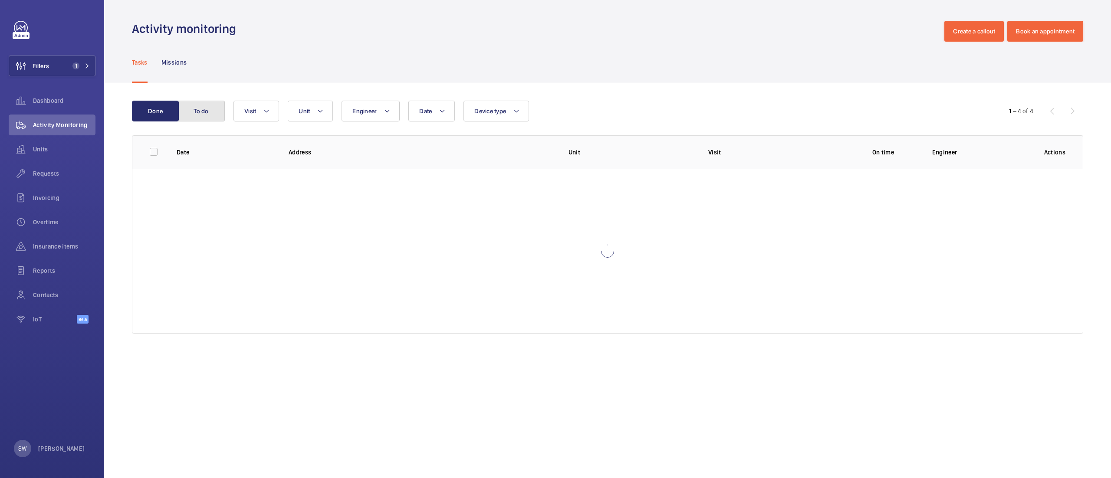
click at [203, 108] on button "To do" at bounding box center [201, 111] width 47 height 21
click at [164, 108] on button "Done" at bounding box center [155, 111] width 47 height 21
click at [49, 98] on span "Dashboard" at bounding box center [64, 100] width 62 height 9
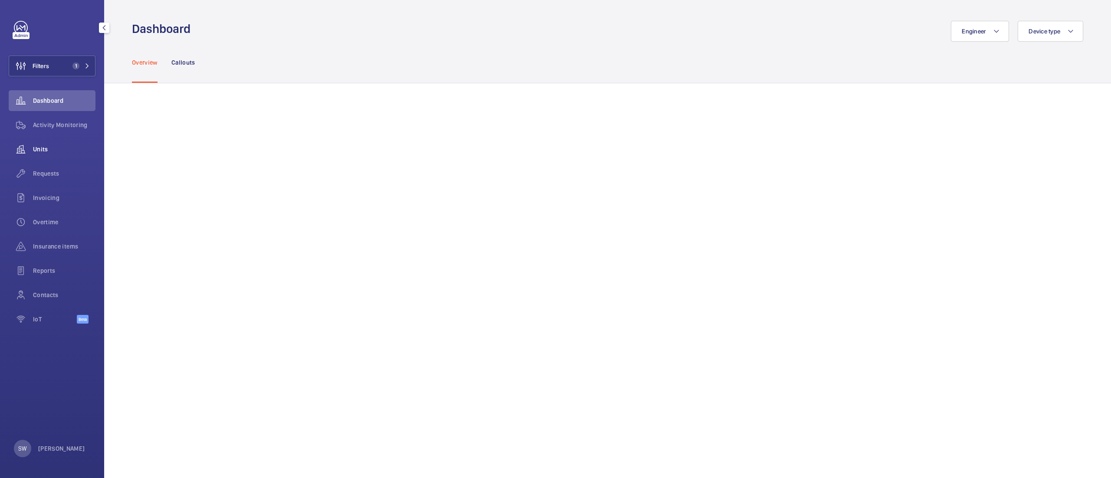
click at [47, 147] on span "Units" at bounding box center [64, 149] width 62 height 9
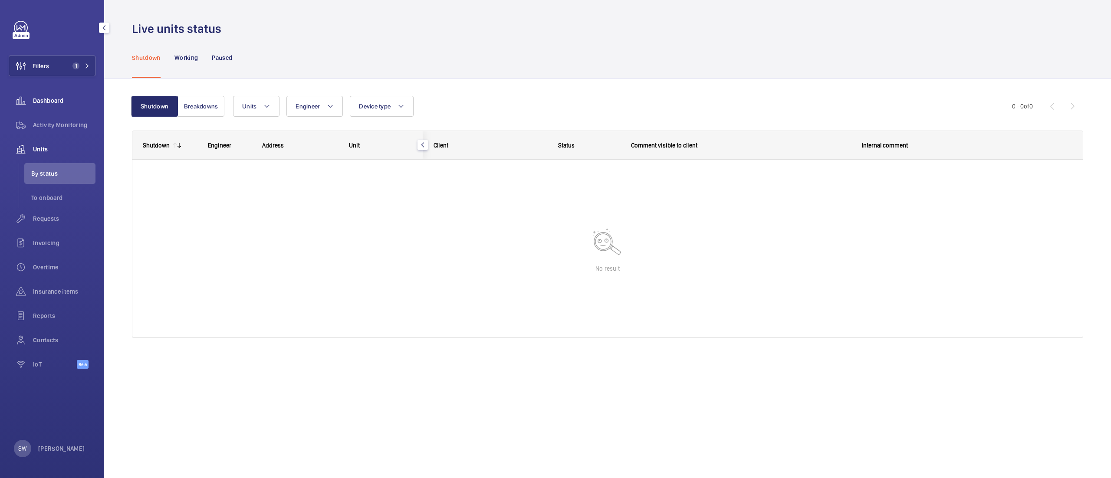
click at [71, 106] on div "Dashboard" at bounding box center [52, 100] width 87 height 21
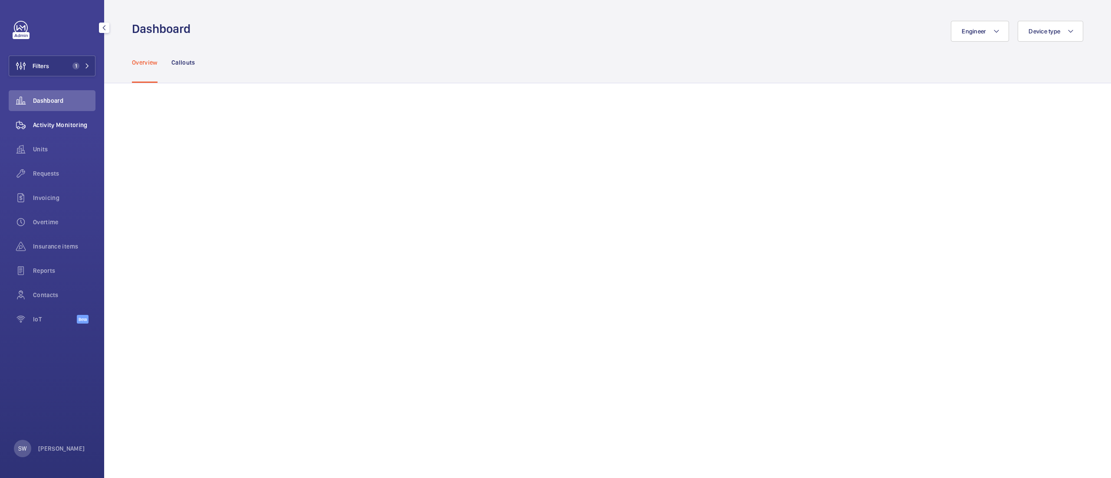
click at [62, 121] on span "Activity Monitoring" at bounding box center [64, 125] width 62 height 9
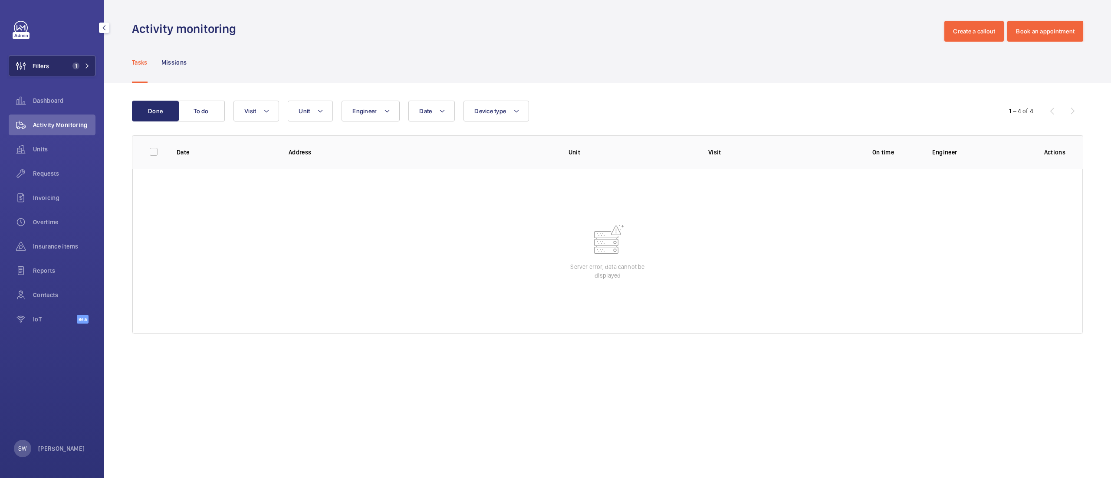
click at [65, 62] on button "Filters 1" at bounding box center [52, 66] width 87 height 21
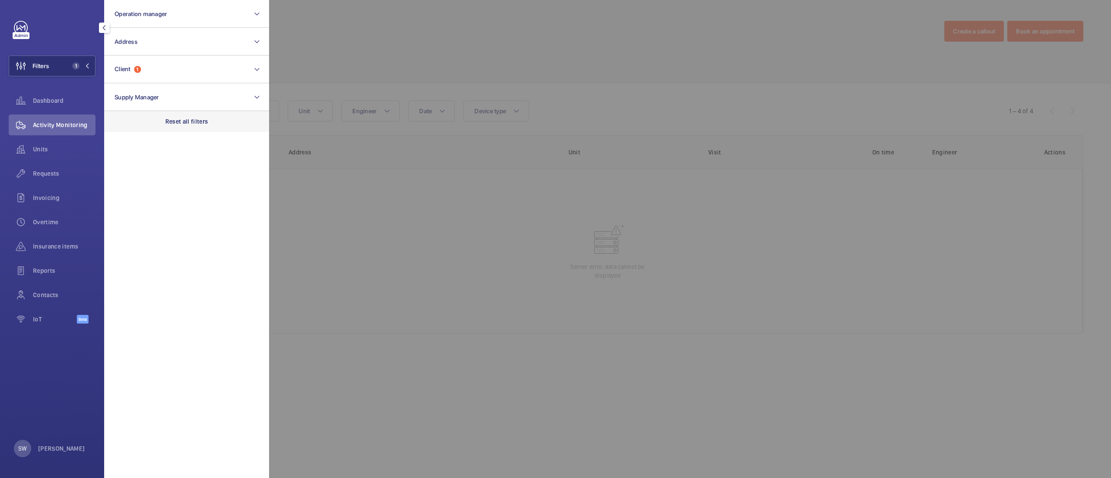
click at [213, 130] on div "Reset all filters" at bounding box center [186, 121] width 165 height 21
click at [188, 74] on button "Client" at bounding box center [186, 70] width 165 height 28
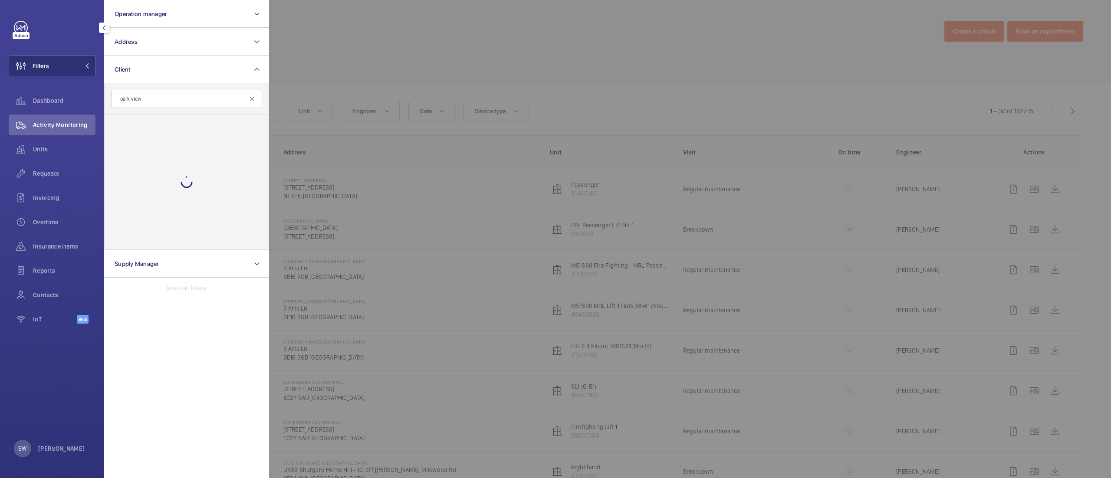
type input "oark"
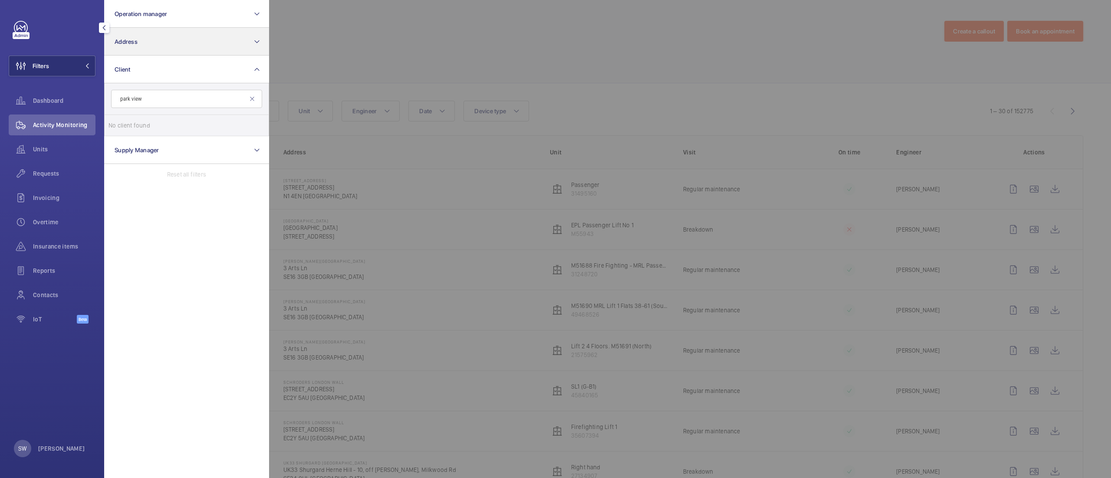
type input "park view"
click at [176, 43] on button "Address" at bounding box center [186, 42] width 165 height 28
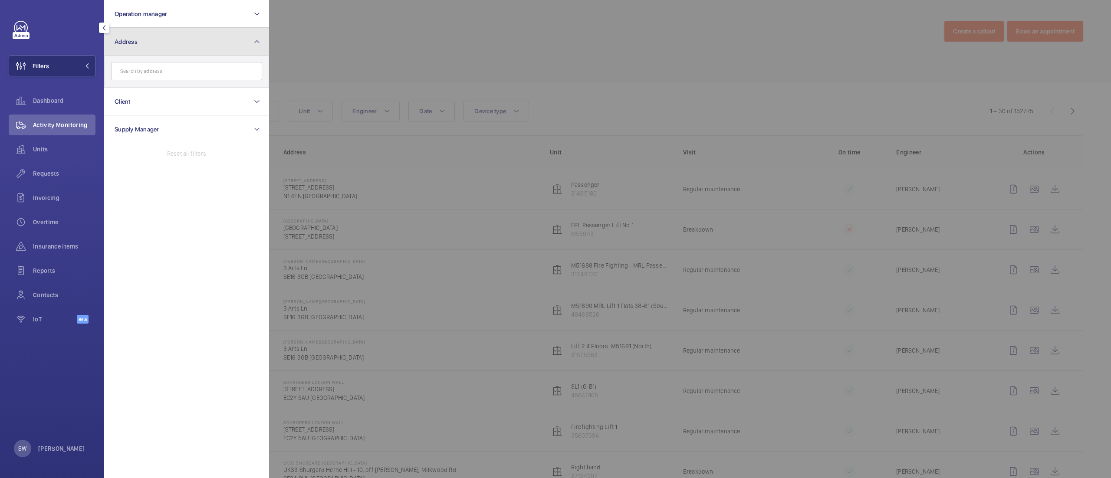
click at [157, 43] on button "Address" at bounding box center [186, 42] width 165 height 28
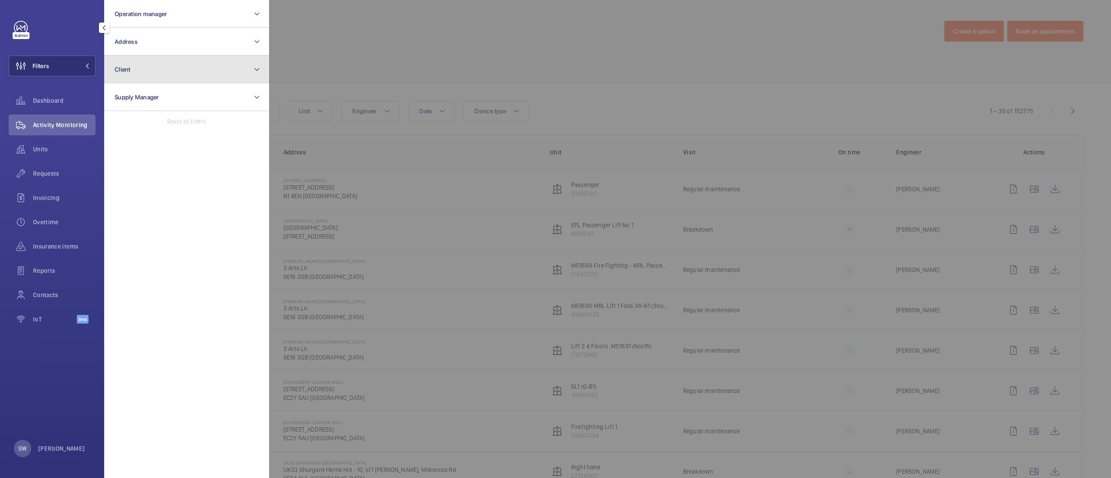
click at [135, 67] on button "Client" at bounding box center [186, 70] width 165 height 28
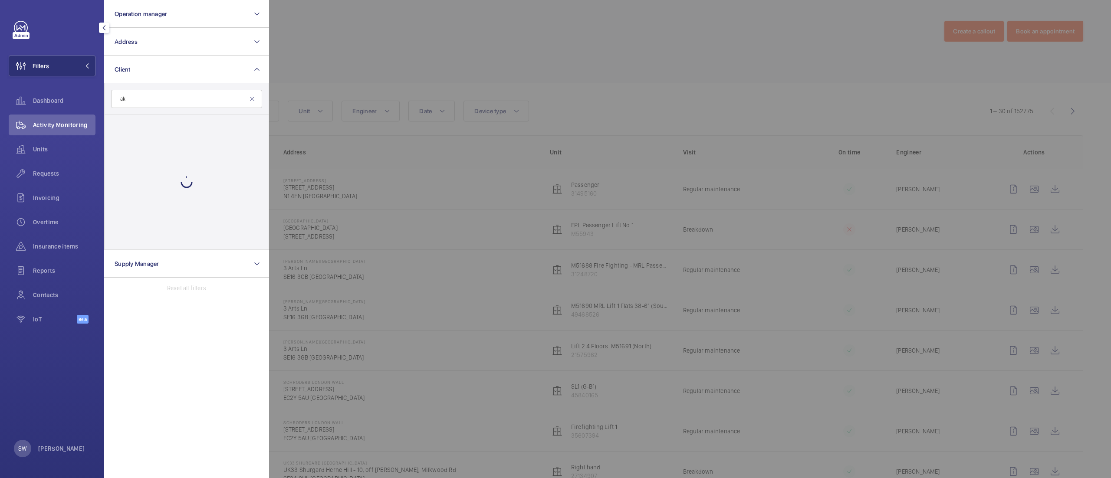
type input "a"
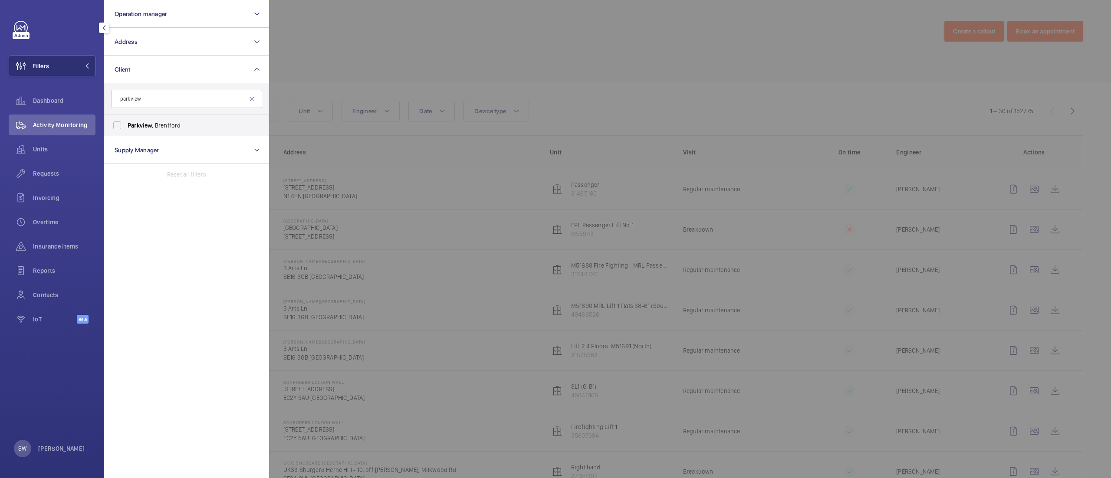
type input "parkview"
click at [151, 123] on span "Parkview" at bounding box center [140, 125] width 24 height 7
click at [126, 123] on input "[GEOGRAPHIC_DATA] , [GEOGRAPHIC_DATA]" at bounding box center [116, 125] width 17 height 17
click at [177, 101] on input "parkview" at bounding box center [186, 99] width 151 height 18
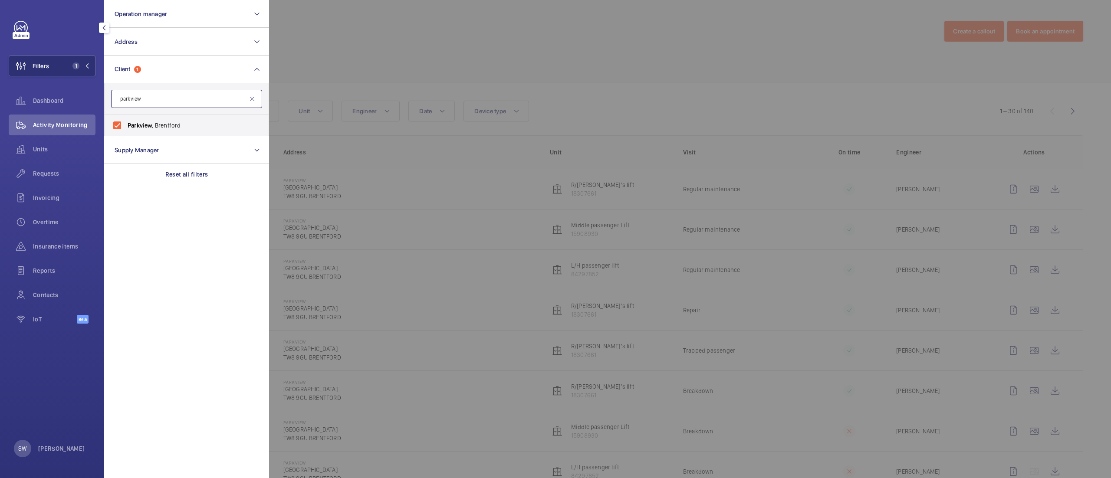
click at [177, 101] on input "parkview" at bounding box center [186, 99] width 151 height 18
click at [167, 121] on span "[GEOGRAPHIC_DATA] , [GEOGRAPHIC_DATA]" at bounding box center [187, 125] width 119 height 9
click at [126, 121] on input "[GEOGRAPHIC_DATA] , [GEOGRAPHIC_DATA]" at bounding box center [116, 125] width 17 height 17
checkbox input "false"
click at [170, 90] on input "parkview" at bounding box center [186, 99] width 151 height 18
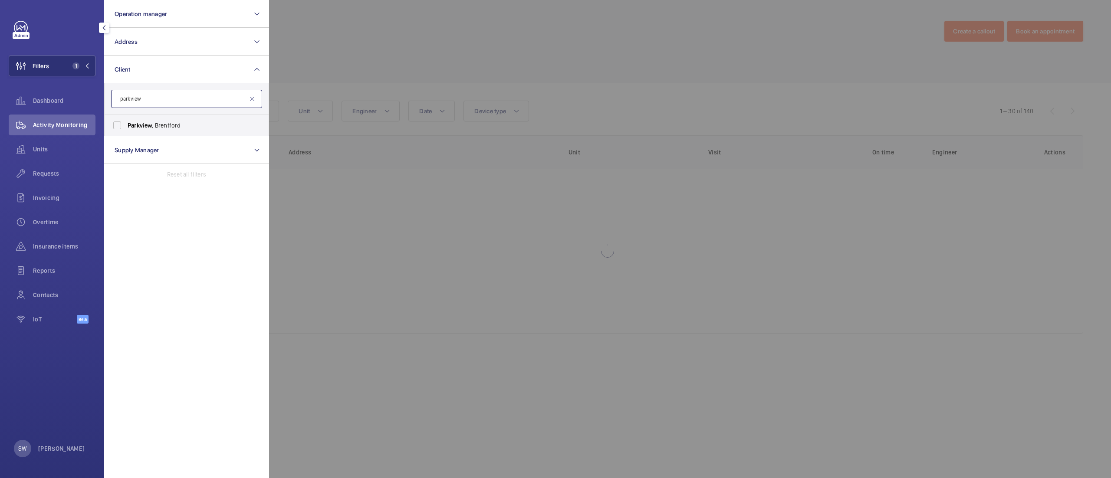
click at [170, 95] on input "parkview" at bounding box center [186, 99] width 151 height 18
click at [170, 97] on input "parkview" at bounding box center [186, 99] width 151 height 18
type input "46 [PERSON_NAME]"
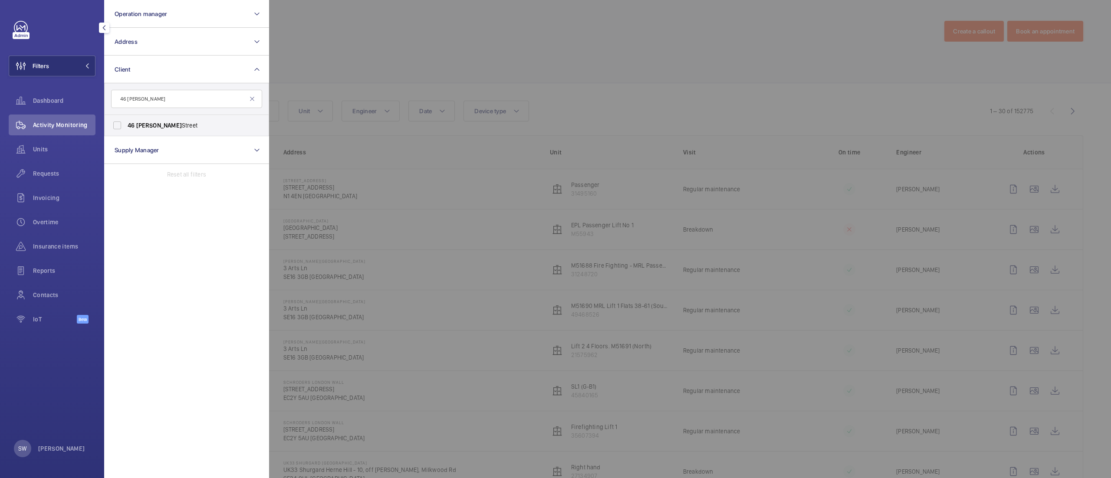
click at [165, 122] on span "[STREET_ADDRESS][PERSON_NAME]" at bounding box center [187, 125] width 119 height 9
click at [126, 122] on input "[STREET_ADDRESS][PERSON_NAME]" at bounding box center [116, 125] width 17 height 17
checkbox input "true"
click at [555, 30] on div at bounding box center [824, 239] width 1111 height 478
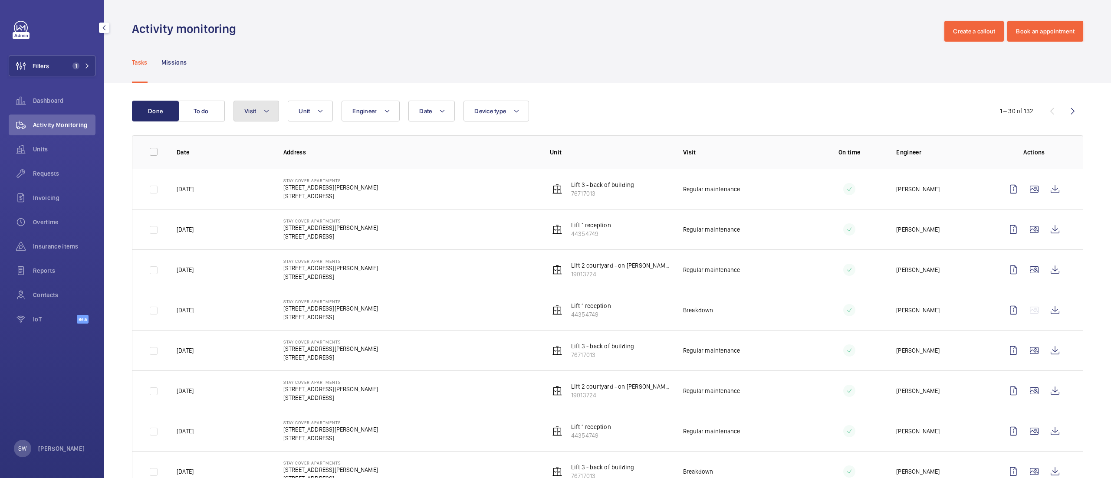
click at [247, 113] on span "Visit" at bounding box center [250, 111] width 12 height 7
type input "rep"
click at [295, 162] on label "Repair" at bounding box center [309, 170] width 151 height 21
click at [255, 162] on input "Repair" at bounding box center [246, 169] width 17 height 17
checkbox input "true"
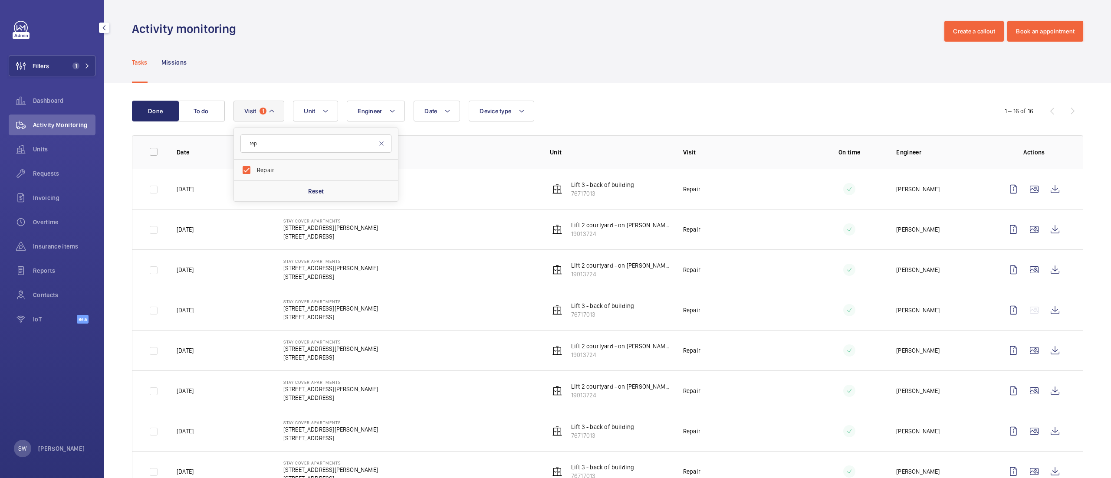
click at [790, 21] on div "Activity monitoring Create a callout Book an appointment" at bounding box center [607, 31] width 951 height 21
click at [1044, 187] on wm-front-icon-button at bounding box center [1054, 189] width 21 height 21
click at [1044, 232] on wm-front-icon-button at bounding box center [1054, 229] width 21 height 21
click at [1044, 269] on wm-front-icon-button at bounding box center [1054, 269] width 21 height 21
click at [1044, 311] on wm-front-icon-button at bounding box center [1054, 310] width 21 height 21
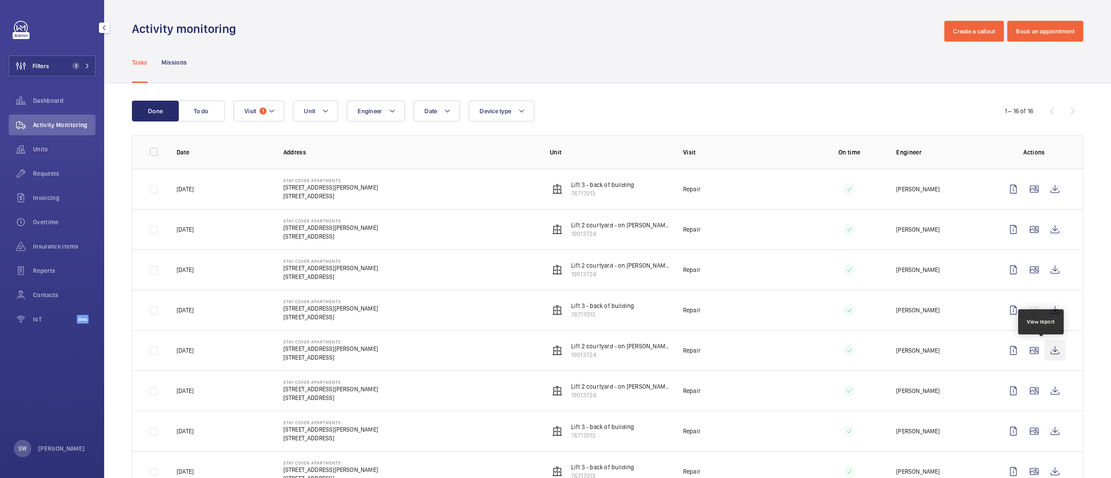
click at [1044, 352] on wm-front-icon-button at bounding box center [1054, 350] width 21 height 21
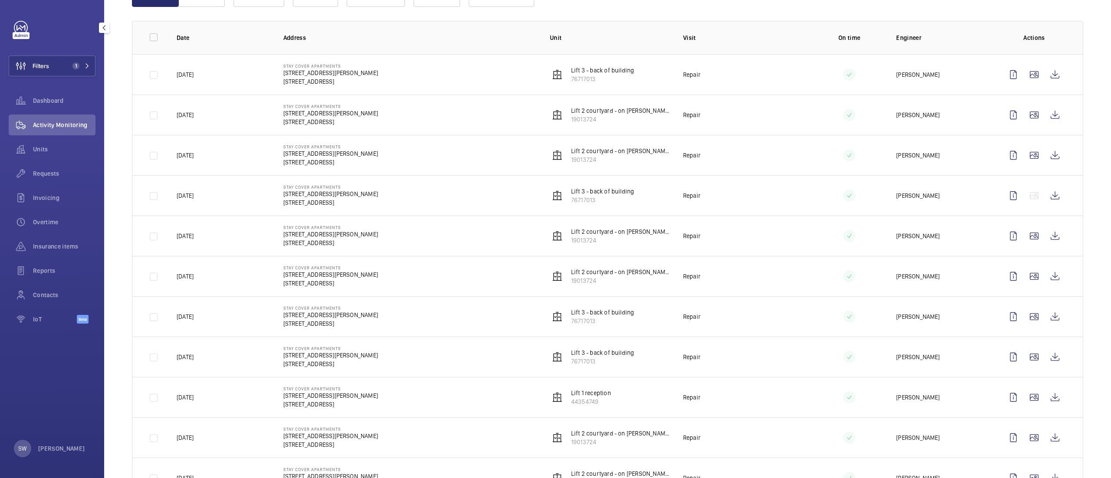
scroll to position [126, 0]
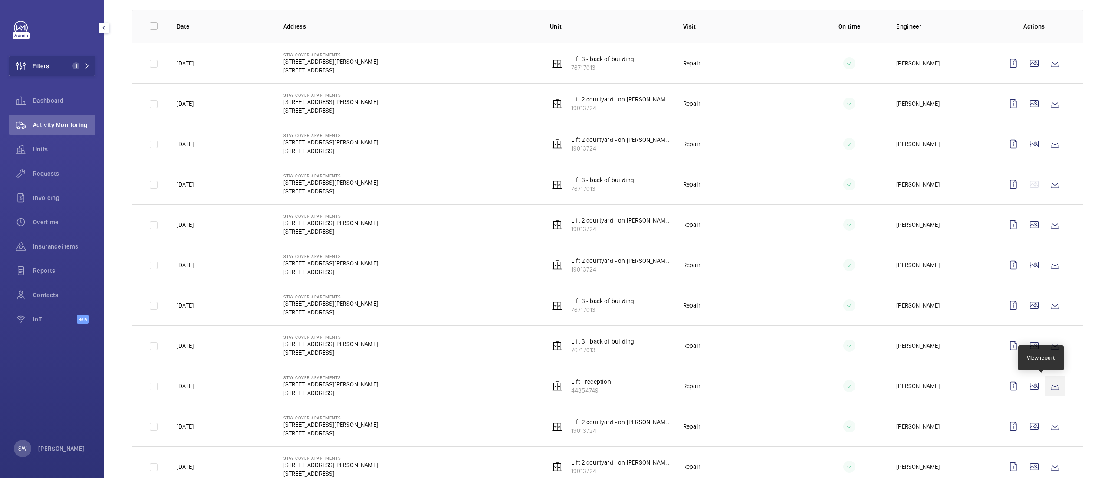
click at [1044, 381] on wm-front-icon-button at bounding box center [1054, 386] width 21 height 21
click at [1044, 421] on wm-front-icon-button at bounding box center [1054, 426] width 21 height 21
click at [1044, 429] on wm-front-icon-button at bounding box center [1054, 426] width 21 height 21
click at [1044, 472] on wm-front-icon-button at bounding box center [1054, 466] width 21 height 21
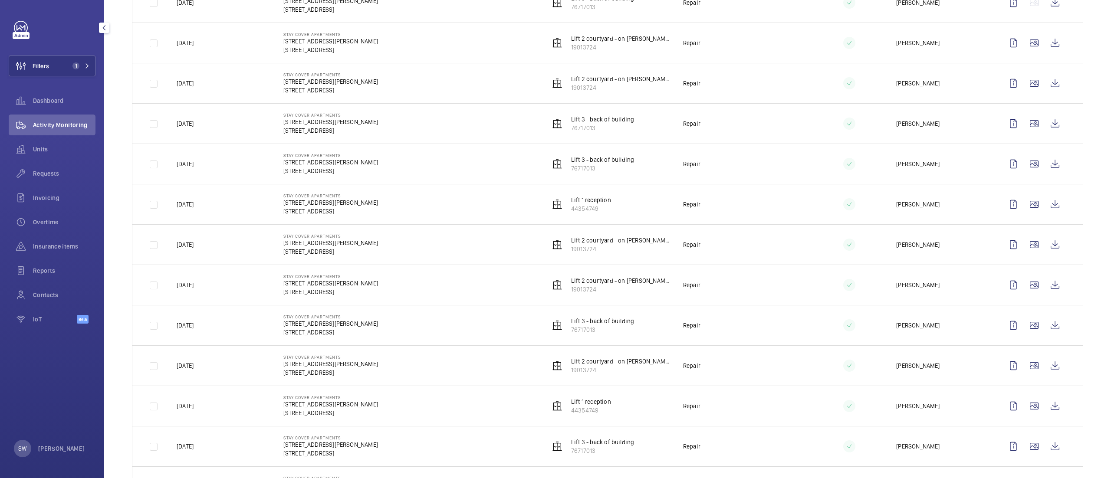
scroll to position [337, 0]
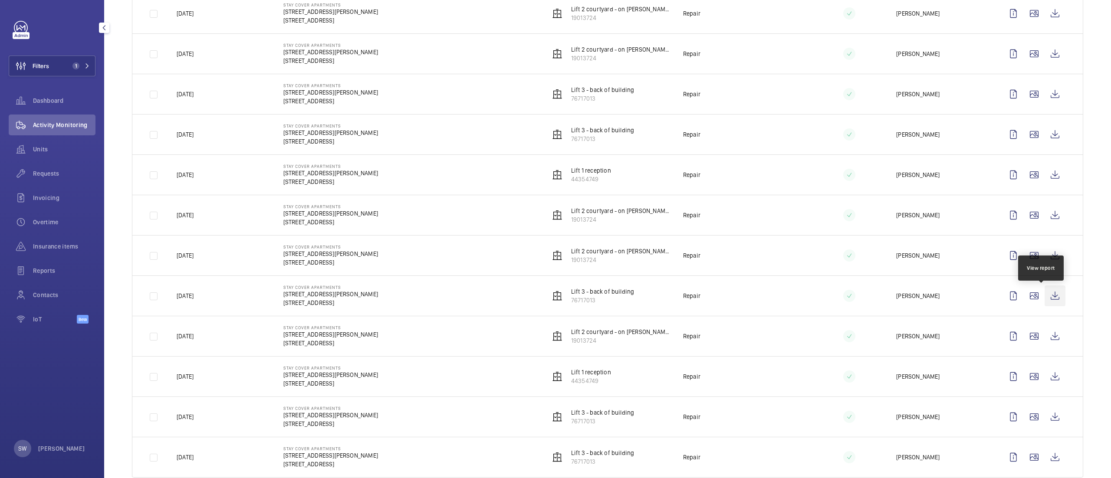
click at [1044, 301] on wm-front-icon-button at bounding box center [1054, 295] width 21 height 21
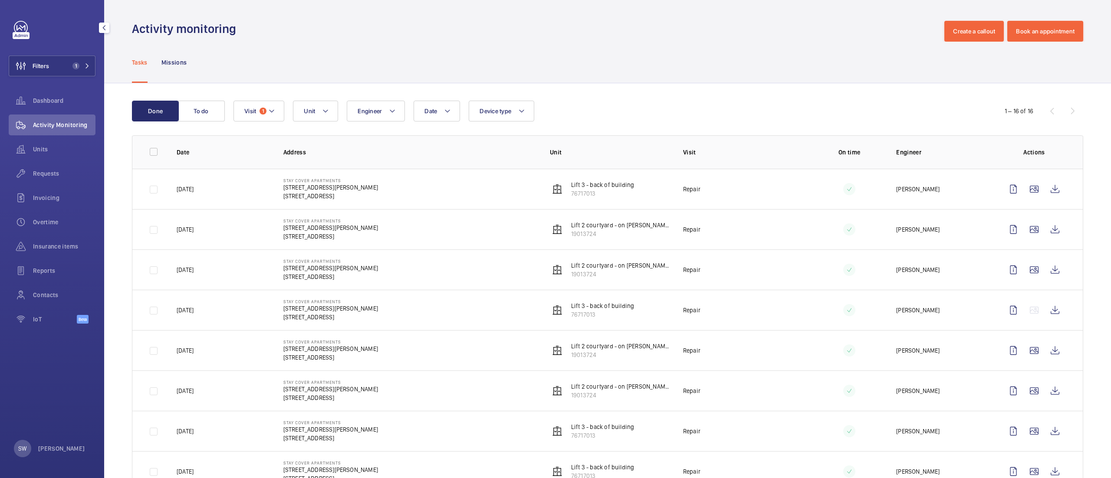
scroll to position [360, 0]
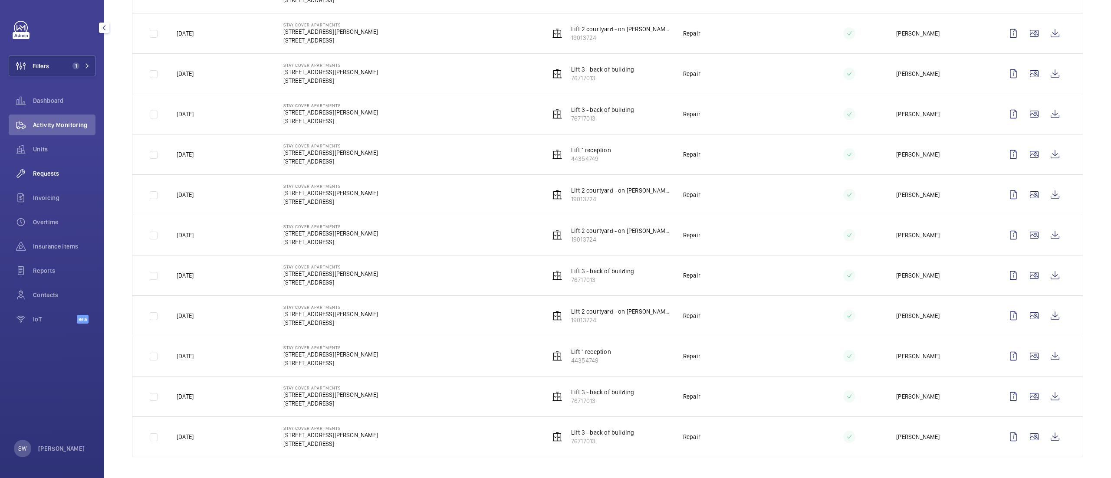
click at [80, 174] on span "Requests" at bounding box center [64, 173] width 62 height 9
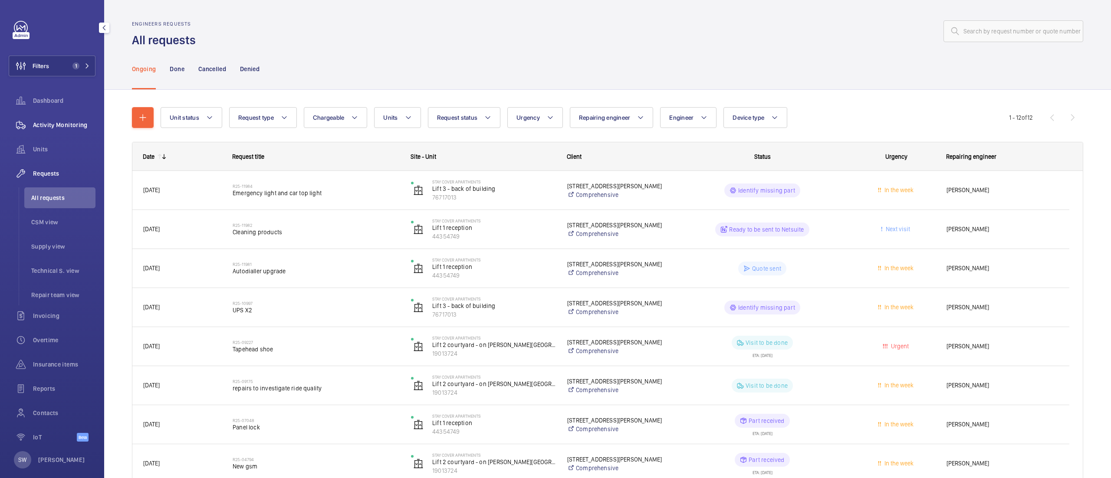
click at [27, 116] on wm-front-icon-button at bounding box center [21, 125] width 24 height 21
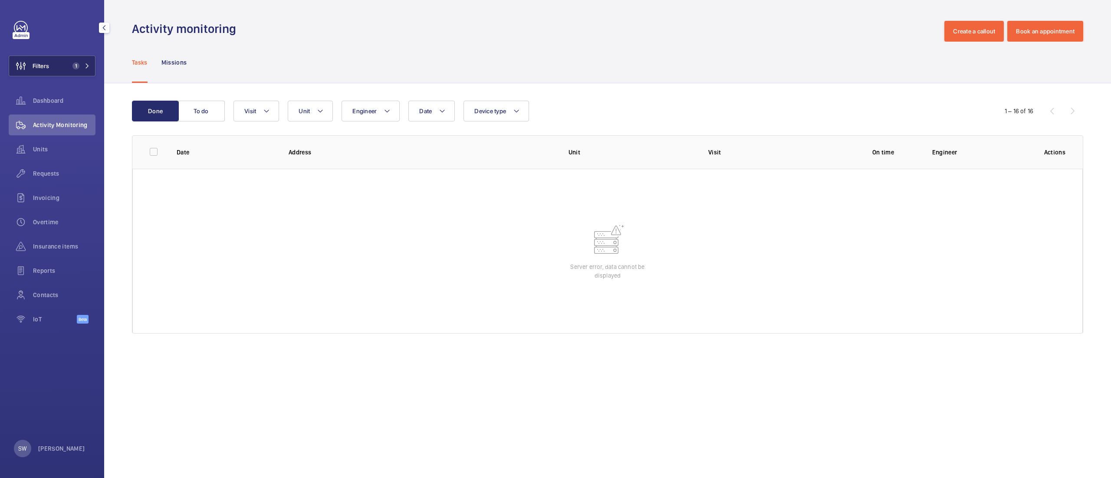
click at [81, 65] on span "1" at bounding box center [79, 65] width 21 height 7
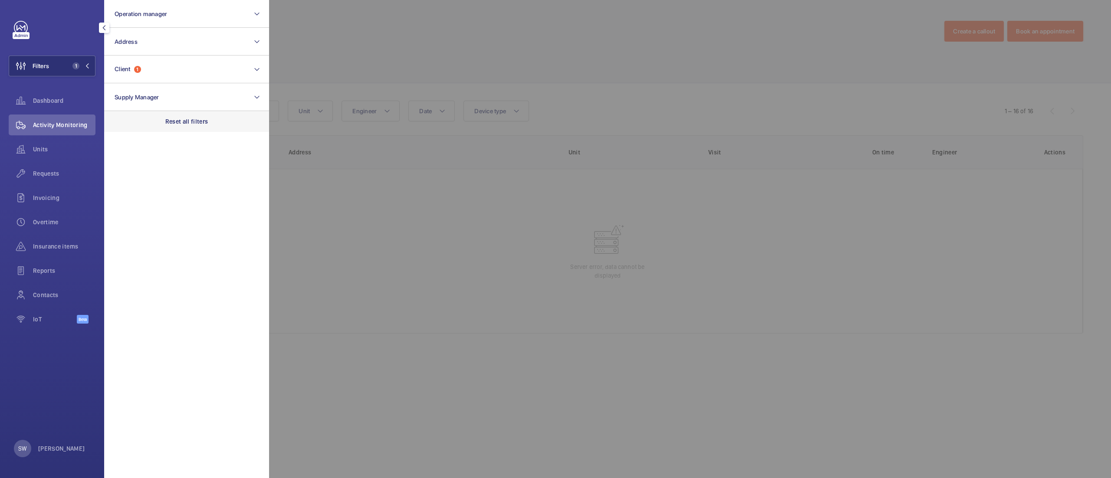
click at [224, 124] on div "Reset all filters" at bounding box center [186, 121] width 165 height 21
click at [164, 31] on button "Address" at bounding box center [186, 42] width 165 height 28
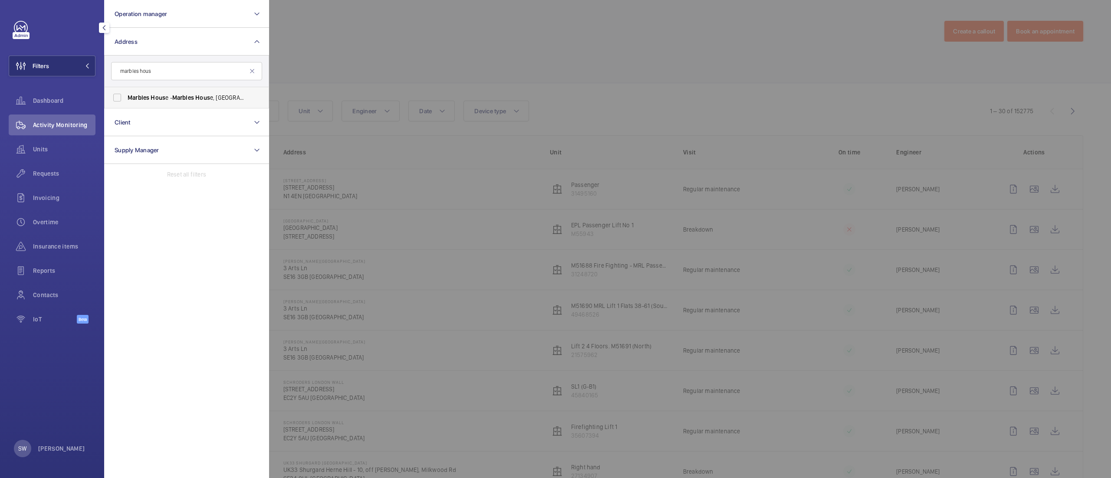
type input "marbles hous"
click at [166, 90] on label "Marbles Hous e - Marbles Hous e, [GEOGRAPHIC_DATA] SE5 0DD" at bounding box center [180, 97] width 151 height 21
click at [126, 90] on input "Marbles Hous e - Marbles Hous e, [GEOGRAPHIC_DATA] SE5 0DD" at bounding box center [116, 97] width 17 height 17
checkbox input "true"
click at [534, 74] on div at bounding box center [824, 239] width 1111 height 478
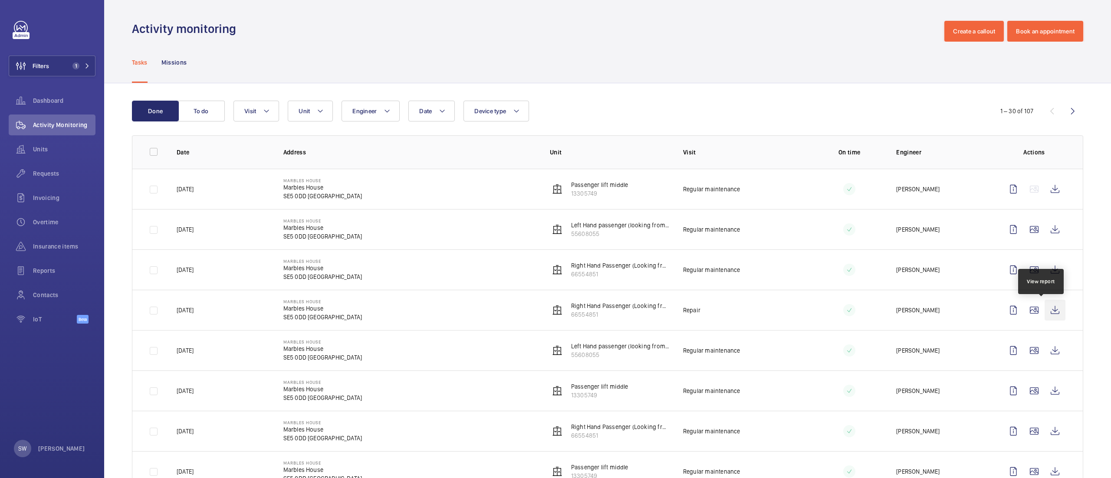
click at [1044, 308] on wm-front-icon-button at bounding box center [1054, 310] width 21 height 21
click at [1044, 263] on wm-front-icon-button at bounding box center [1054, 269] width 21 height 21
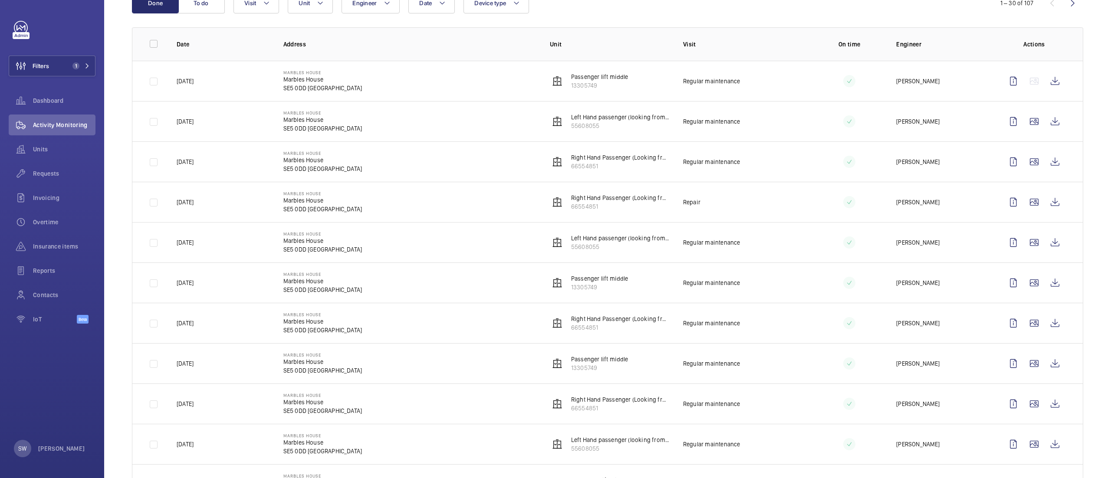
scroll to position [113, 0]
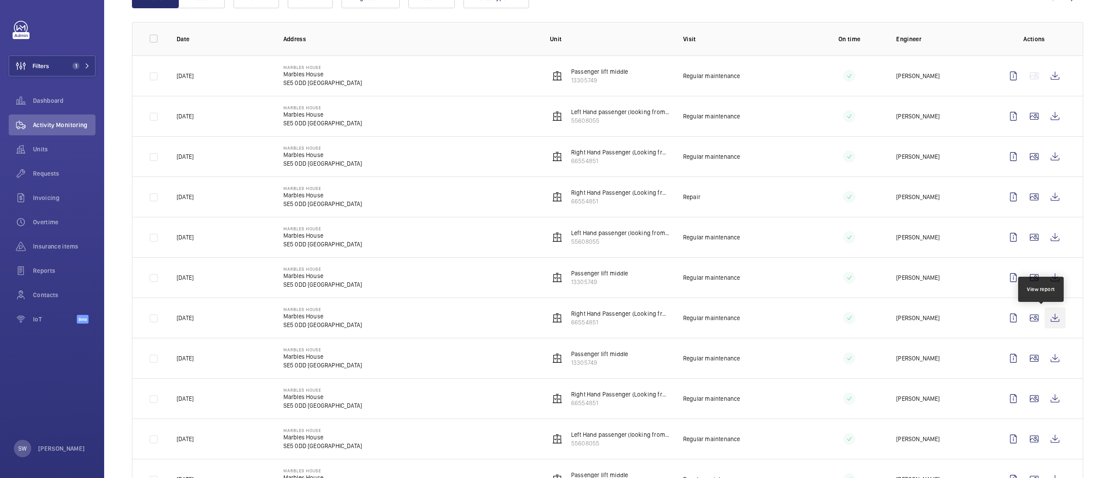
click at [1047, 317] on wm-front-icon-button at bounding box center [1054, 318] width 21 height 21
click at [1045, 399] on wm-front-icon-button at bounding box center [1054, 398] width 21 height 21
